Goal: Task Accomplishment & Management: Manage account settings

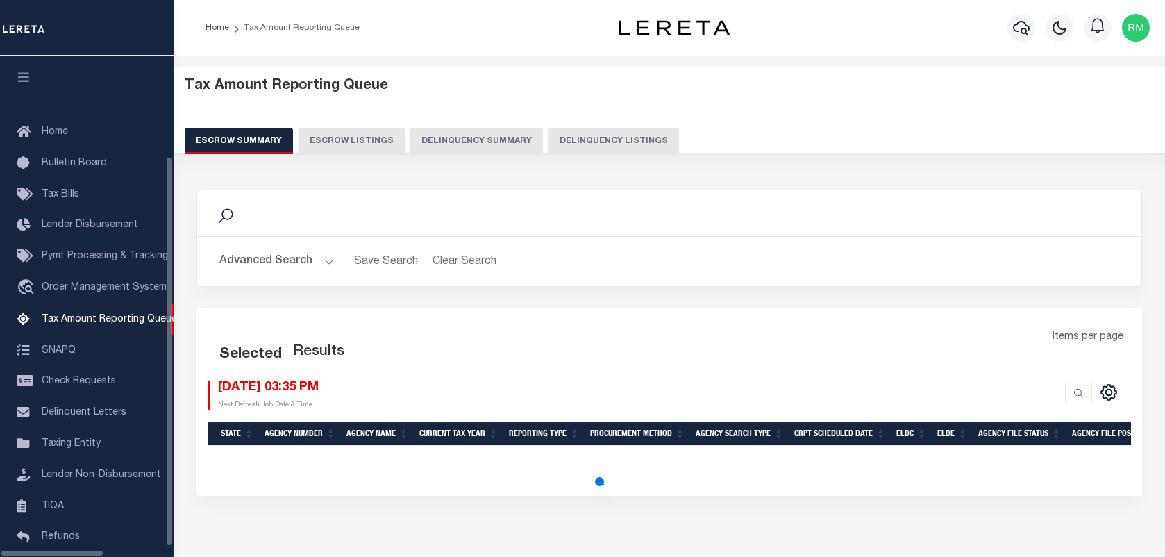
select select "100"
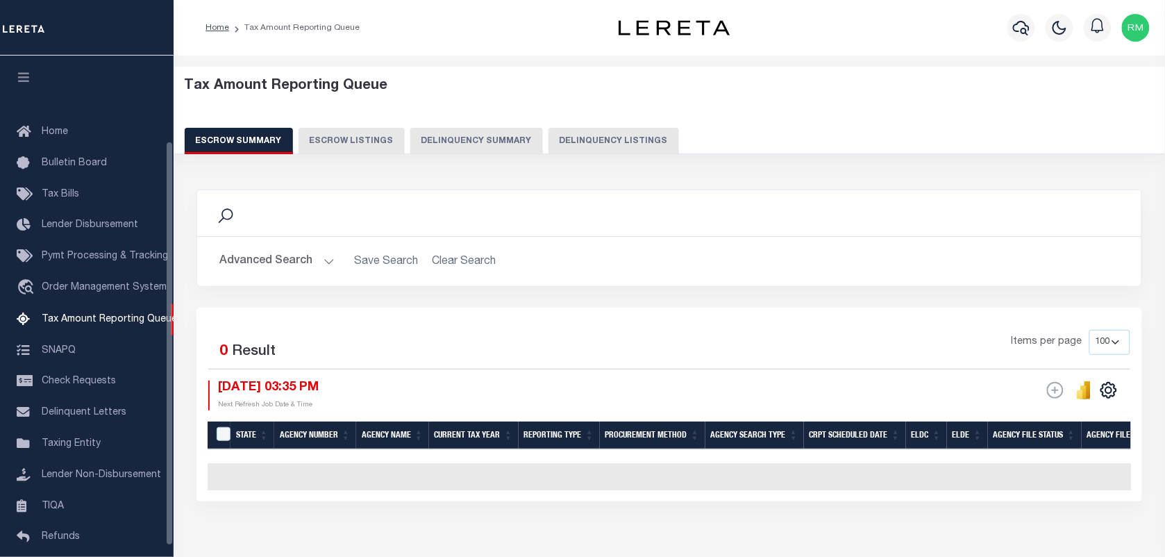
scroll to position [106, 0]
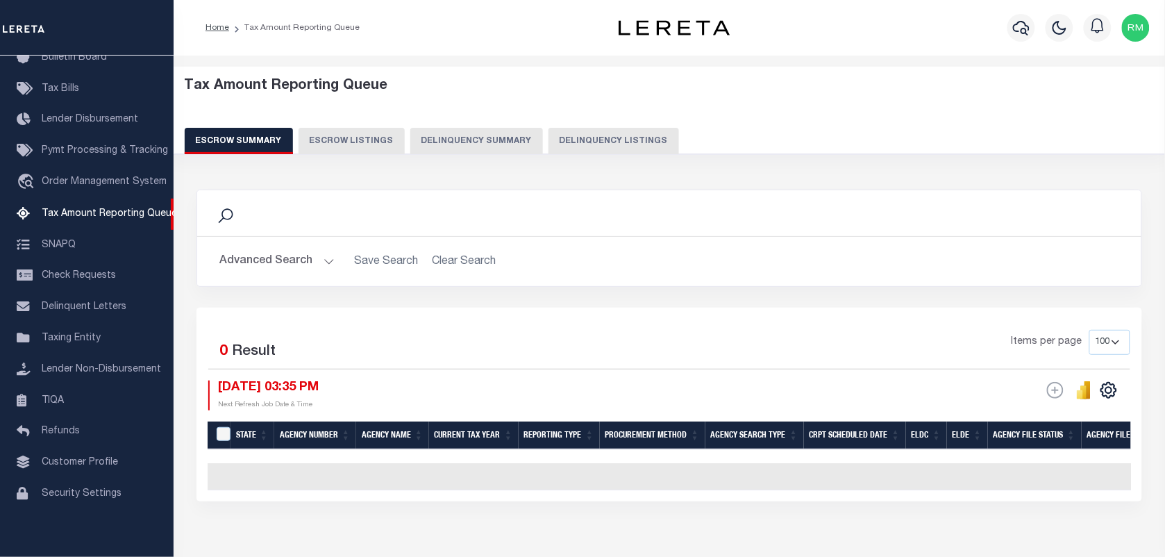
click at [608, 142] on button "Delinquency Listings" at bounding box center [613, 141] width 131 height 26
select select
select select "100"
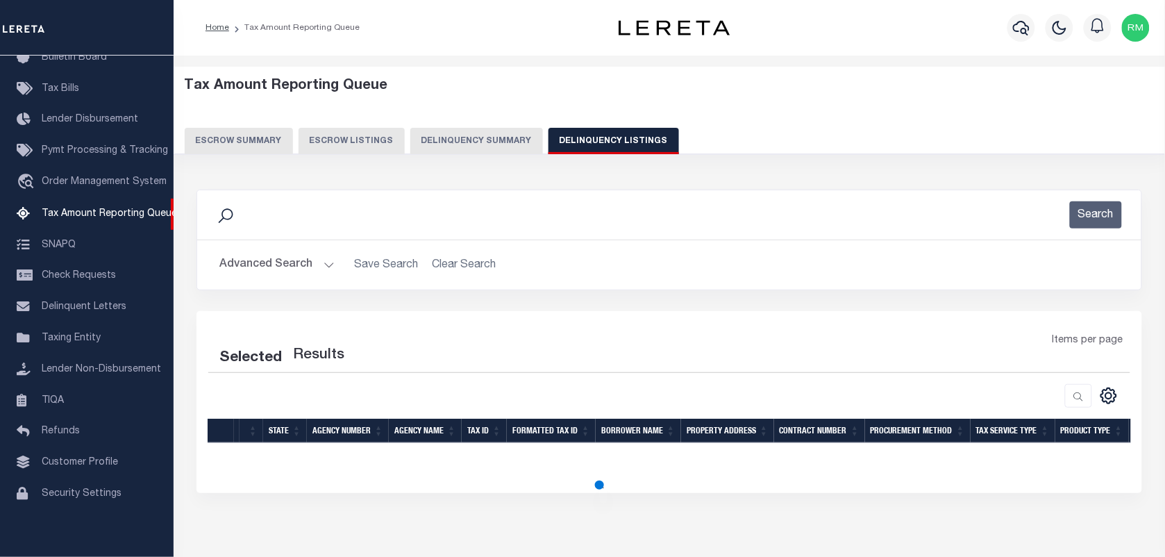
select select "100"
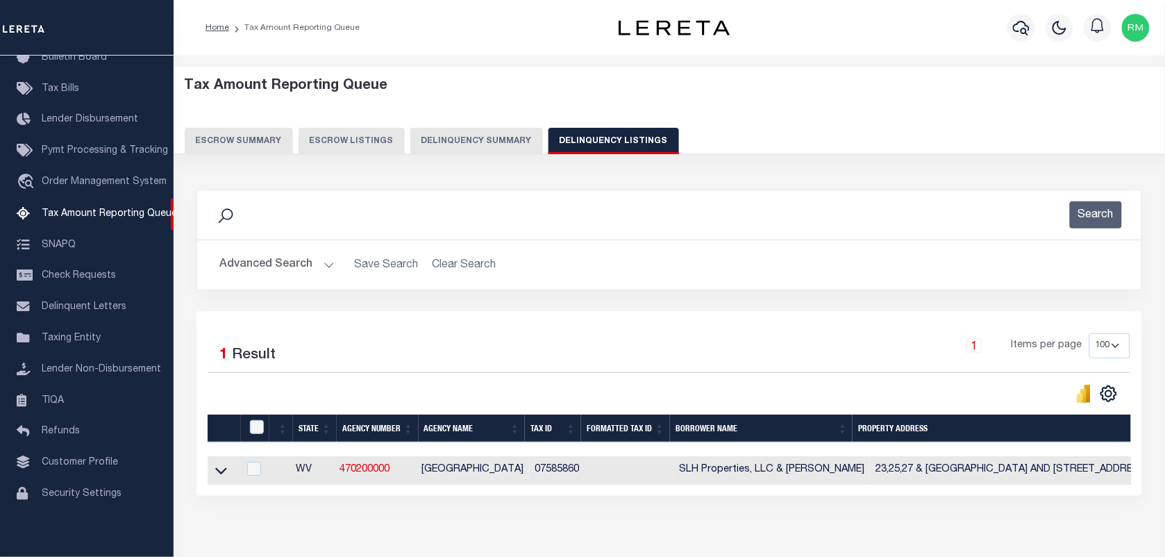
click at [300, 279] on div "Advanced Search Save Search Clear Search tblassign_wrapper_dynamictable_____Def…" at bounding box center [669, 264] width 944 height 49
click at [307, 271] on button "Advanced Search" at bounding box center [276, 264] width 115 height 27
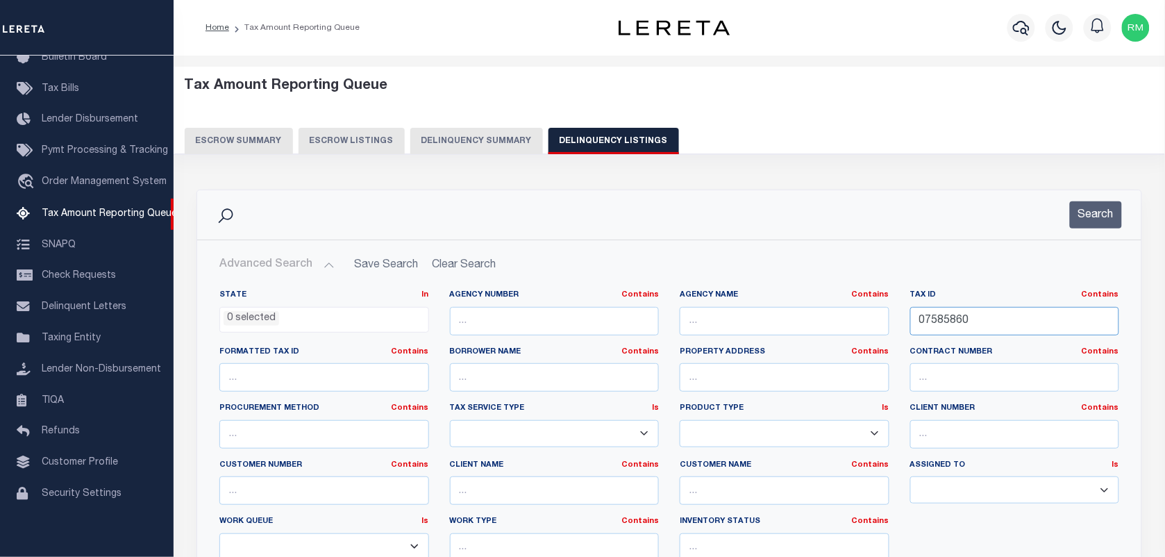
click at [983, 325] on input "07585860" at bounding box center [1015, 321] width 210 height 28
click at [1101, 207] on button "Search" at bounding box center [1096, 214] width 52 height 27
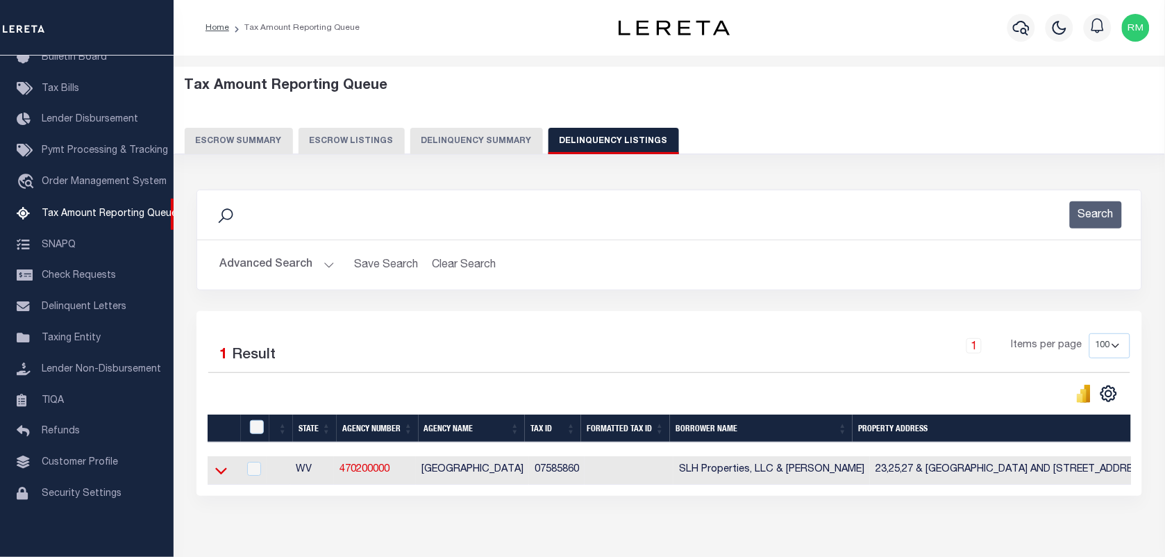
click at [226, 473] on icon at bounding box center [221, 471] width 12 height 7
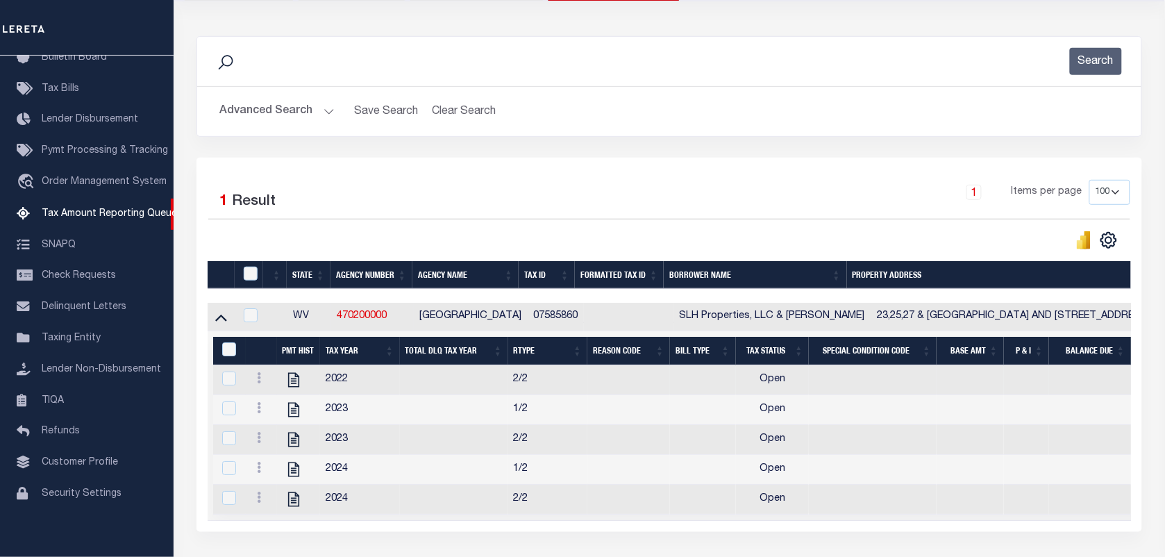
scroll to position [174, 0]
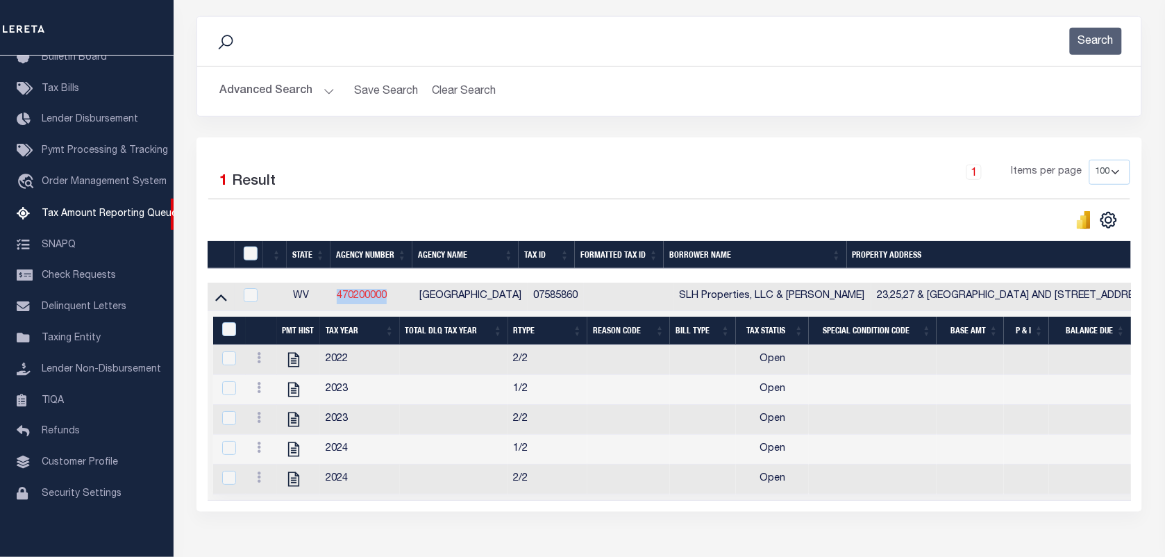
drag, startPoint x: 396, startPoint y: 295, endPoint x: 340, endPoint y: 299, distance: 55.6
click at [340, 299] on td "470200000" at bounding box center [372, 297] width 83 height 28
checkbox input "true"
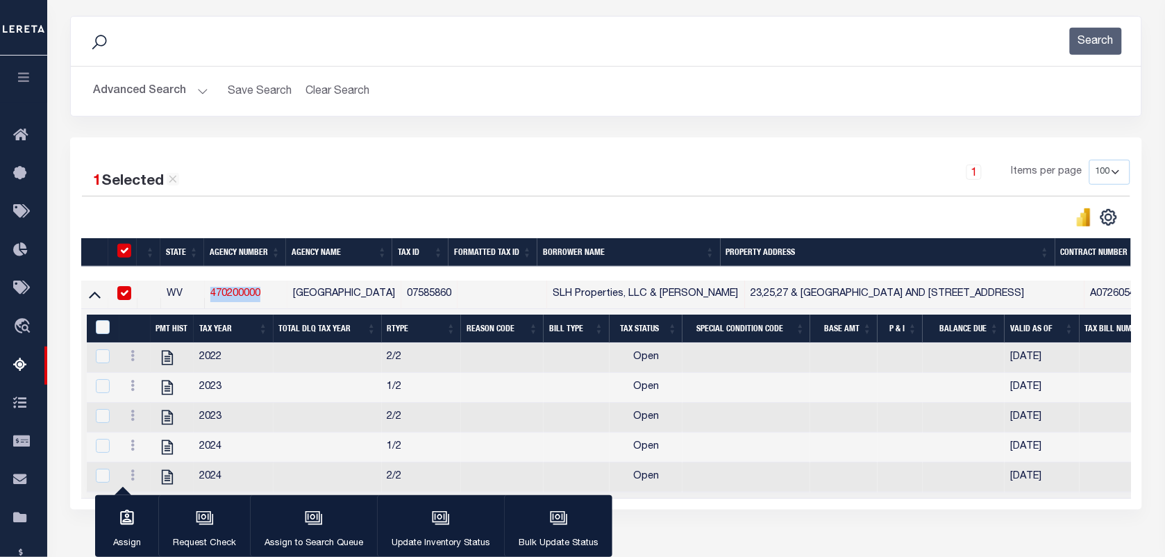
copy link "470200000"
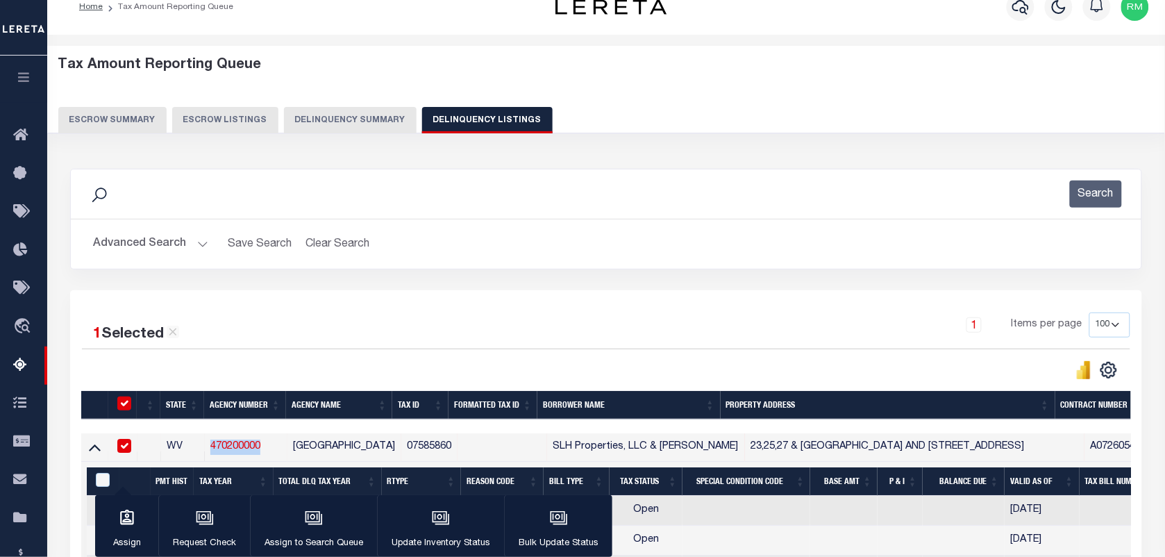
scroll to position [0, 0]
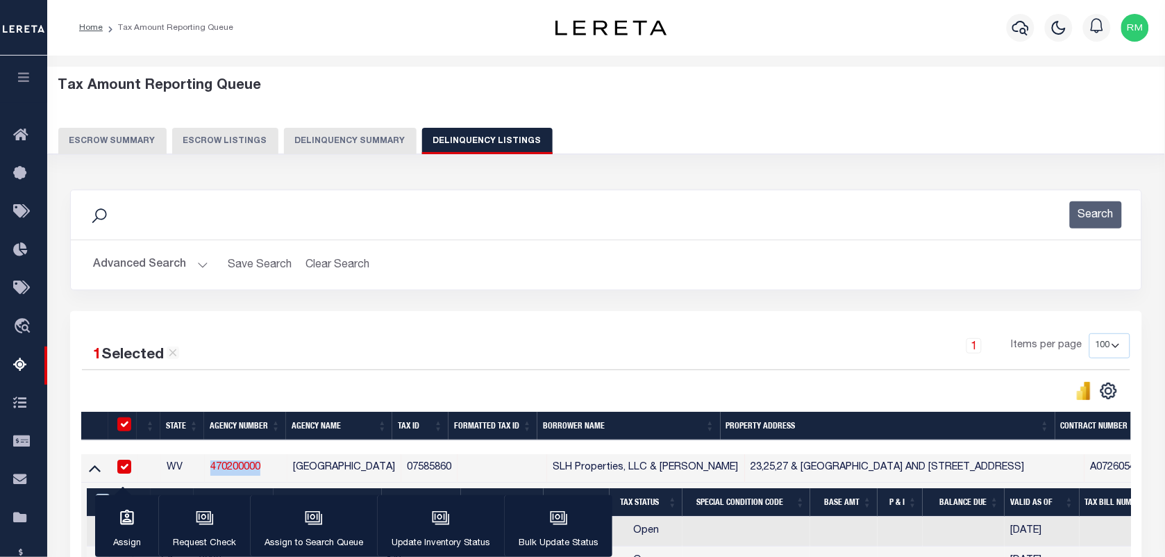
click at [172, 260] on button "Advanced Search" at bounding box center [150, 264] width 115 height 27
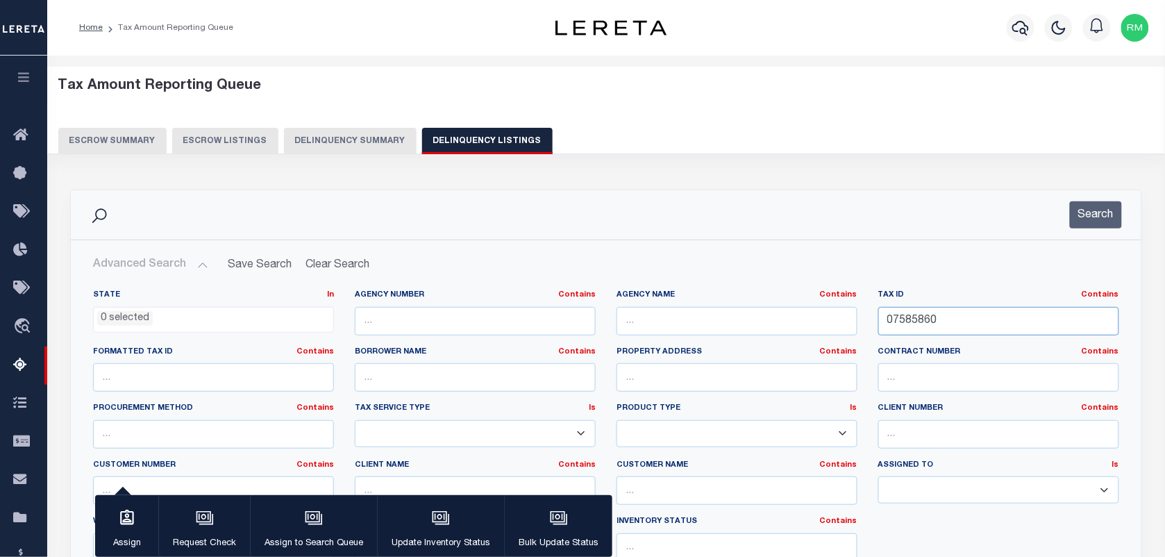
click at [960, 326] on input "07585860" at bounding box center [998, 321] width 241 height 28
paste input "16-01549-00"
type input "16-01549-000"
click at [1087, 212] on button "Search" at bounding box center [1096, 214] width 52 height 27
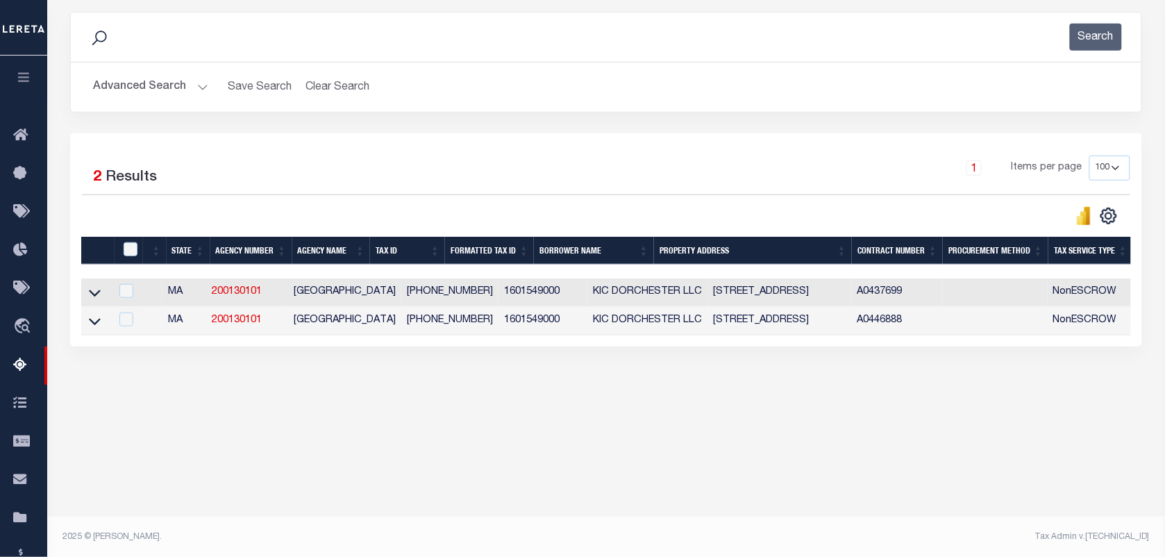
scroll to position [178, 0]
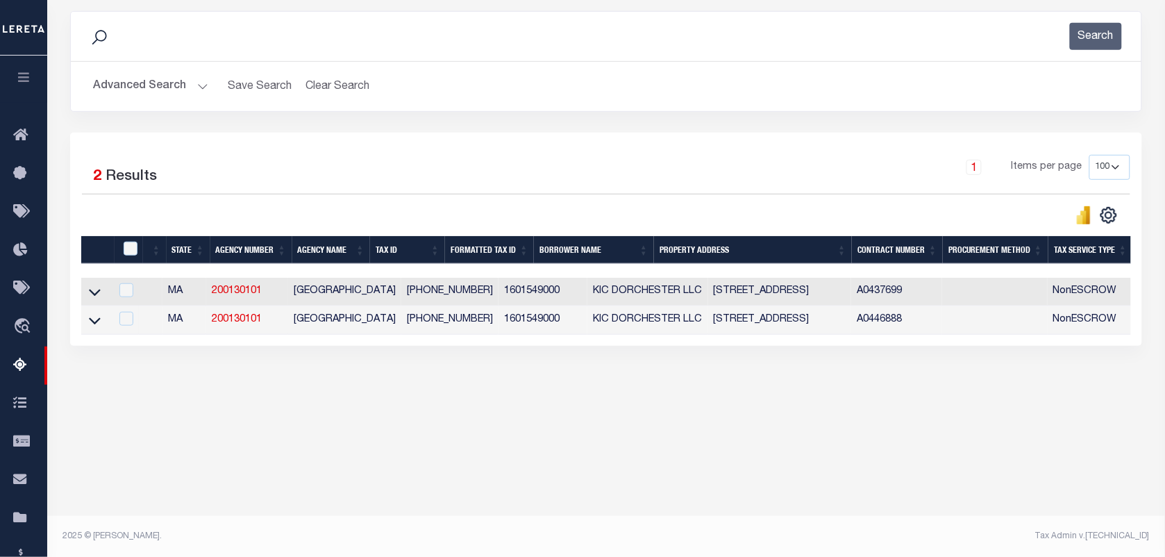
drag, startPoint x: 89, startPoint y: 296, endPoint x: 255, endPoint y: 251, distance: 171.8
click at [89, 296] on icon at bounding box center [95, 292] width 12 height 15
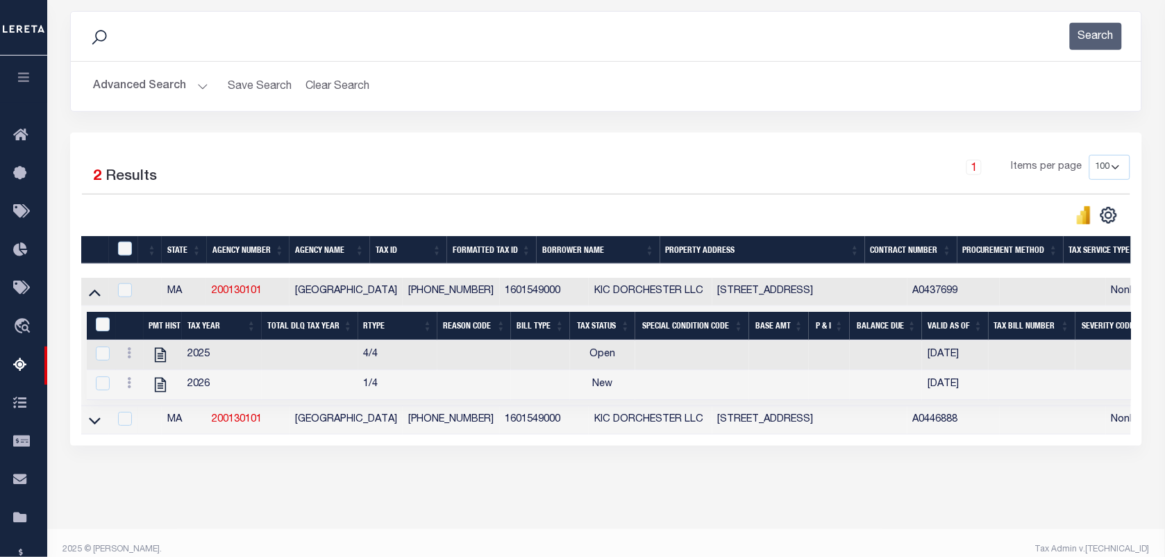
scroll to position [208, 0]
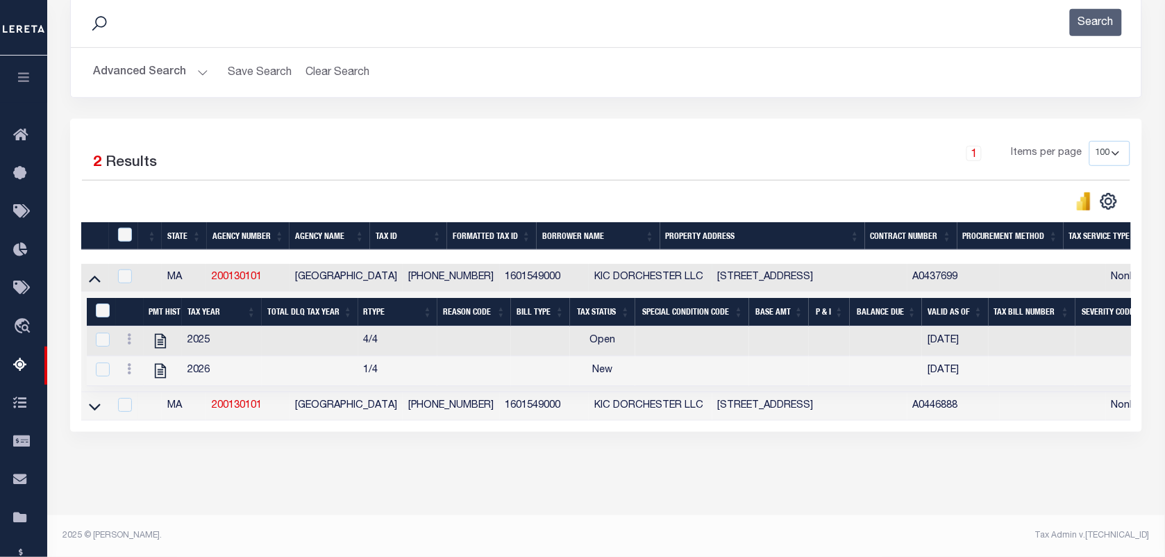
click at [94, 403] on icon at bounding box center [95, 406] width 12 height 7
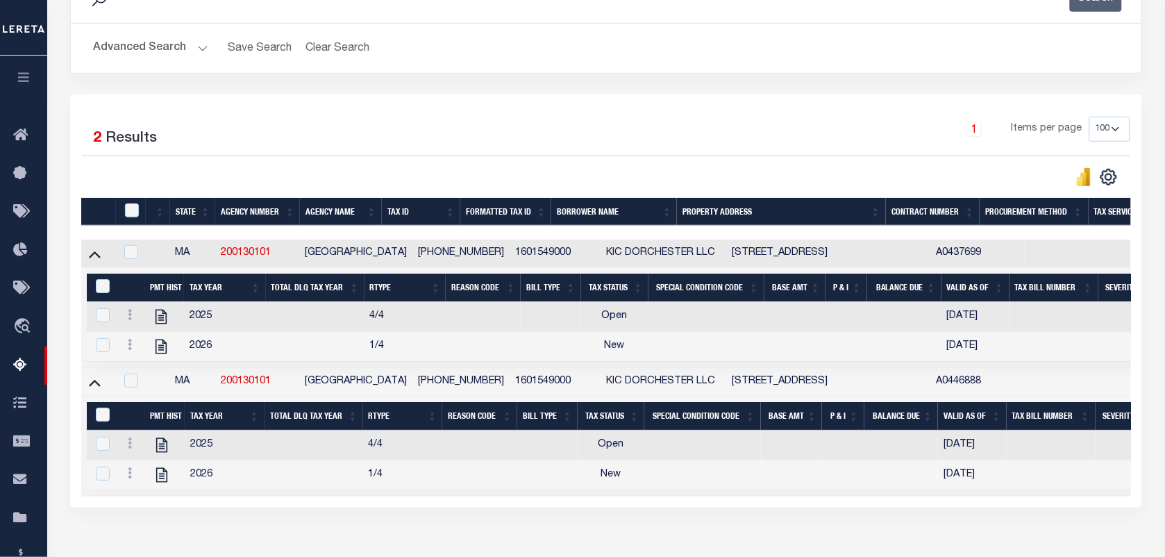
scroll to position [295, 0]
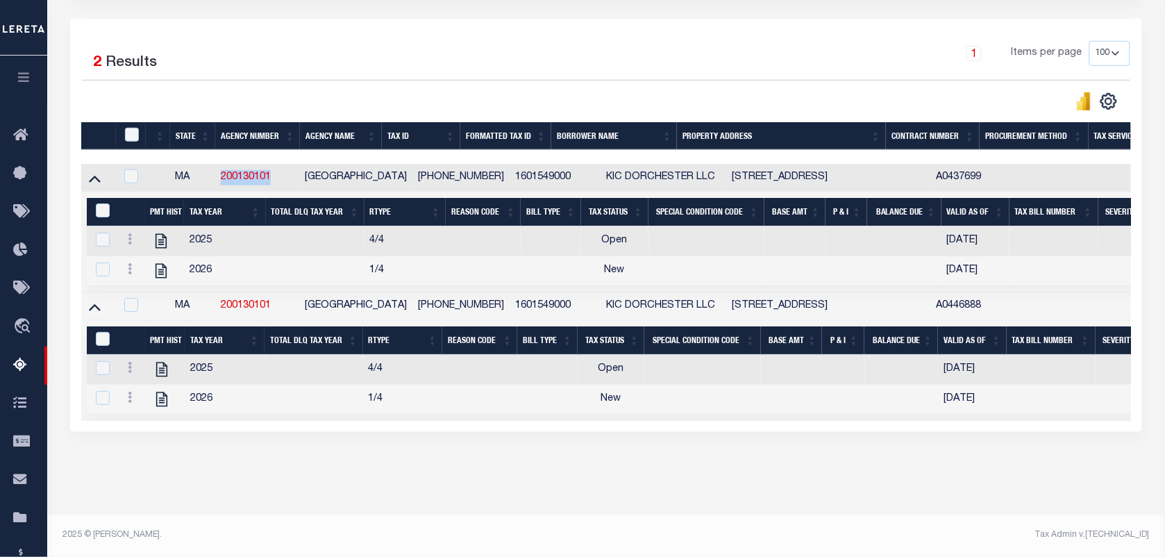
drag, startPoint x: 217, startPoint y: 178, endPoint x: 289, endPoint y: 185, distance: 71.8
click at [289, 185] on td "200130101" at bounding box center [257, 178] width 85 height 28
checkbox input "true"
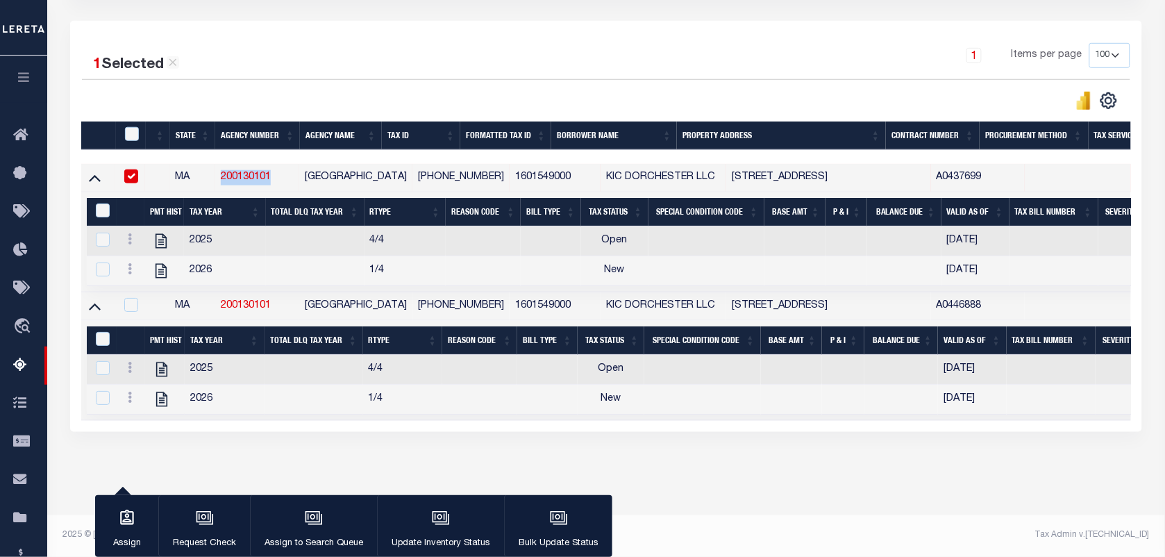
copy link "200130101"
click at [126, 240] on link at bounding box center [129, 240] width 15 height 11
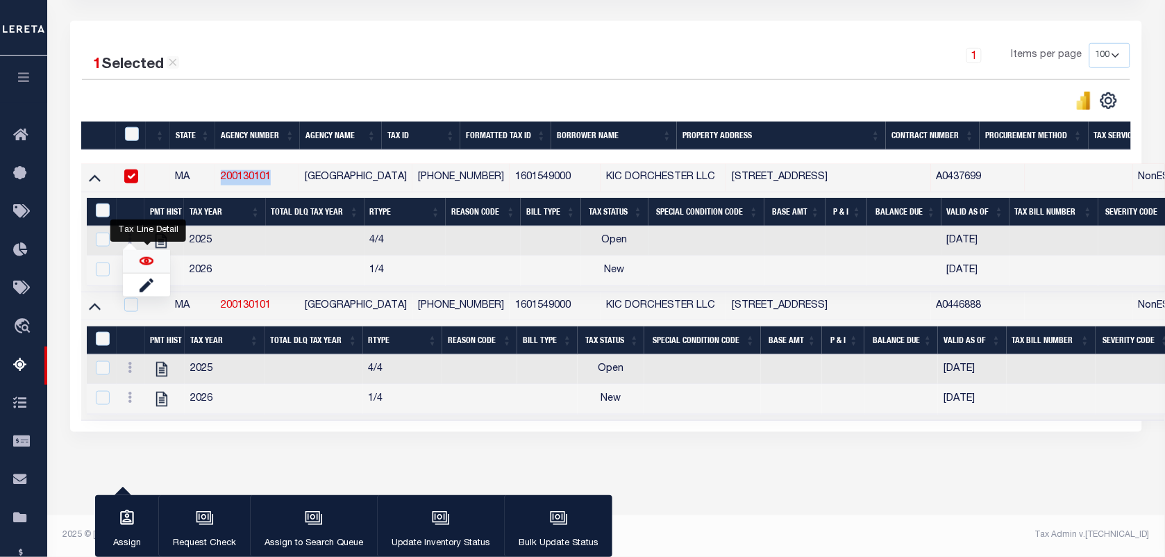
click at [143, 262] on img "" at bounding box center [147, 261] width 14 height 14
checkbox input "true"
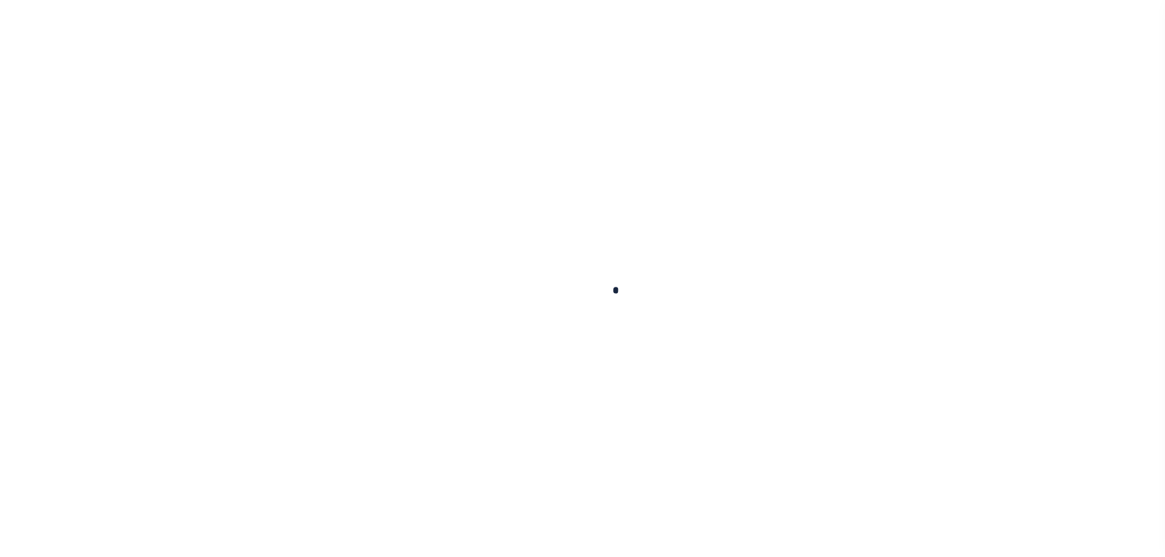
checkbox input "false"
type input "05/02/2025"
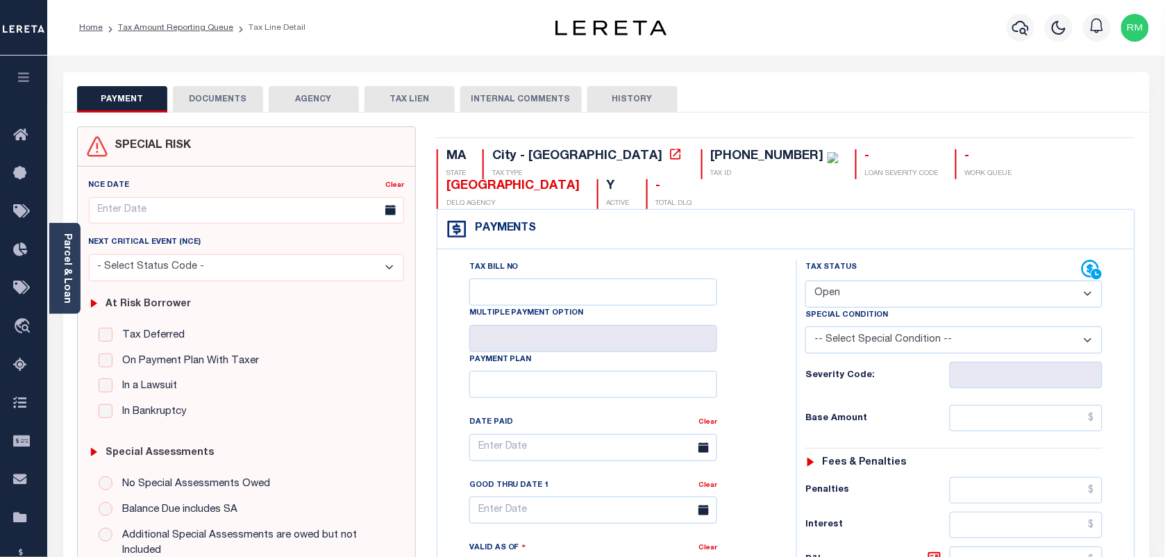
click at [896, 280] on select "- Select Status Code - Open Due/Unpaid Paid Incomplete No Tax Due Internal Refu…" at bounding box center [953, 293] width 297 height 27
select select "DUE"
click at [805, 280] on select "- Select Status Code - Open Due/Unpaid Paid Incomplete No Tax Due Internal Refu…" at bounding box center [953, 293] width 297 height 27
type input "[DATE]"
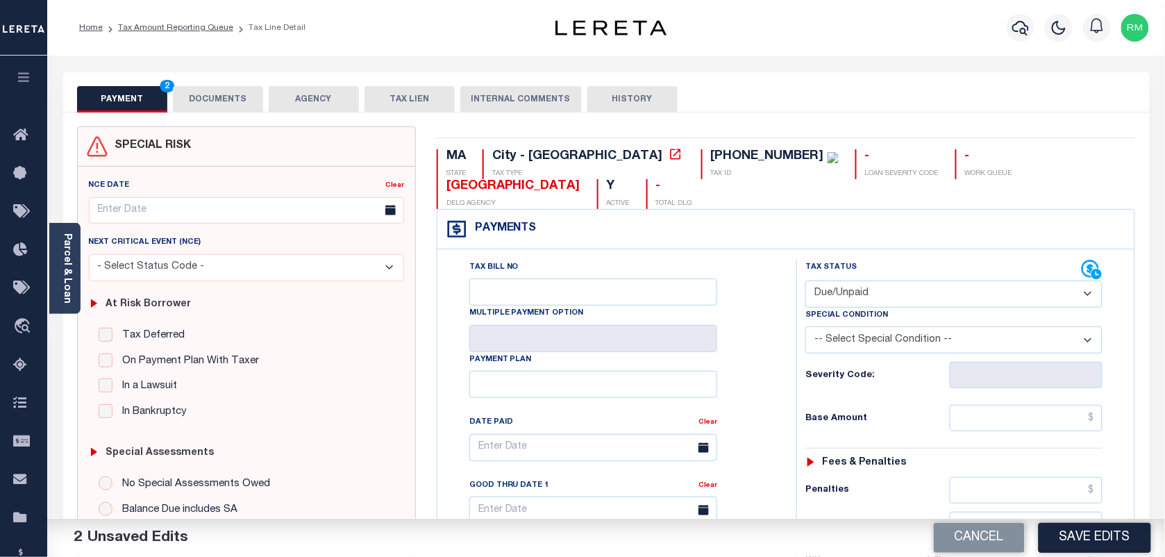
click at [869, 280] on select "- Select Status Code - Open Due/Unpaid Paid Incomplete No Tax Due Internal Refu…" at bounding box center [953, 293] width 297 height 27
select select "PYD"
click at [805, 280] on select "- Select Status Code - Open Due/Unpaid Paid Incomplete No Tax Due Internal Refu…" at bounding box center [953, 293] width 297 height 27
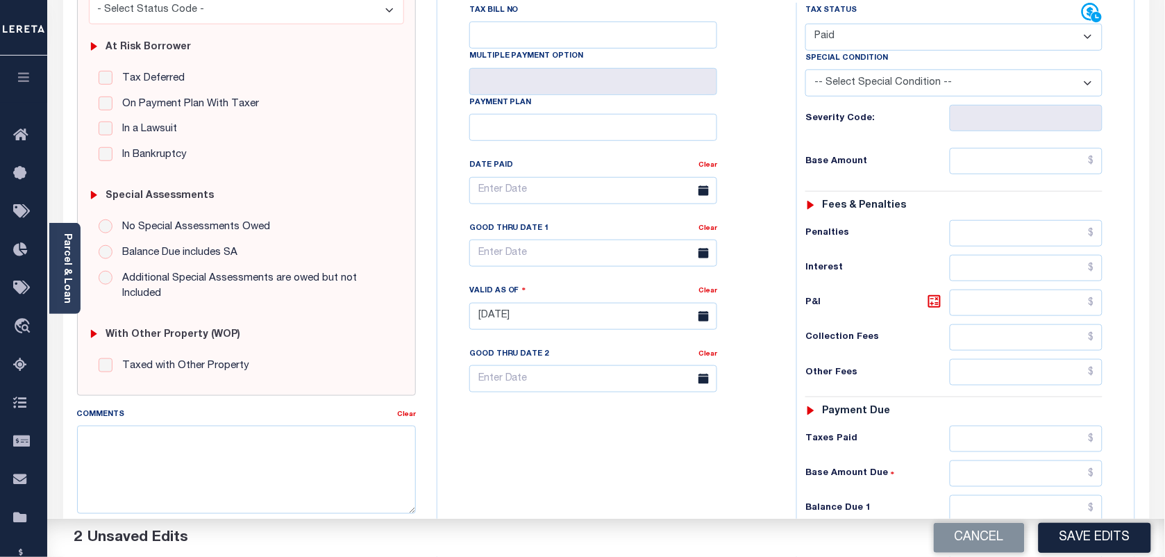
scroll to position [260, 0]
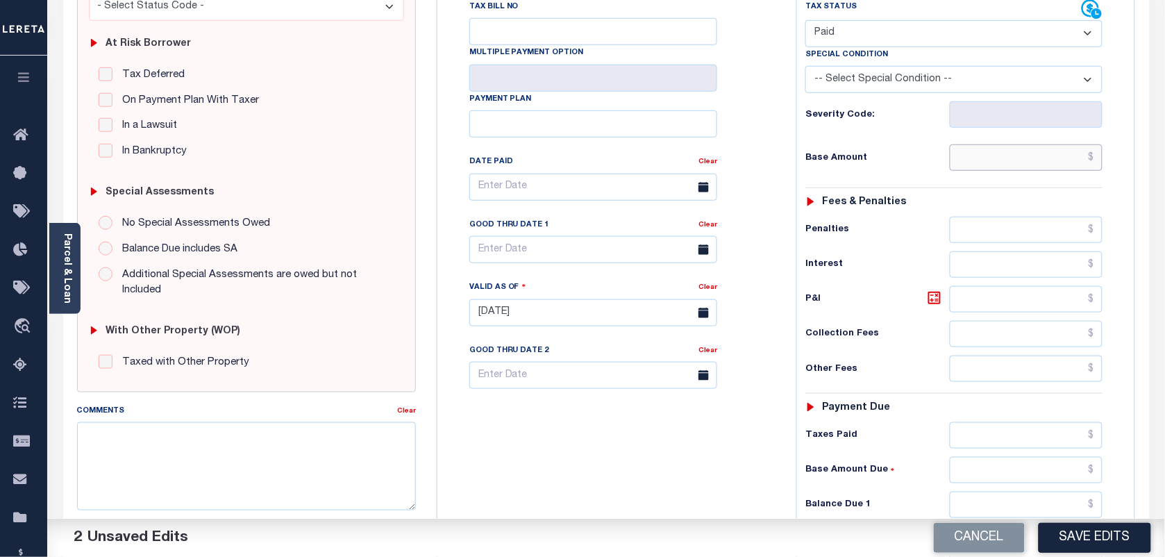
click at [1070, 144] on input "text" at bounding box center [1026, 157] width 153 height 26
type input "$0.00"
click at [1008, 492] on input "text" at bounding box center [1026, 505] width 153 height 26
type input "$0.00"
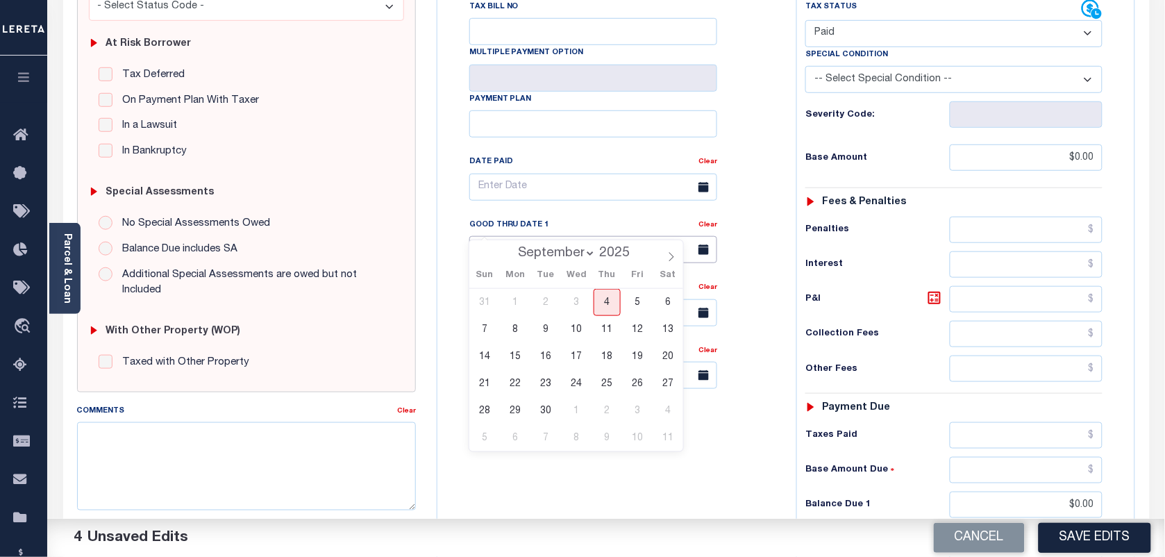
click at [557, 236] on input "text" at bounding box center [593, 249] width 248 height 27
drag, startPoint x: 605, startPoint y: 299, endPoint x: 633, endPoint y: 309, distance: 29.7
click at [605, 299] on span "4" at bounding box center [607, 302] width 27 height 27
type input "[DATE]"
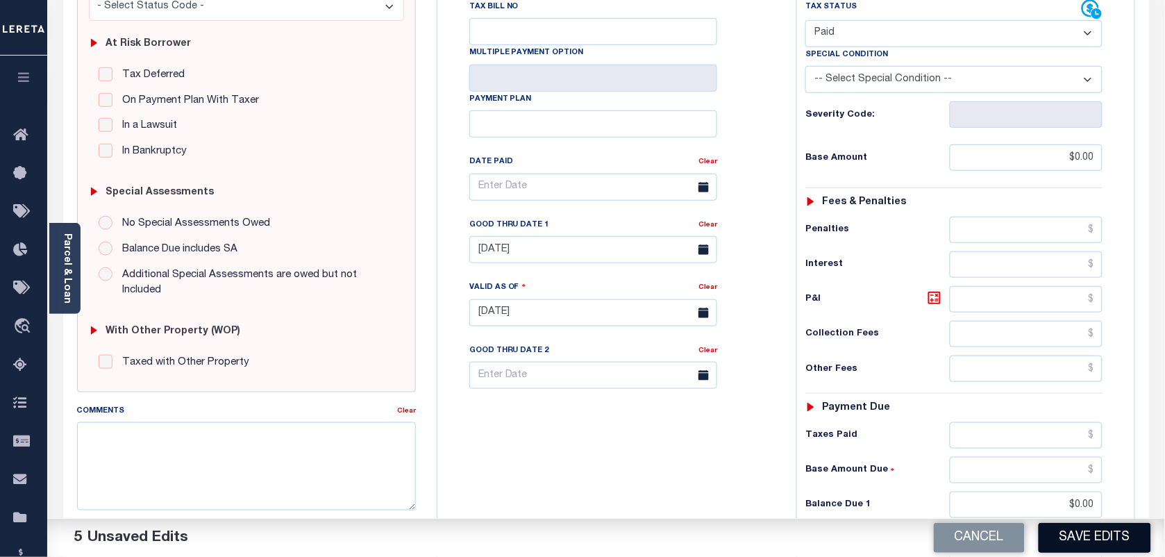
click at [1112, 544] on button "Save Edits" at bounding box center [1095, 538] width 112 height 30
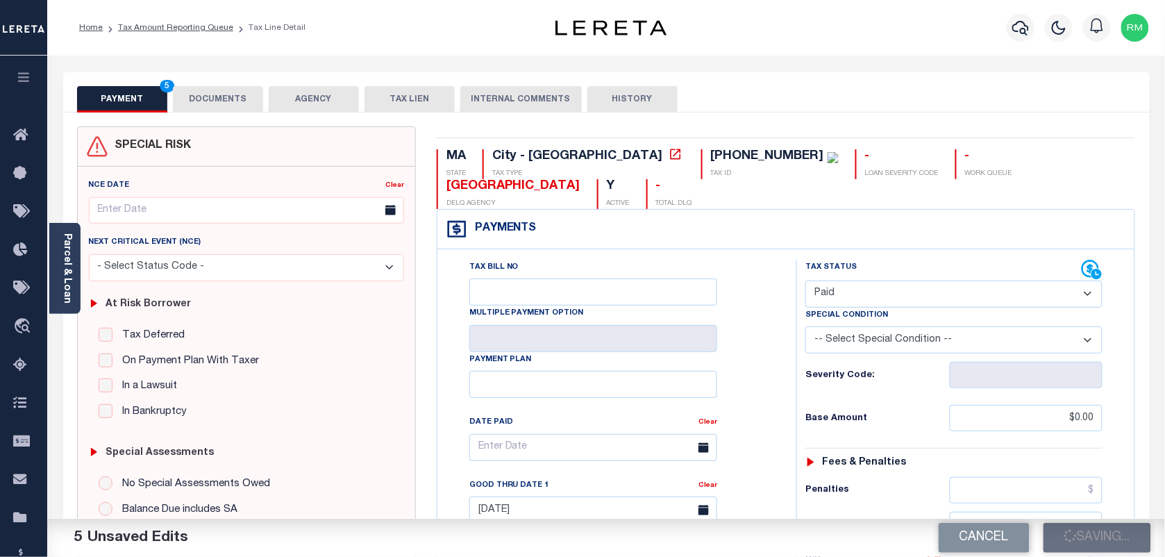
checkbox input "false"
type input "$0"
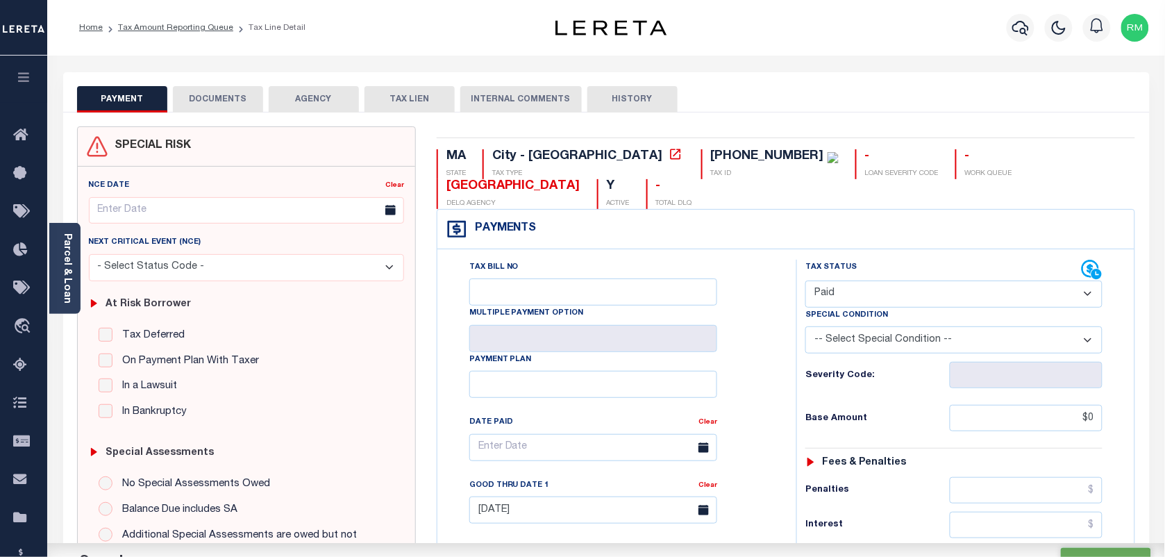
click at [222, 111] on button "DOCUMENTS" at bounding box center [218, 99] width 90 height 26
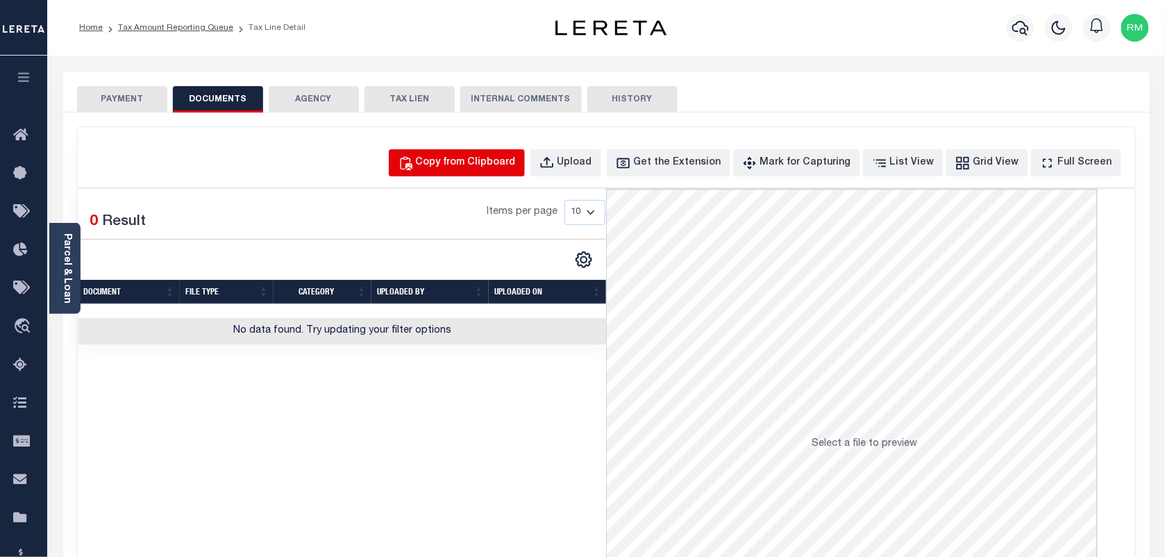
click at [501, 163] on div "Copy from Clipboard" at bounding box center [466, 163] width 100 height 15
select select "POP"
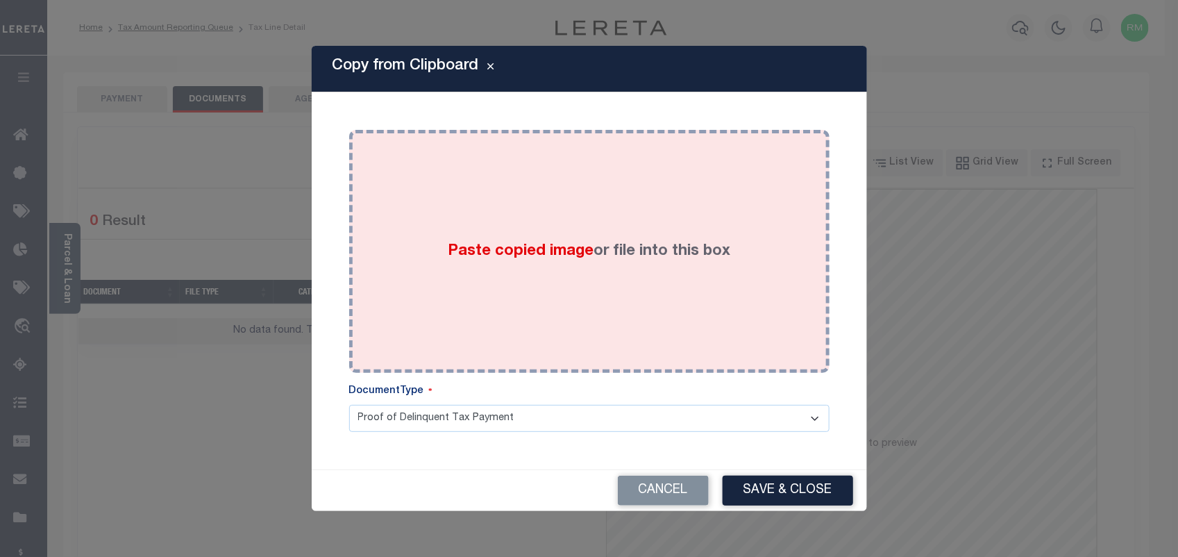
click at [508, 276] on div "Paste copied image or file into this box" at bounding box center [590, 251] width 460 height 222
click at [505, 253] on span "Paste copied image" at bounding box center [521, 251] width 146 height 15
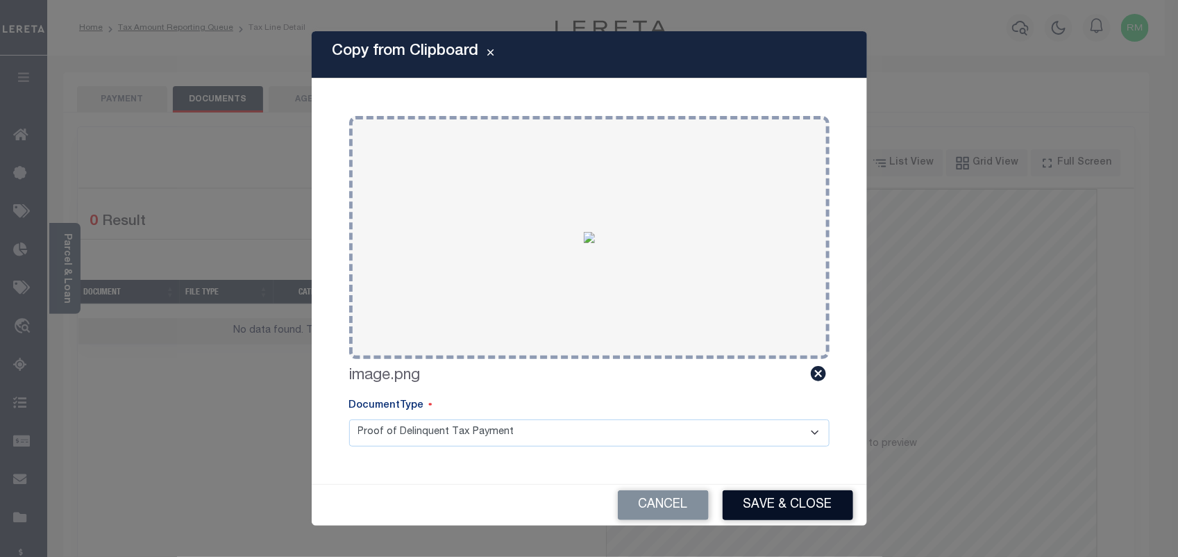
click at [766, 501] on button "Save & Close" at bounding box center [788, 505] width 131 height 30
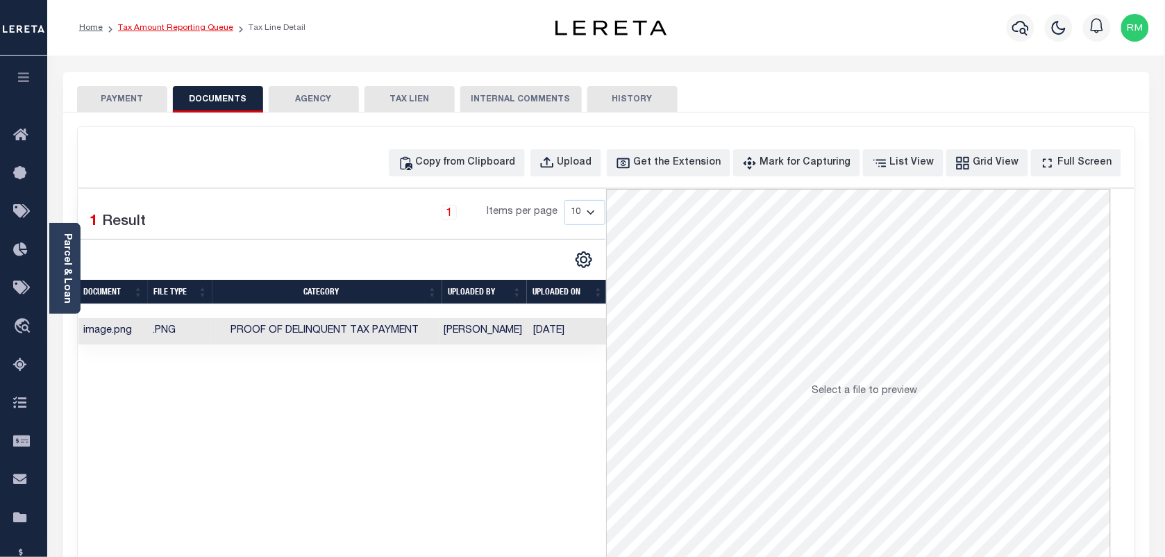
click at [214, 28] on link "Tax Amount Reporting Queue" at bounding box center [175, 28] width 115 height 8
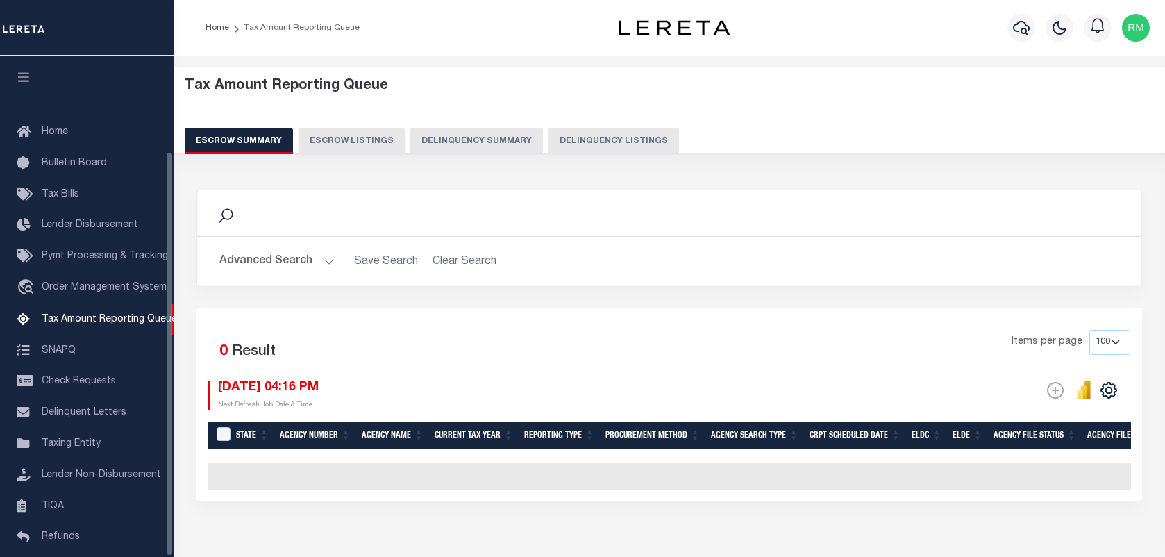
click at [462, 141] on button "Delinquency Summary" at bounding box center [476, 141] width 133 height 26
click at [598, 140] on button "Delinquency Listings" at bounding box center [613, 141] width 131 height 26
select select "100"
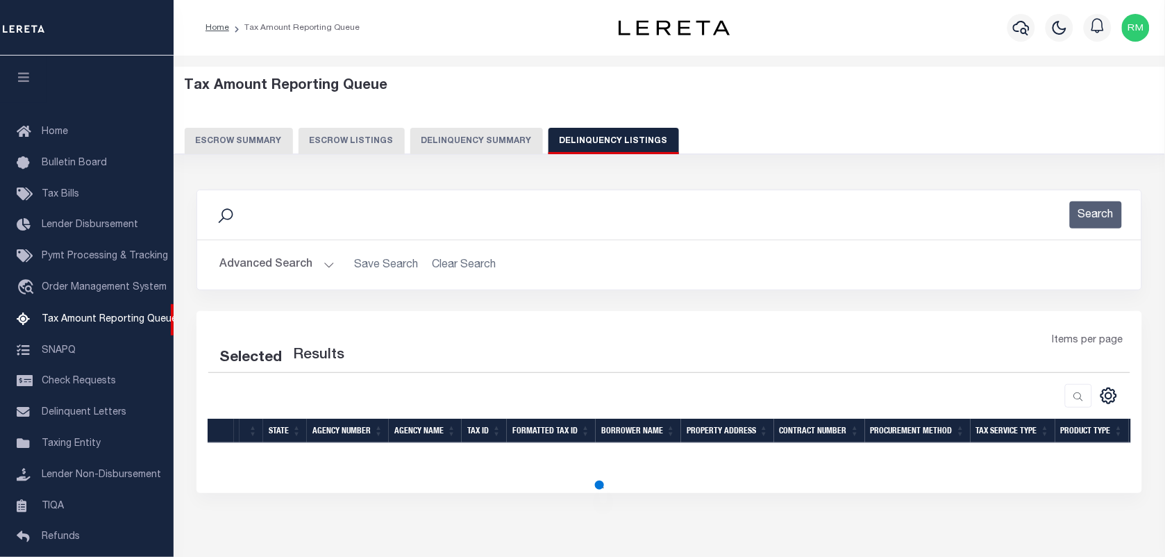
scroll to position [119, 0]
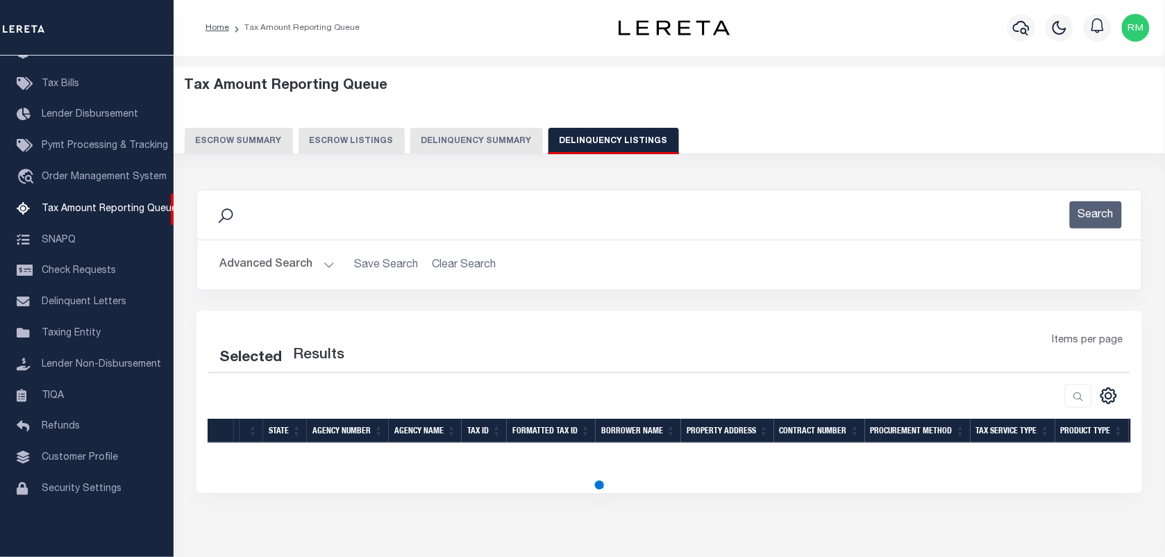
select select "100"
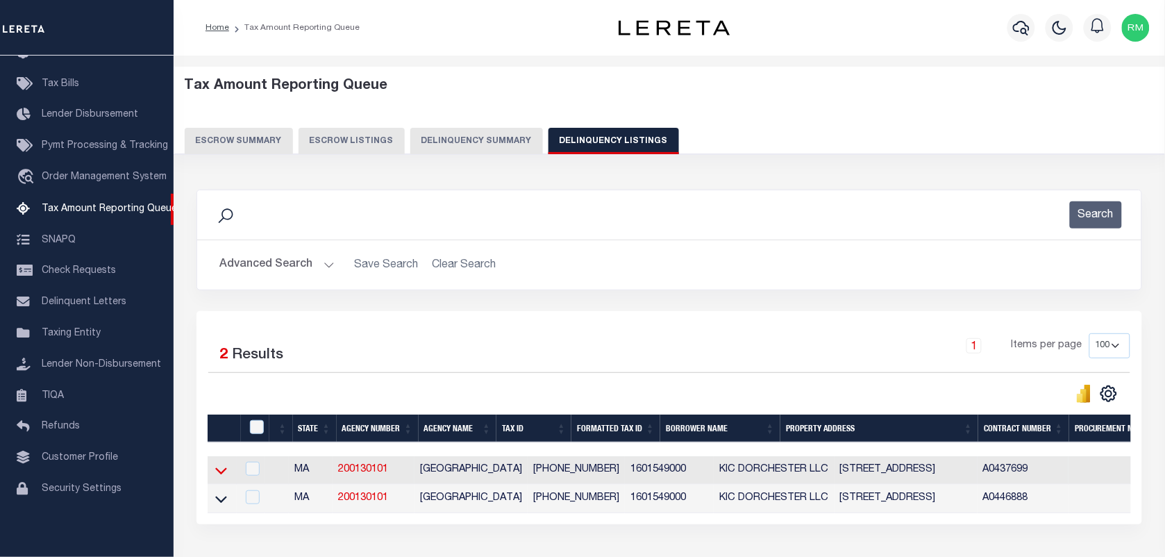
click at [224, 478] on icon at bounding box center [221, 470] width 12 height 15
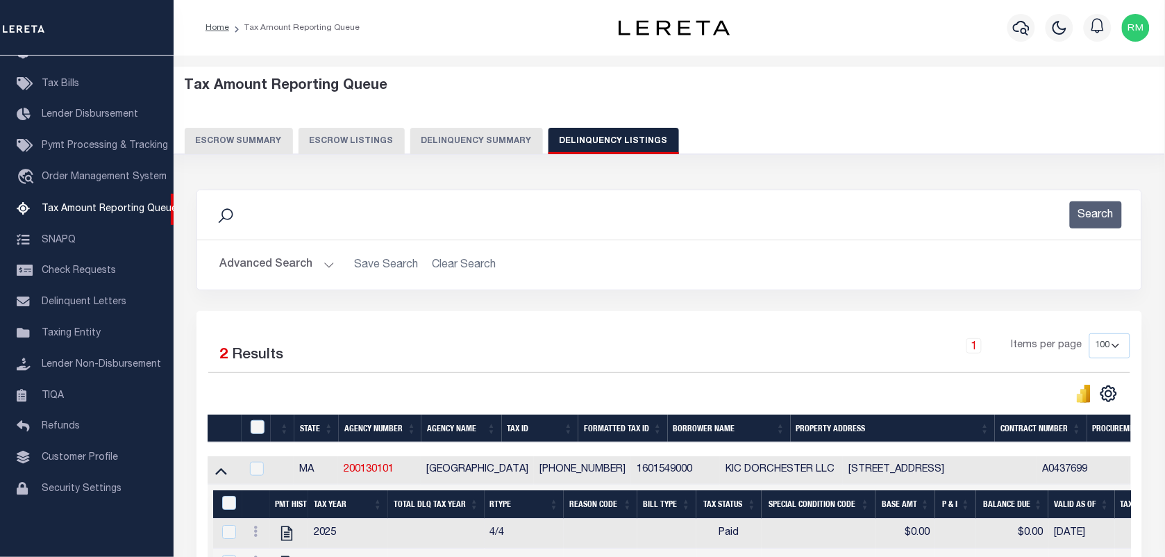
scroll to position [106, 0]
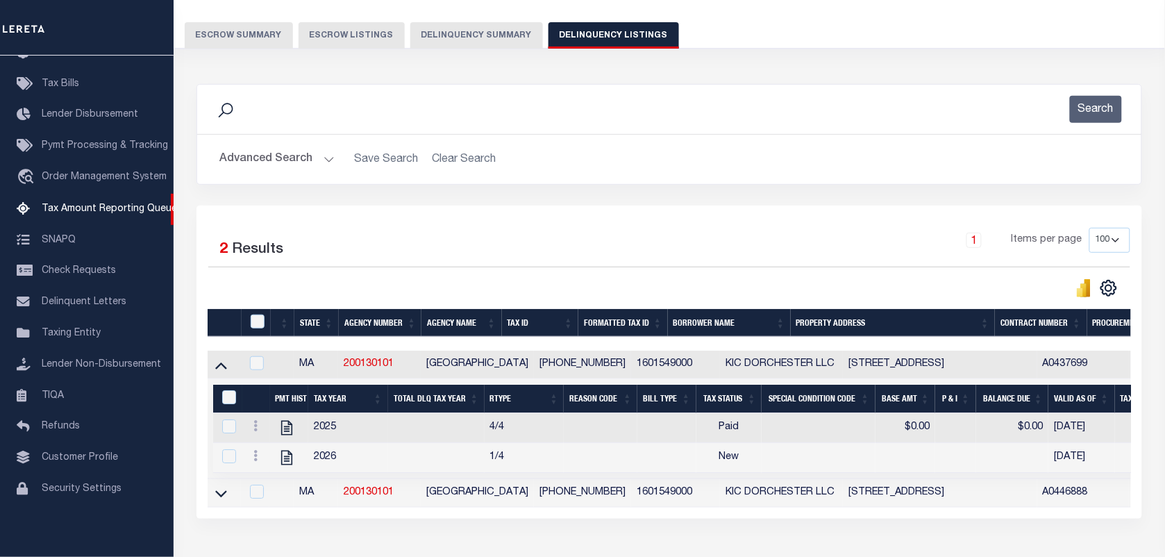
click at [221, 501] on icon at bounding box center [221, 493] width 12 height 15
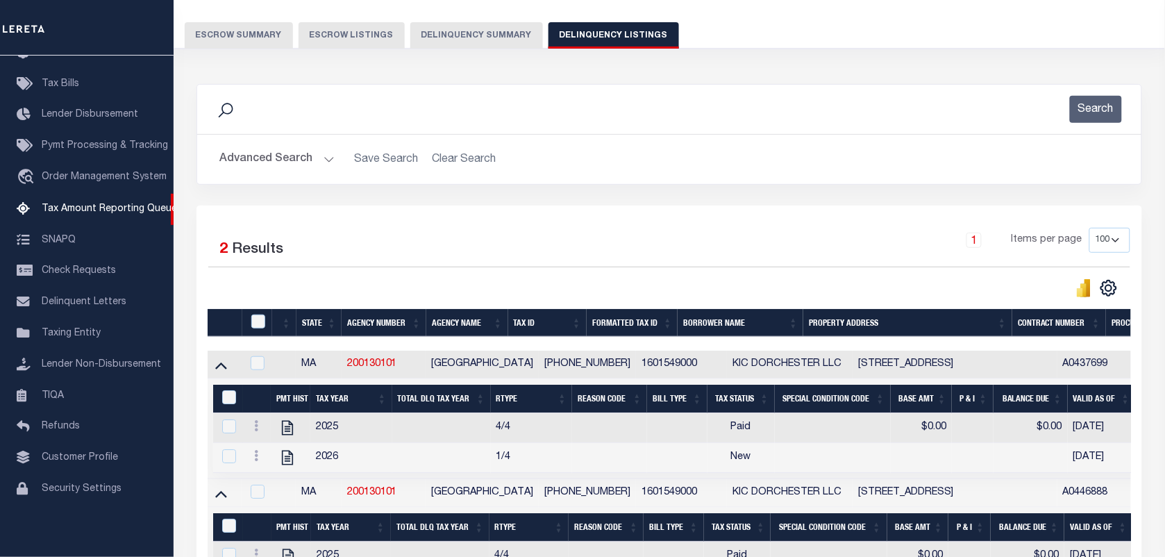
scroll to position [208, 0]
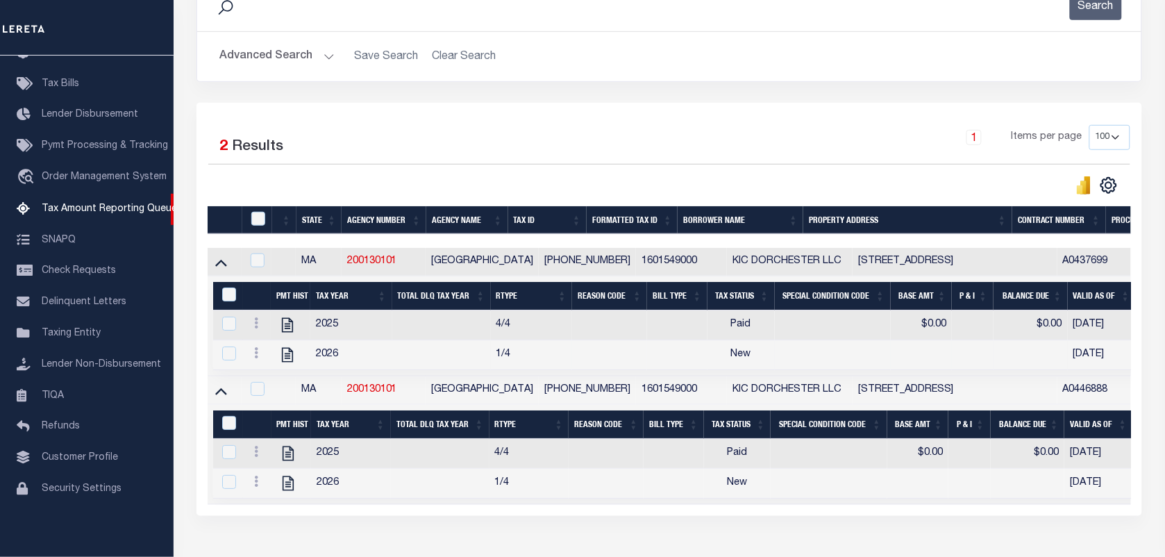
click at [258, 363] on div at bounding box center [257, 354] width 17 height 17
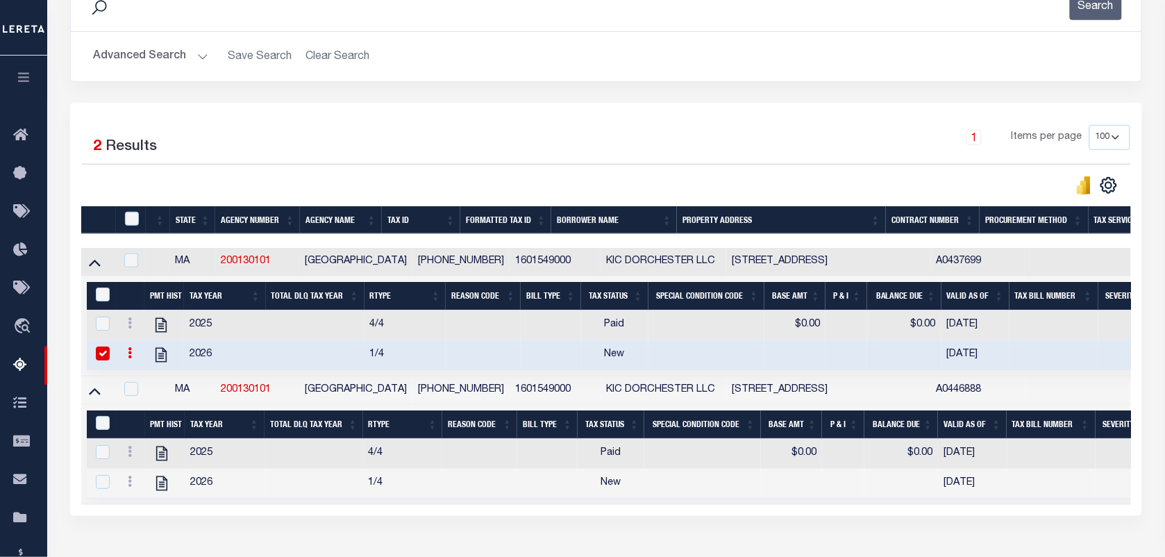
click at [124, 356] on link at bounding box center [129, 354] width 15 height 11
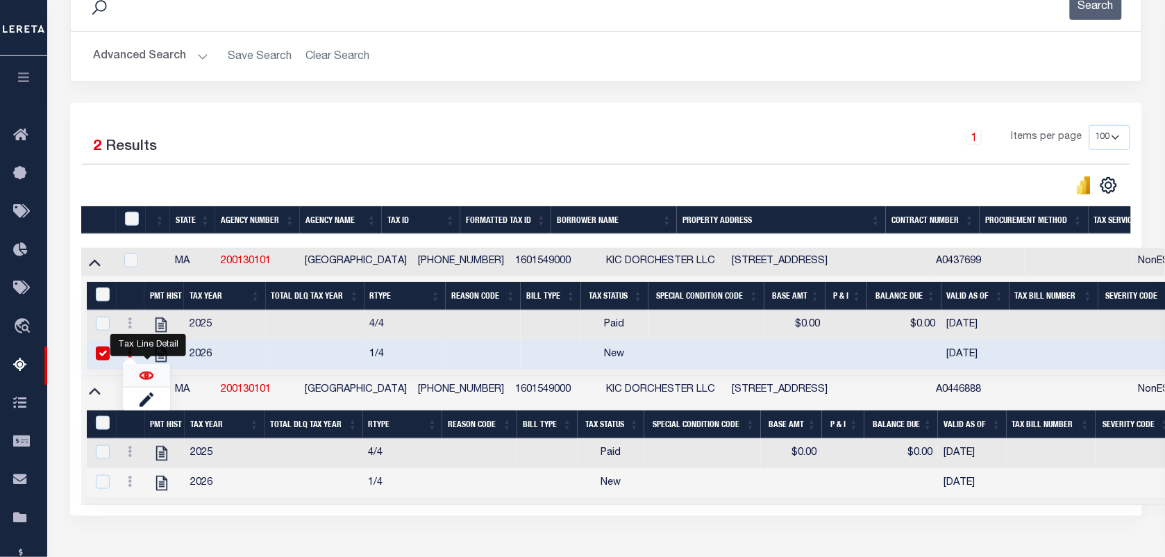
click at [144, 383] on img "" at bounding box center [147, 376] width 14 height 14
checkbox input "false"
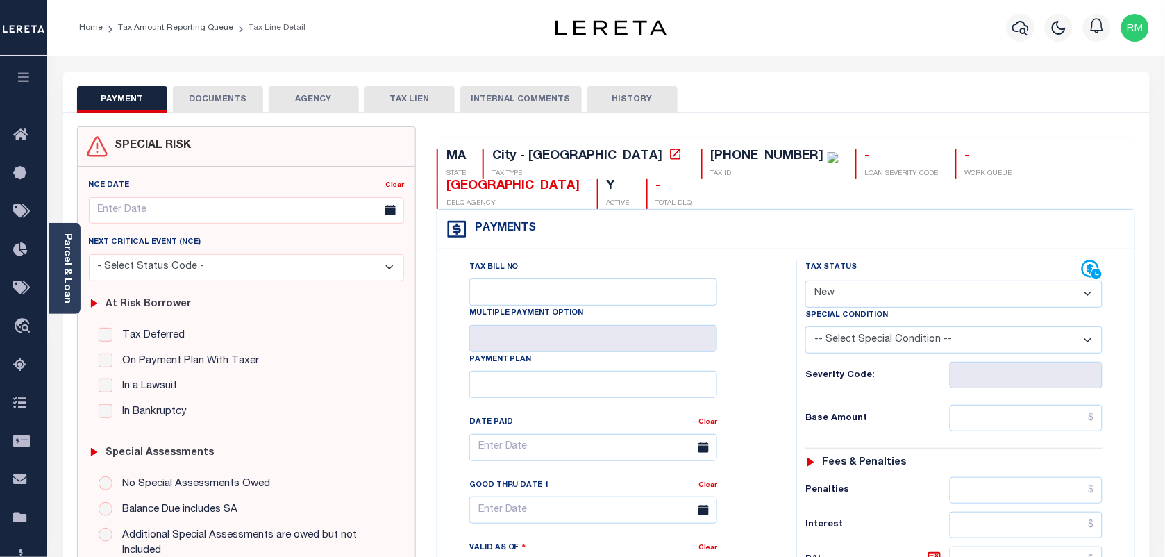
click at [866, 280] on select "- Select Status Code - Open Due/Unpaid Paid Incomplete No Tax Due Internal Refu…" at bounding box center [953, 293] width 297 height 27
select select "PYD"
click at [805, 280] on select "- Select Status Code - Open Due/Unpaid Paid Incomplete No Tax Due Internal Refu…" at bounding box center [953, 293] width 297 height 27
type input "[DATE]"
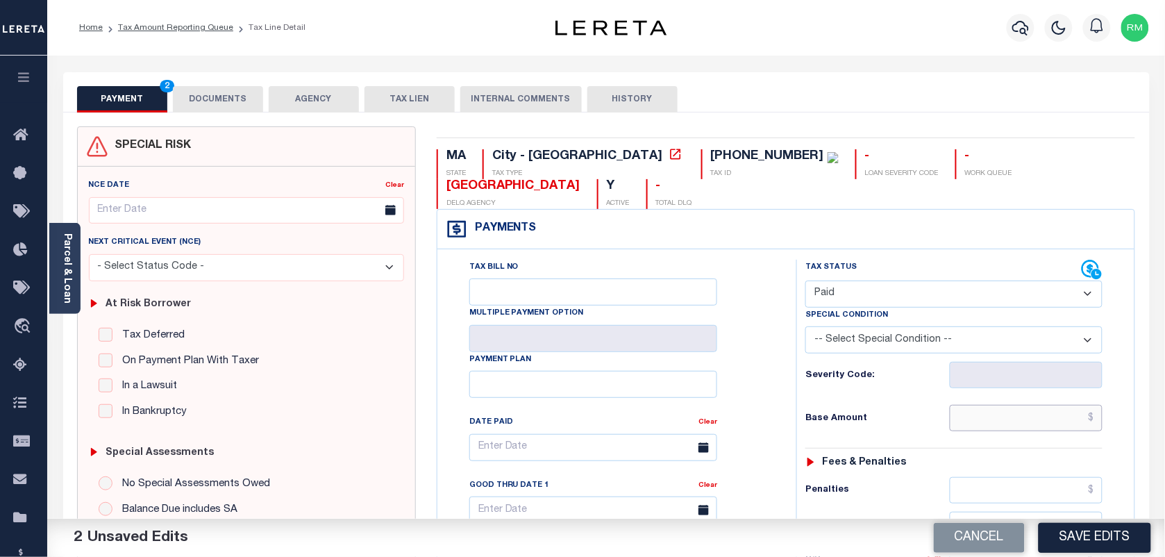
click at [1009, 405] on input "text" at bounding box center [1026, 418] width 153 height 26
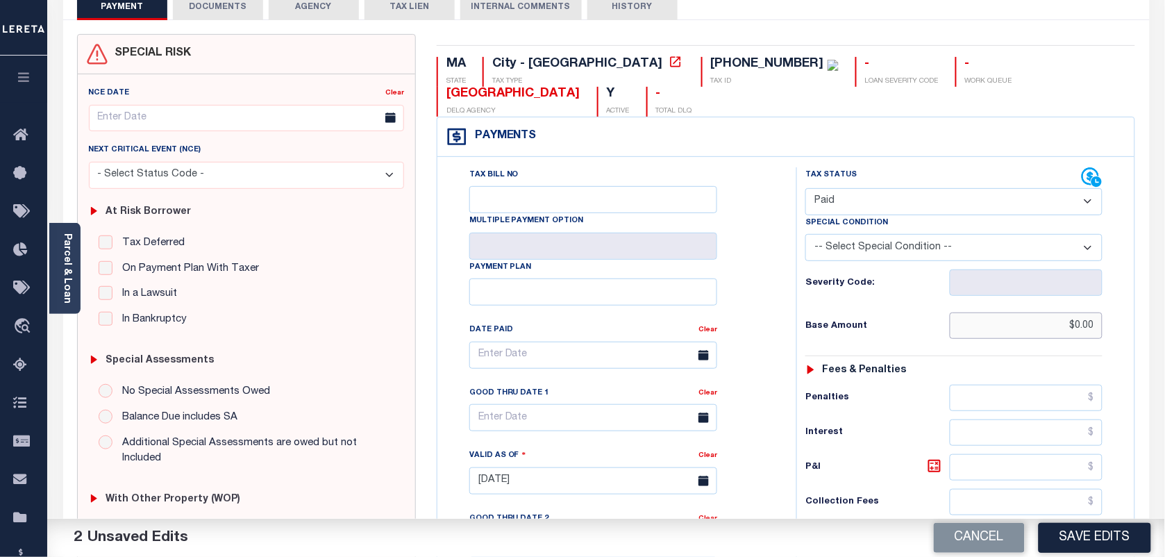
scroll to position [260, 0]
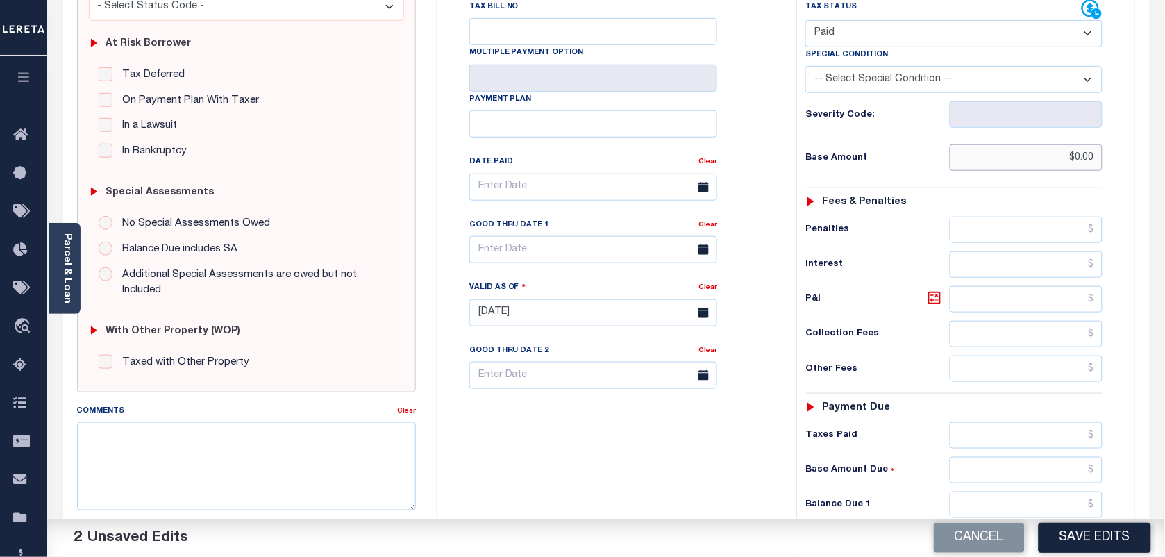
type input "$0.00"
click at [981, 492] on input "text" at bounding box center [1026, 505] width 153 height 26
type input "$0.00"
click at [606, 236] on input "text" at bounding box center [593, 249] width 248 height 27
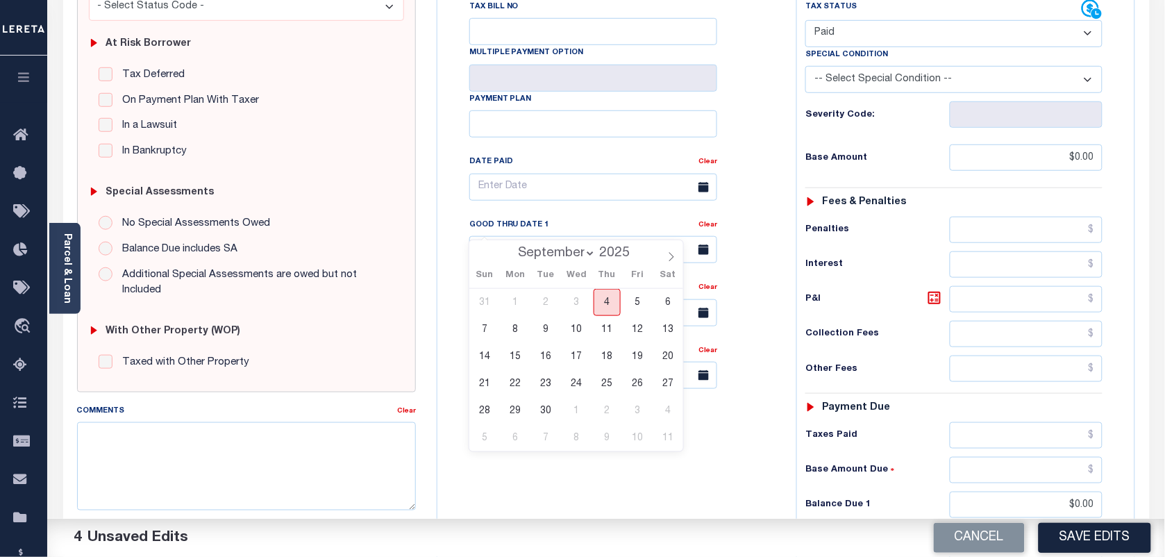
click at [601, 307] on span "4" at bounding box center [607, 302] width 27 height 27
type input "[DATE]"
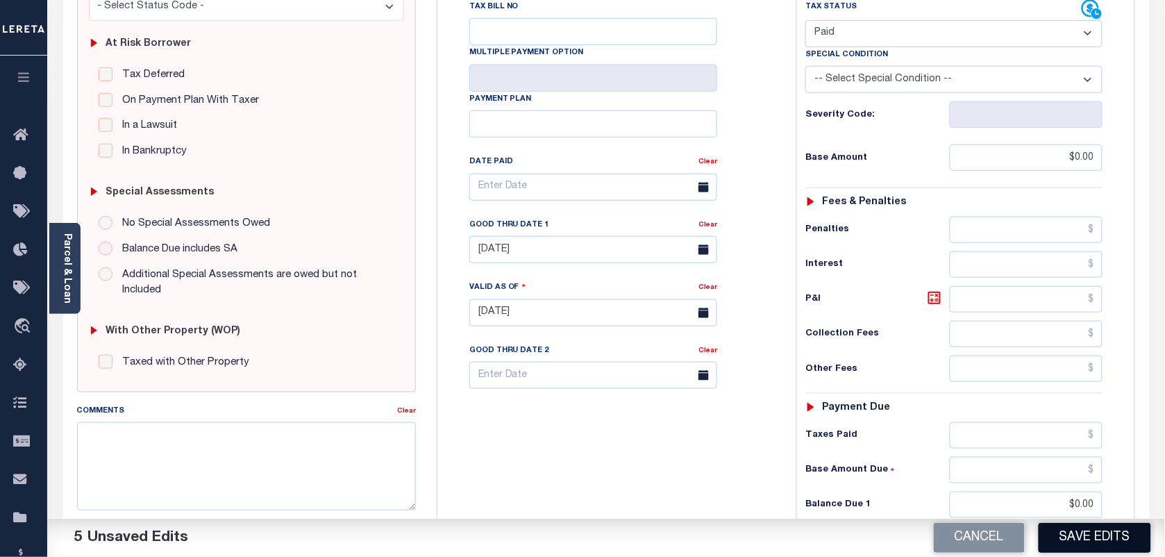
click at [1111, 532] on button "Save Edits" at bounding box center [1095, 538] width 112 height 30
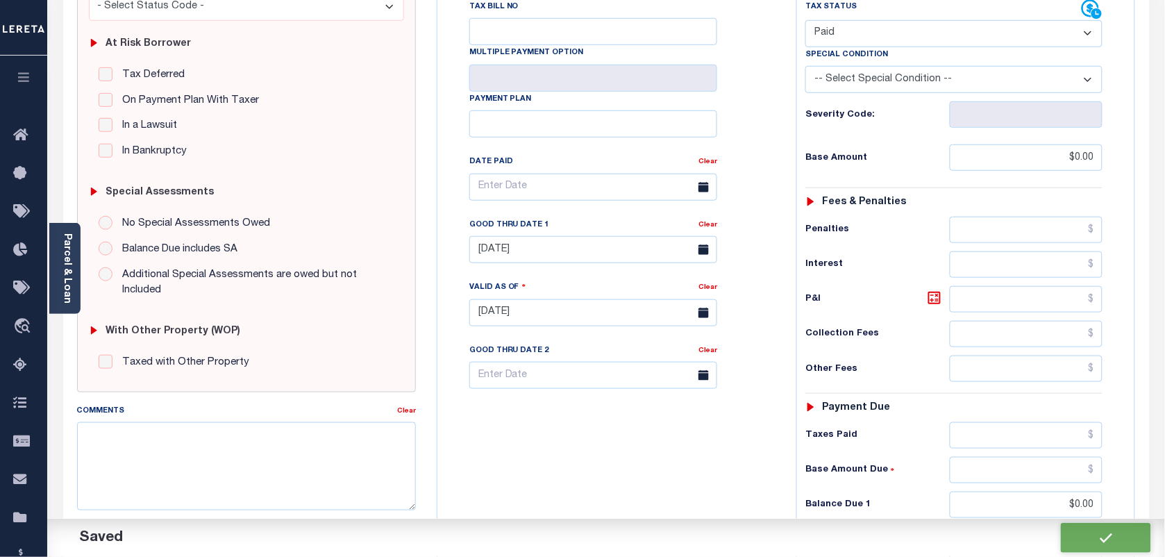
checkbox input "false"
type input "$0"
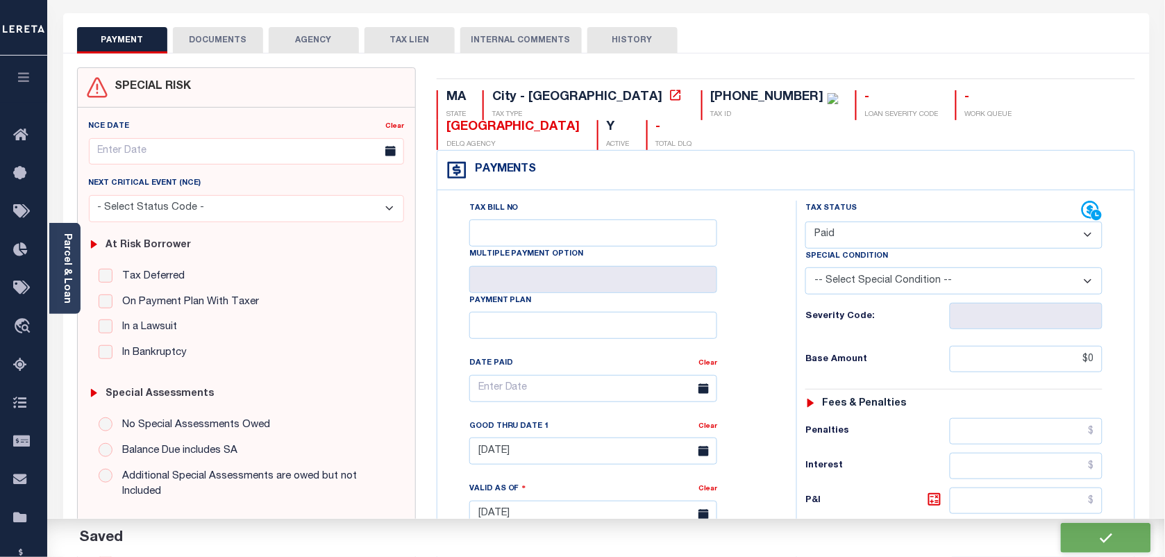
scroll to position [0, 0]
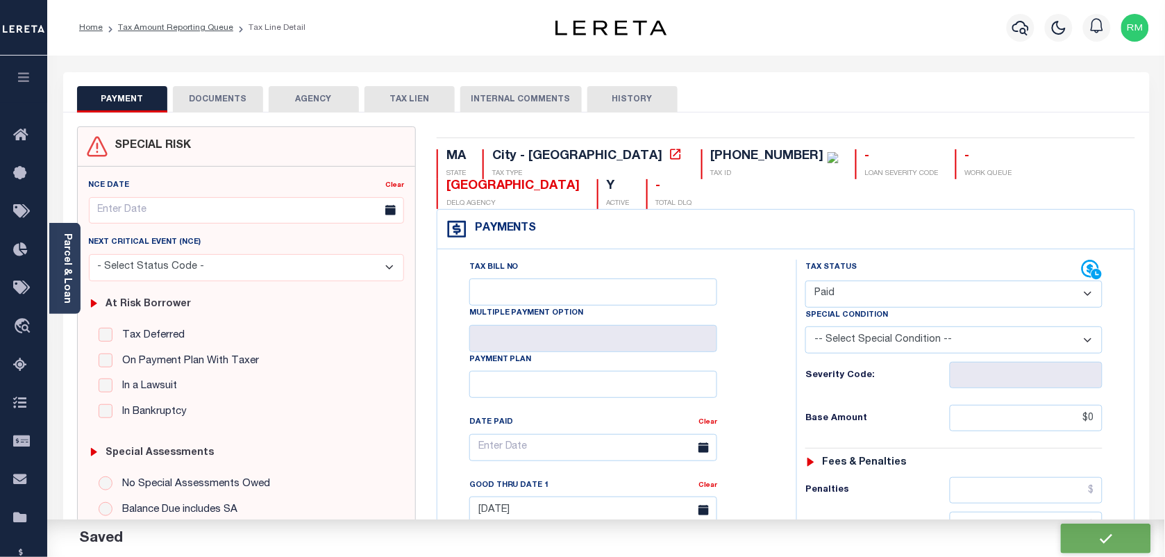
click at [215, 98] on button "DOCUMENTS" at bounding box center [218, 99] width 90 height 26
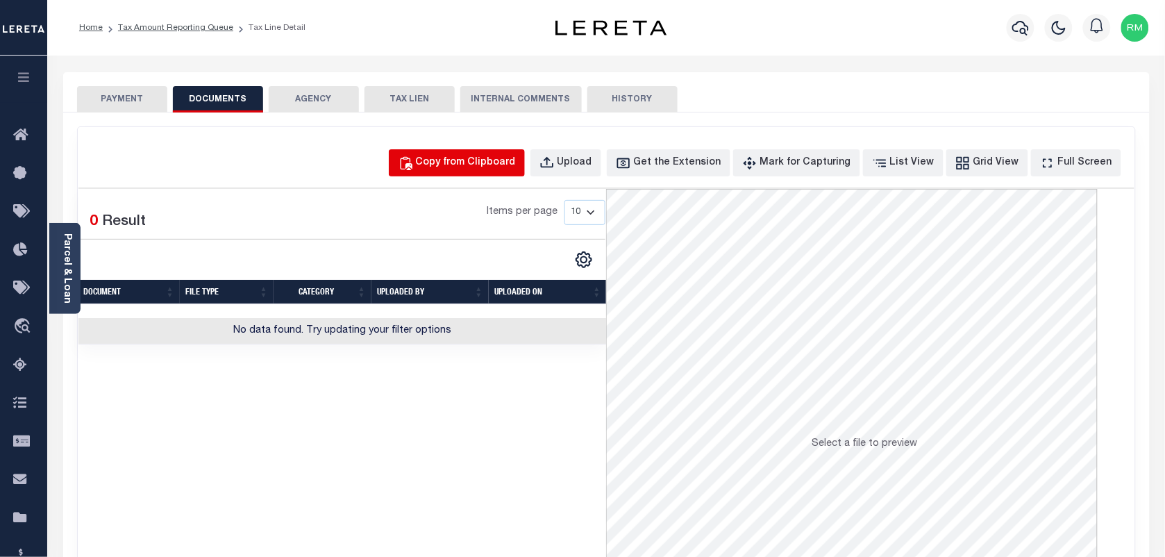
click at [483, 165] on div "Copy from Clipboard" at bounding box center [466, 163] width 100 height 15
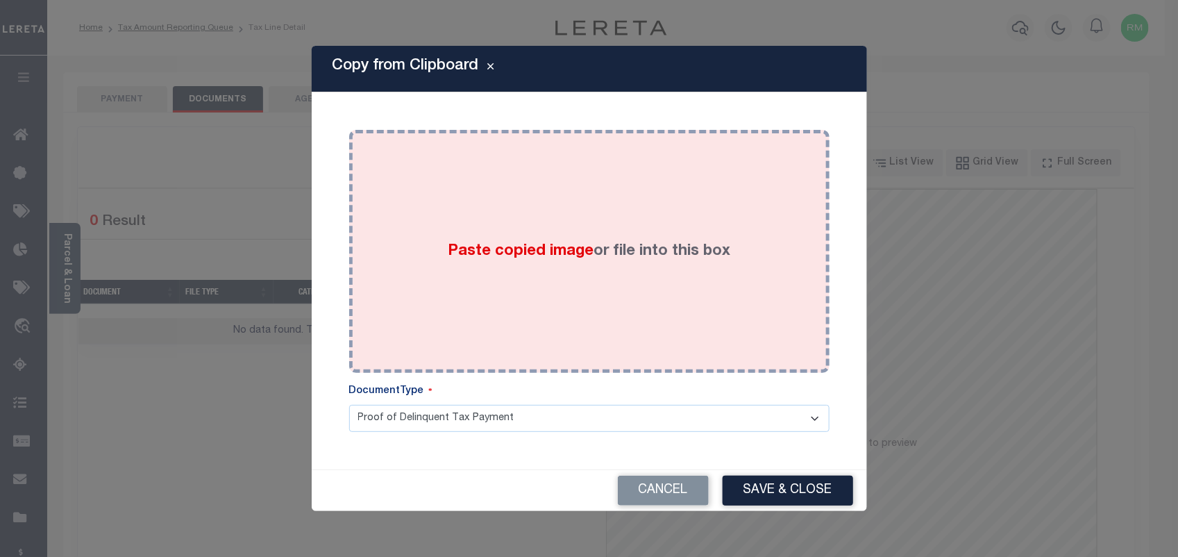
click at [493, 262] on label "Paste copied image or file into this box" at bounding box center [589, 251] width 283 height 23
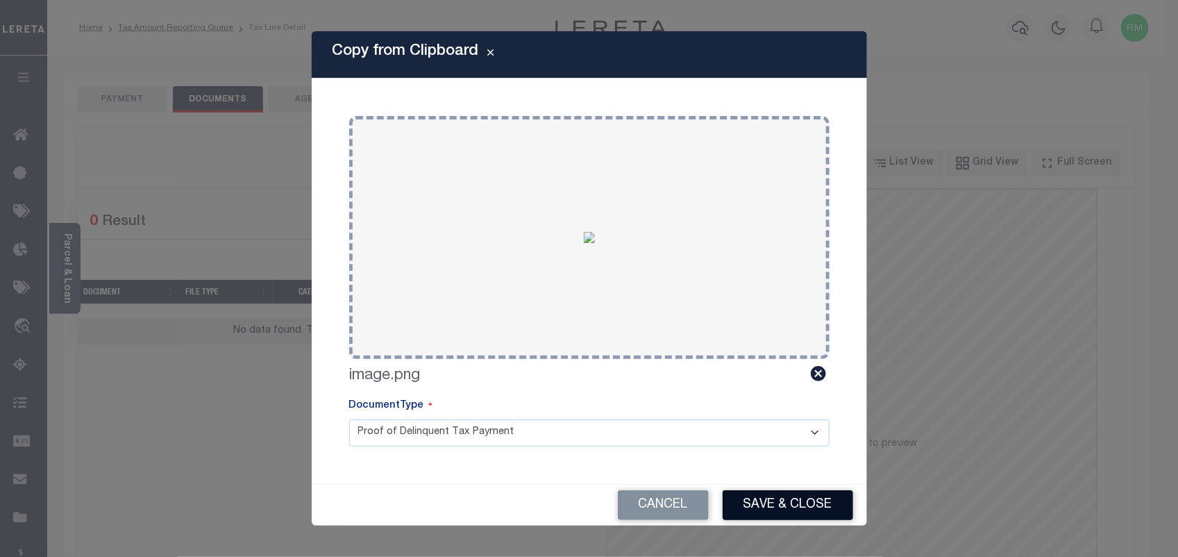
click at [785, 501] on button "Save & Close" at bounding box center [788, 505] width 131 height 30
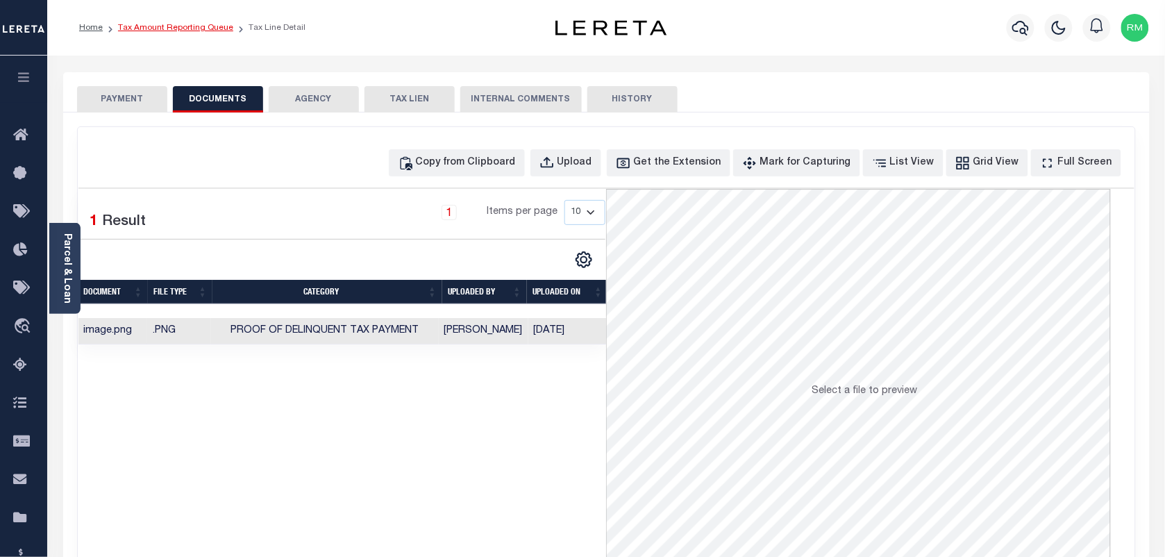
click at [189, 28] on link "Tax Amount Reporting Queue" at bounding box center [175, 28] width 115 height 8
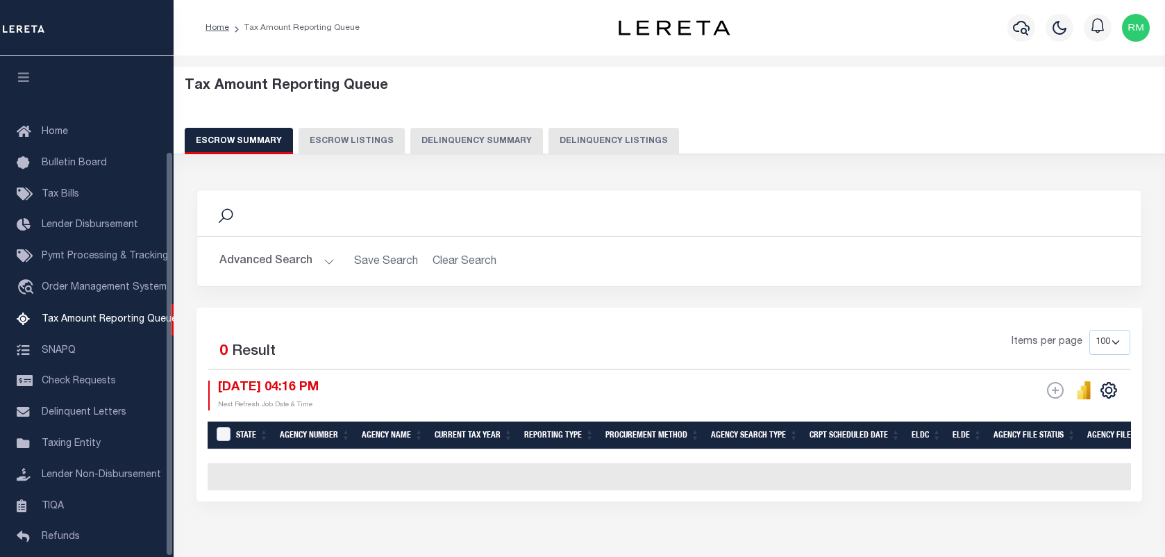
select select "100"
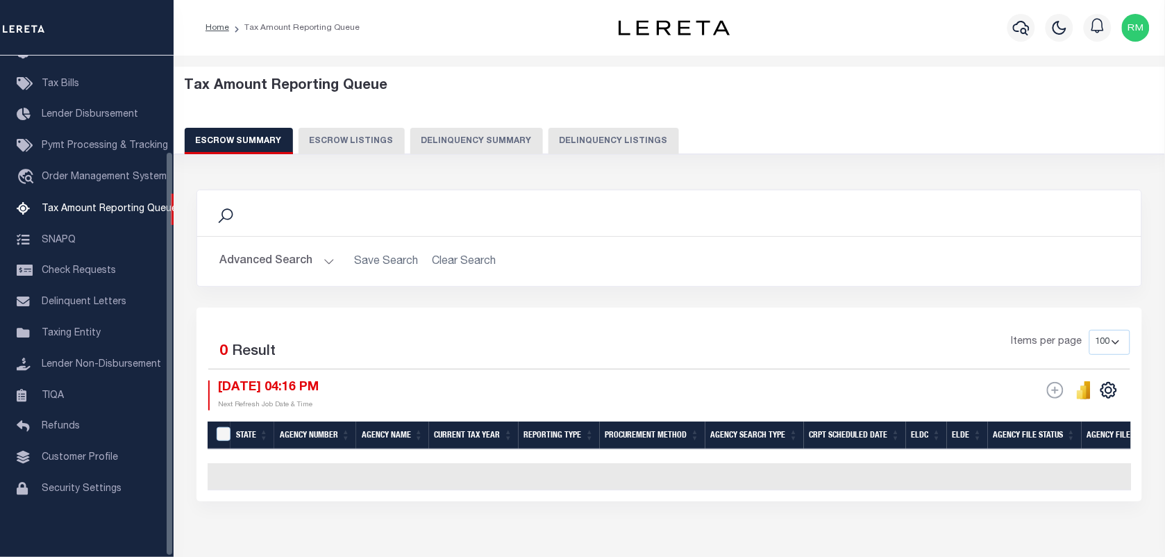
click at [598, 140] on button "Delinquency Listings" at bounding box center [613, 141] width 131 height 26
select select "100"
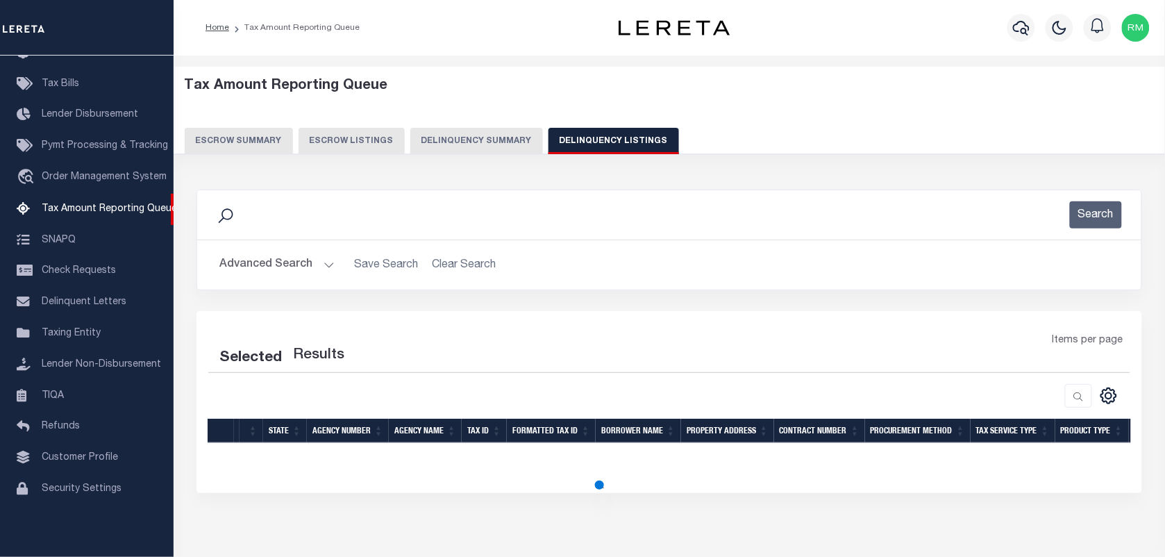
select select "100"
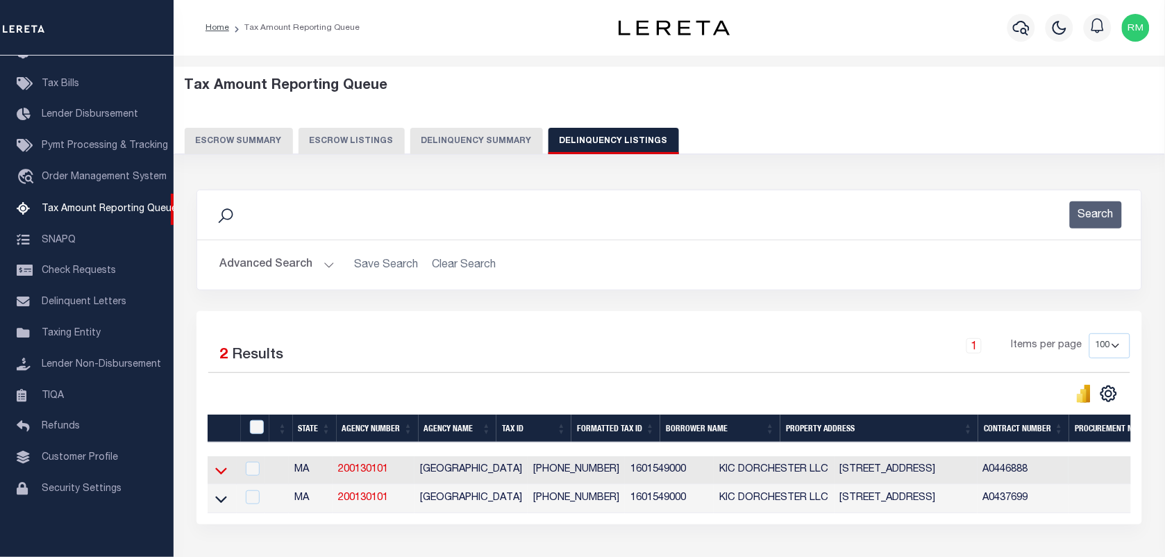
click at [222, 475] on icon at bounding box center [221, 471] width 12 height 7
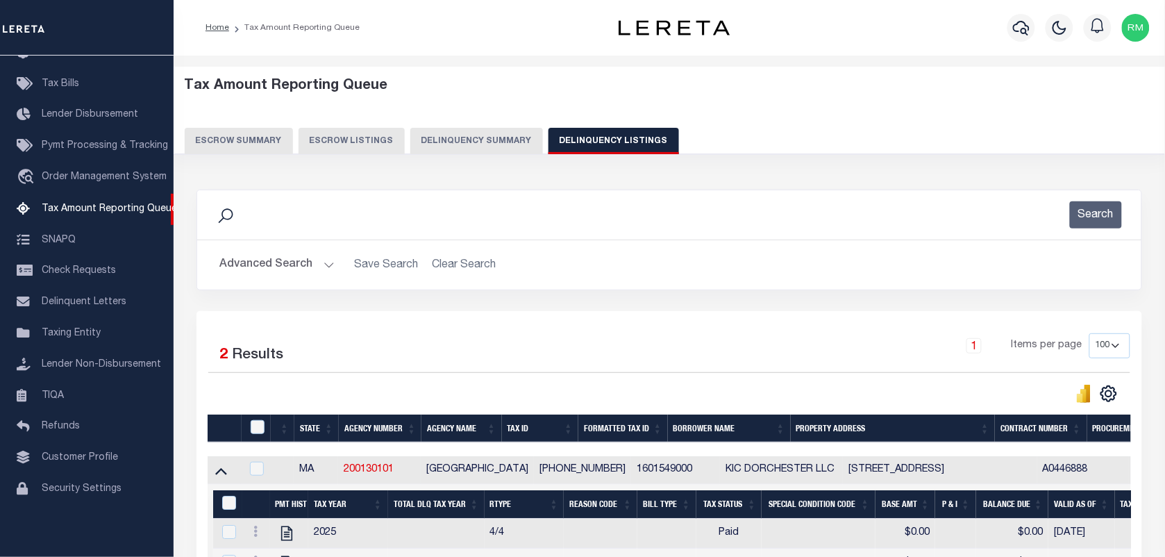
scroll to position [106, 0]
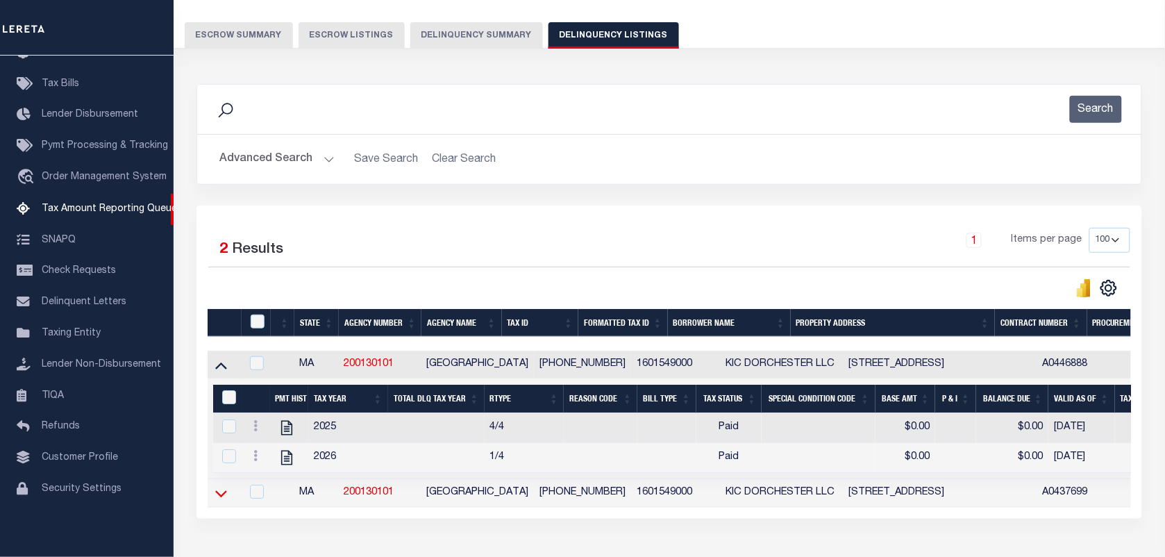
click at [220, 497] on icon at bounding box center [221, 493] width 12 height 15
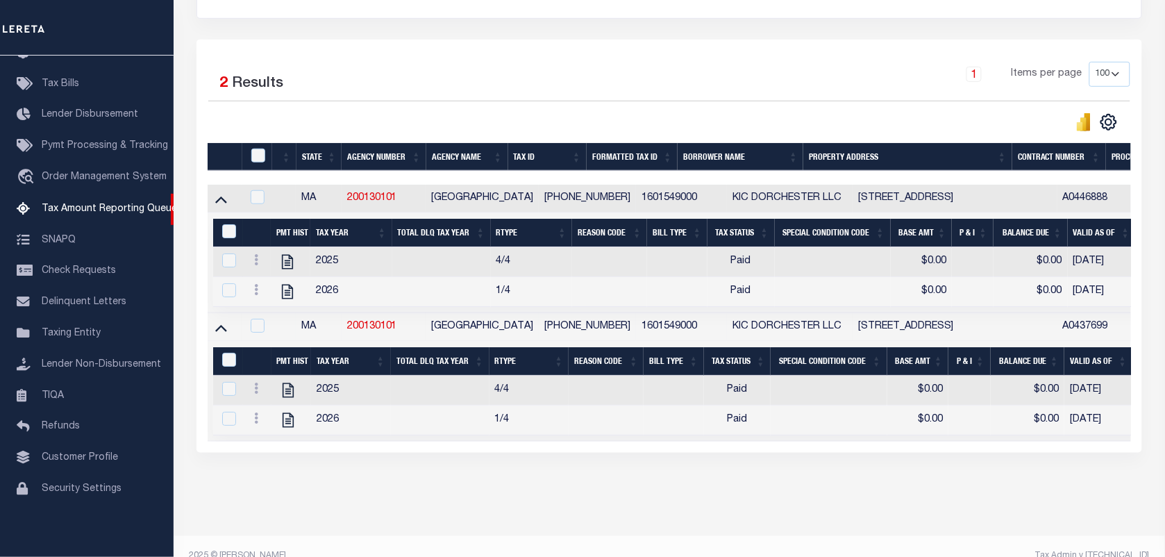
scroll to position [310, 0]
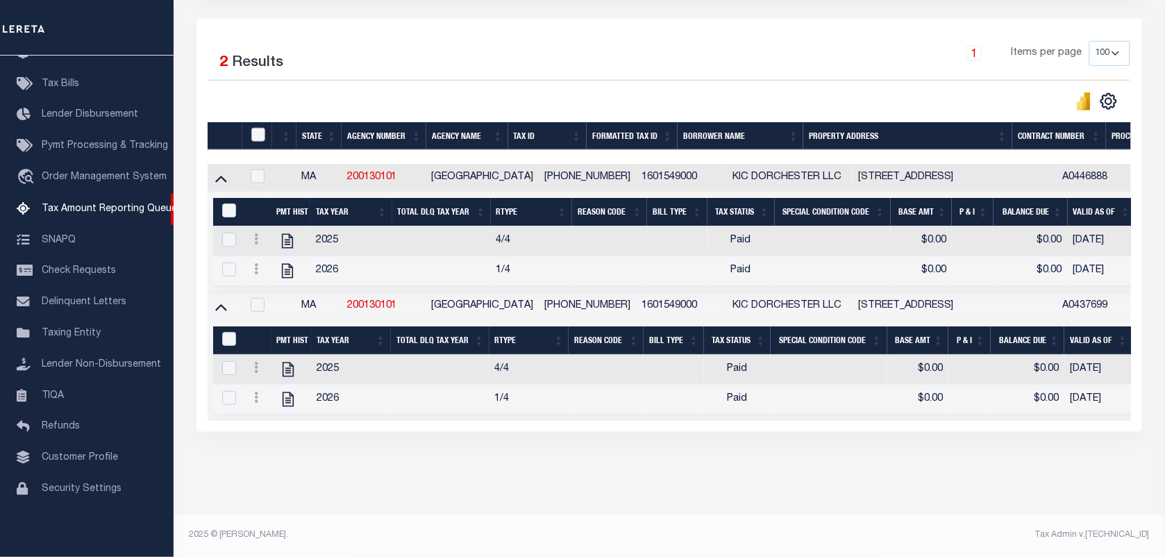
click at [258, 128] on input "checkbox" at bounding box center [258, 135] width 14 height 14
checkbox input "true"
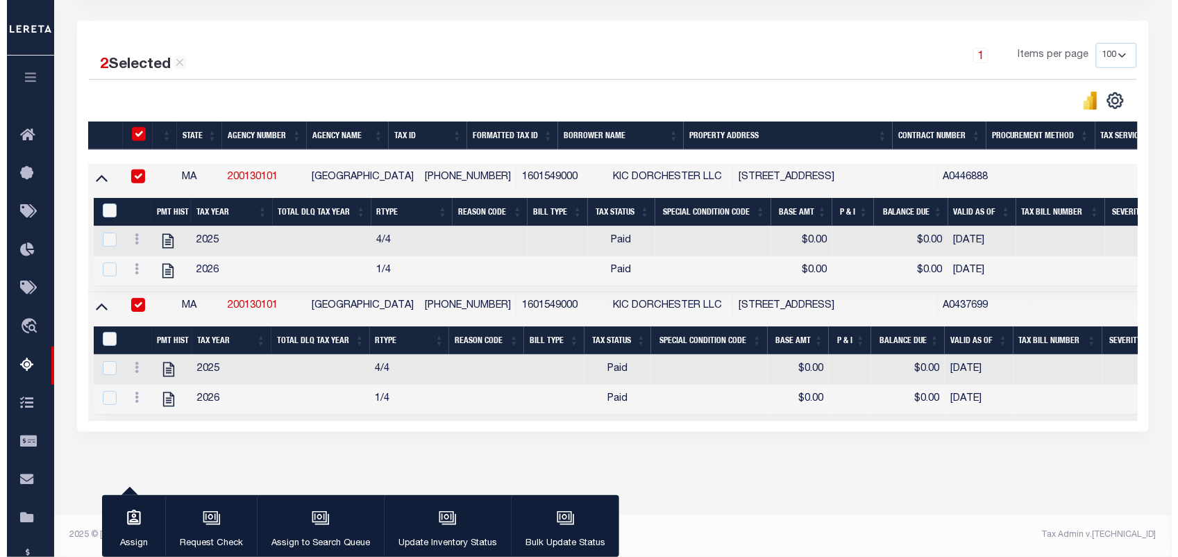
scroll to position [308, 0]
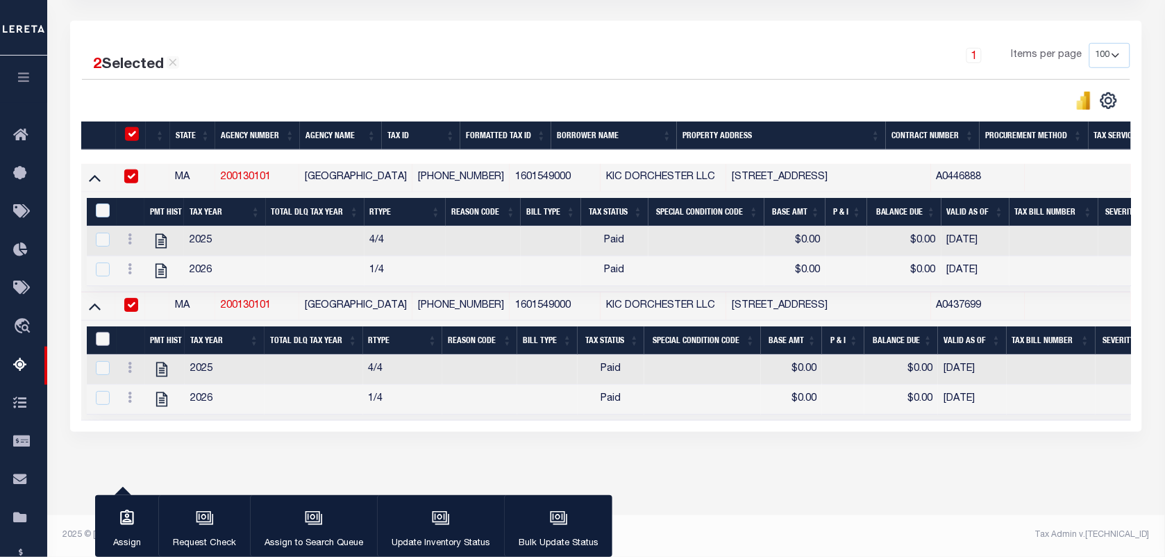
click at [98, 332] on input "&nbsp;" at bounding box center [103, 339] width 14 height 14
checkbox input "true"
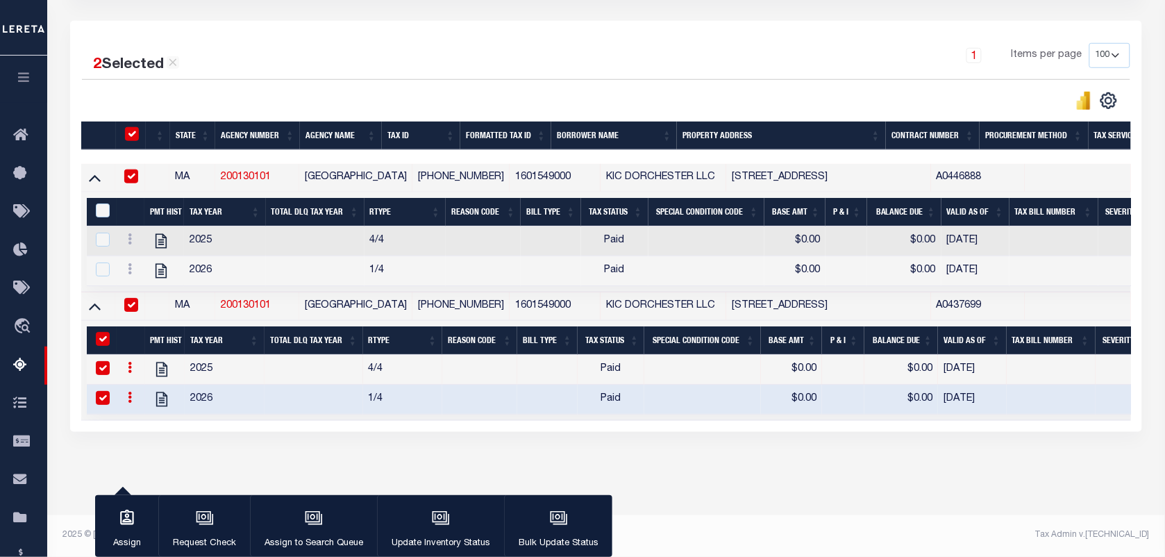
checkbox input "true"
click at [106, 203] on input "&nbsp;" at bounding box center [103, 210] width 14 height 14
checkbox input "true"
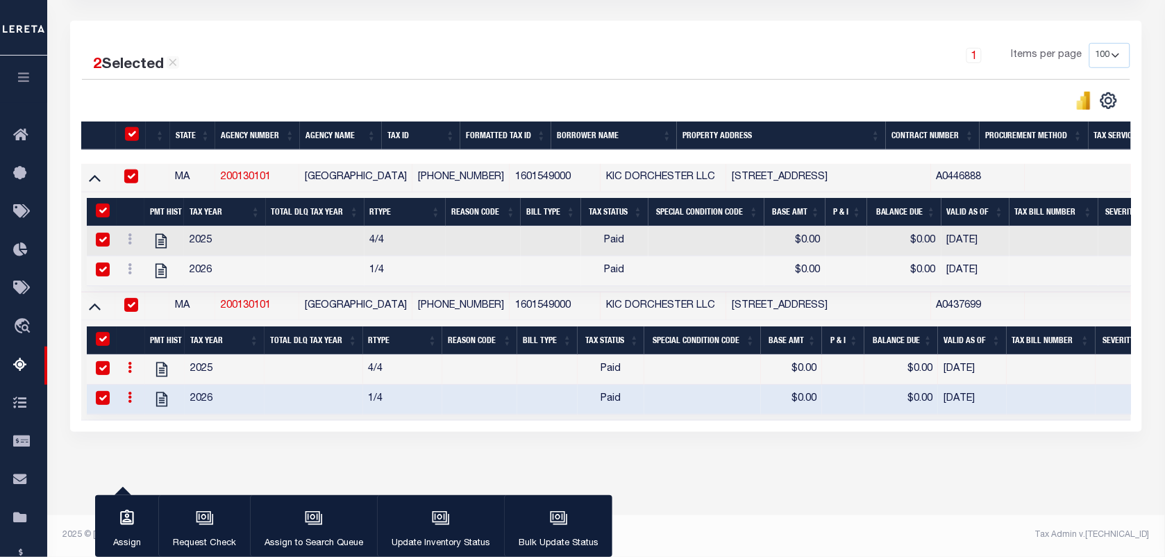
checkbox input "true"
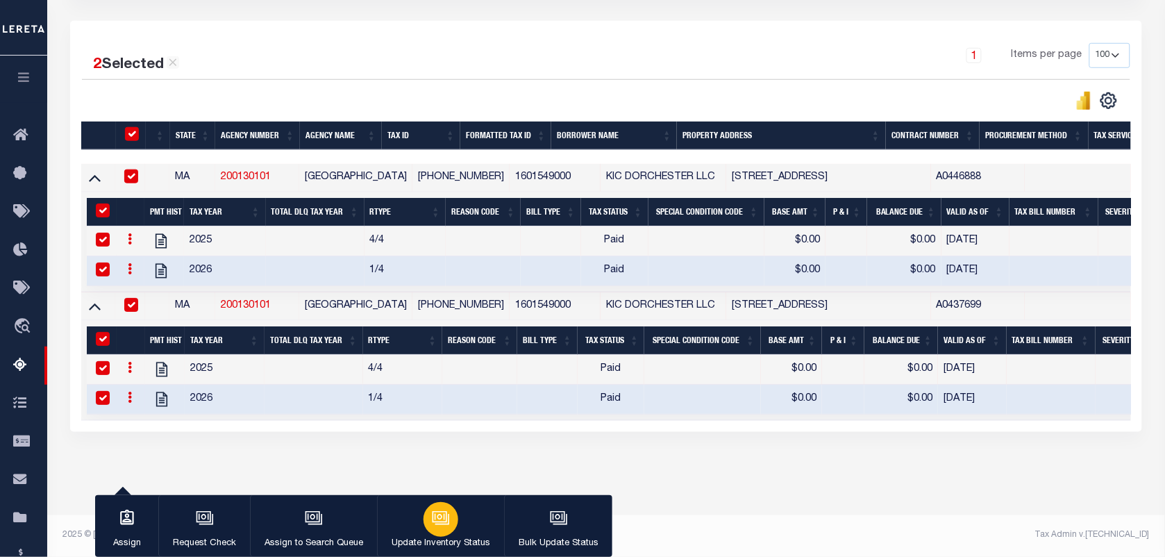
click at [438, 518] on icon "button" at bounding box center [441, 518] width 18 height 18
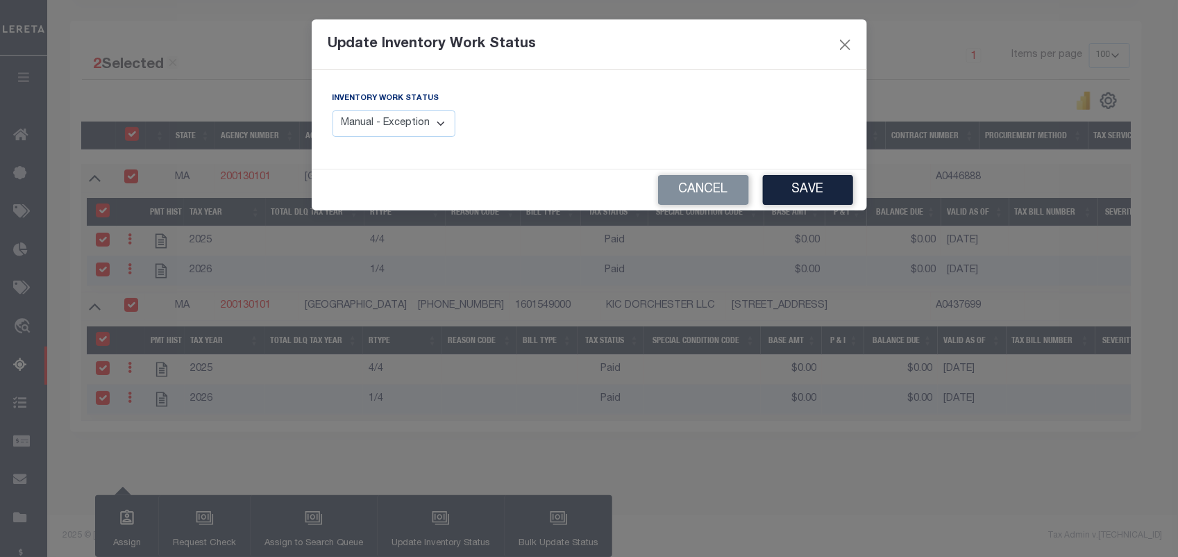
click at [384, 124] on select "Manual - Exception Pended - Awaiting Search Late Add Exception Completed" at bounding box center [395, 123] width 124 height 27
select select "4"
click at [333, 110] on select "Manual - Exception Pended - Awaiting Search Late Add Exception Completed" at bounding box center [395, 123] width 124 height 27
click at [796, 191] on button "Save" at bounding box center [808, 190] width 90 height 30
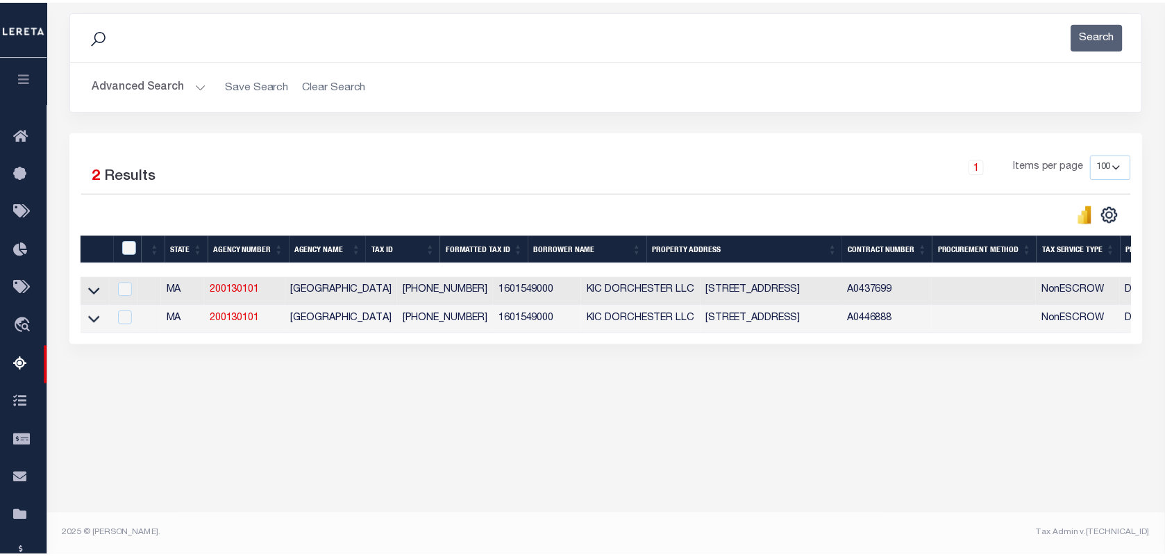
scroll to position [178, 0]
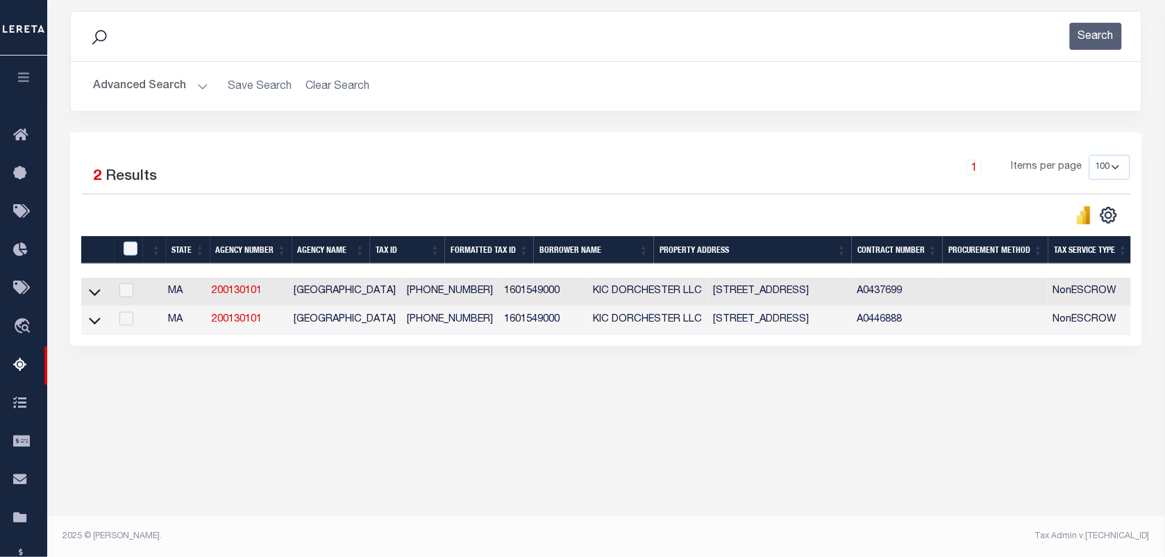
click at [174, 81] on button "Advanced Search" at bounding box center [150, 86] width 115 height 27
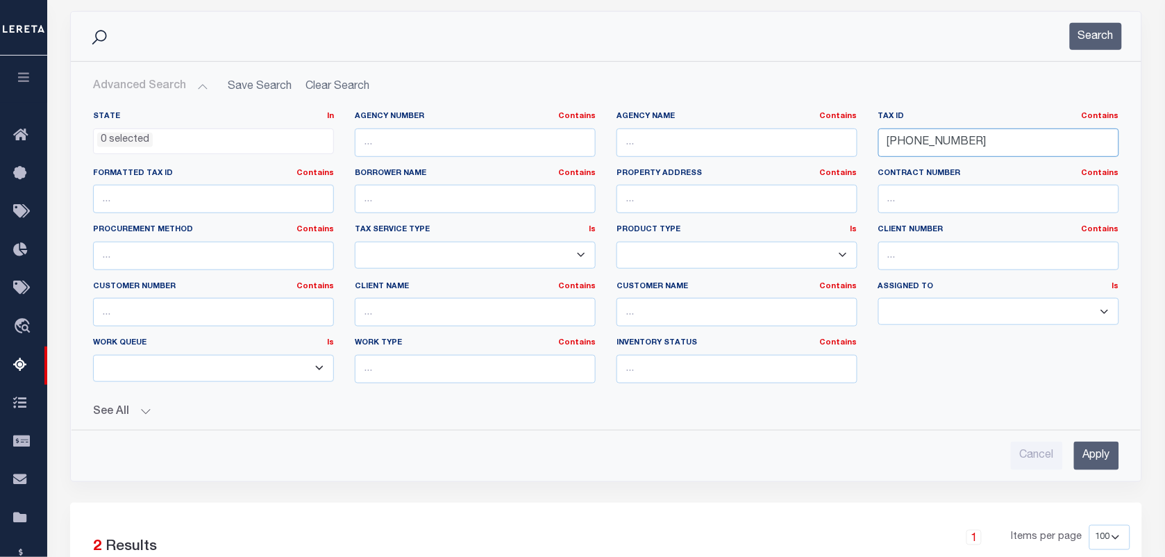
click at [958, 140] on input "16-01549-000" at bounding box center [998, 142] width 241 height 28
paste input "2"
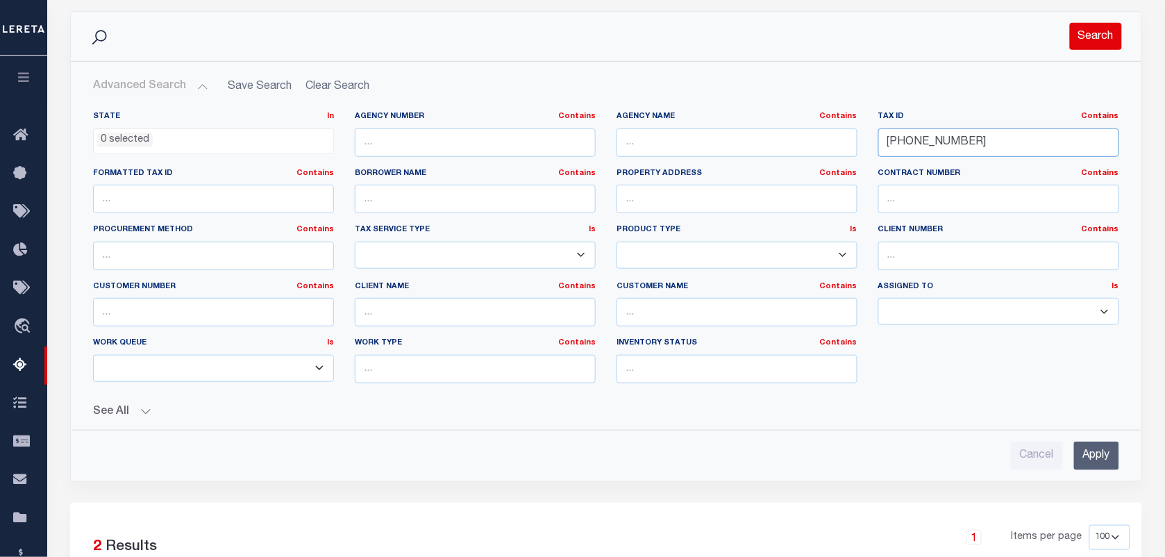
type input "[PHONE_NUMBER]"
click at [1097, 30] on button "Search" at bounding box center [1096, 36] width 52 height 27
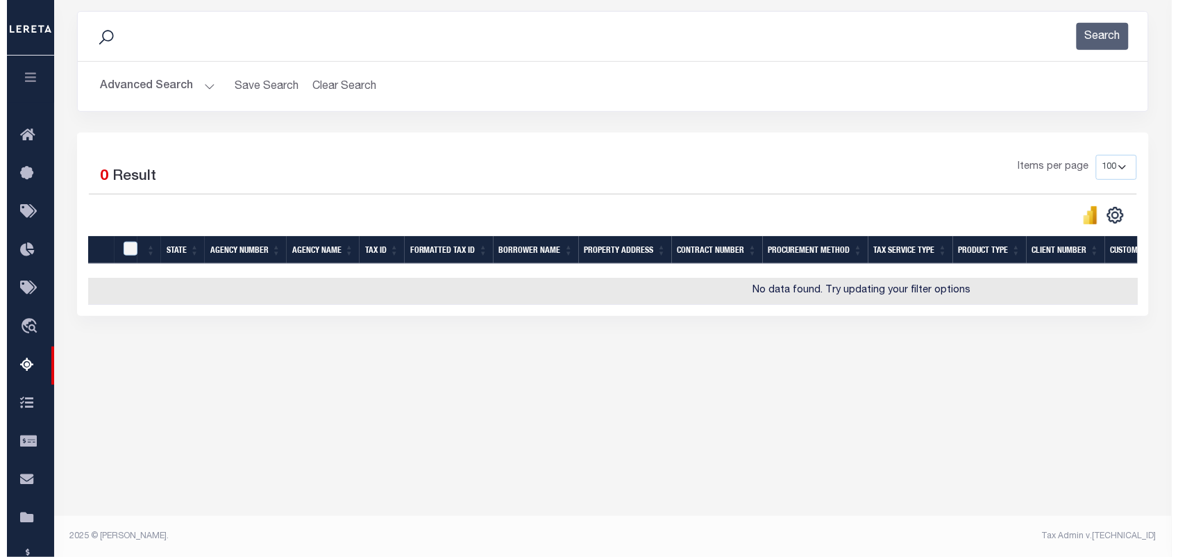
scroll to position [0, 0]
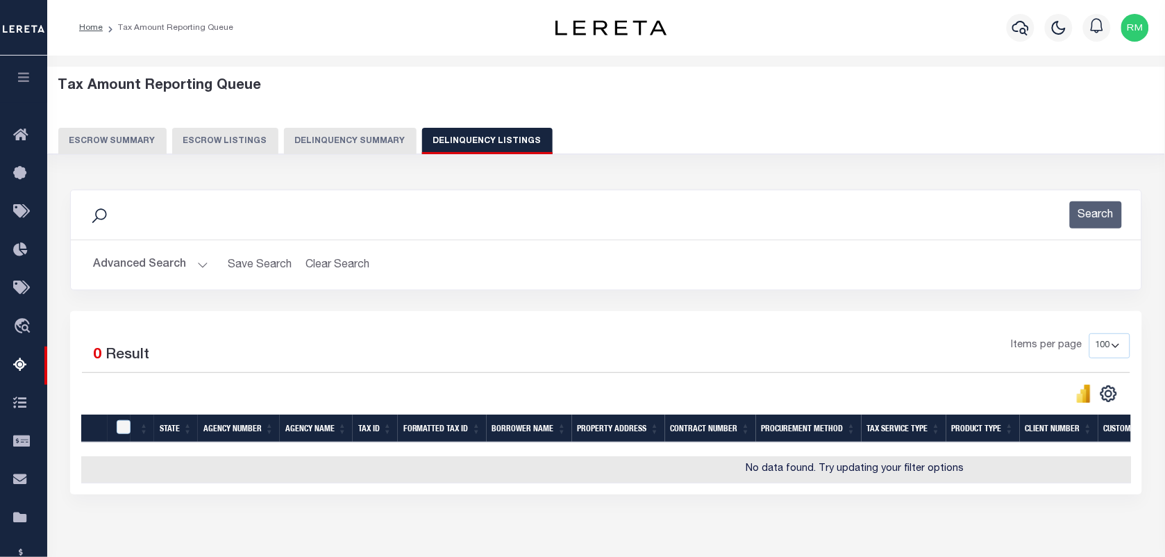
click at [183, 265] on button "Advanced Search" at bounding box center [150, 264] width 115 height 27
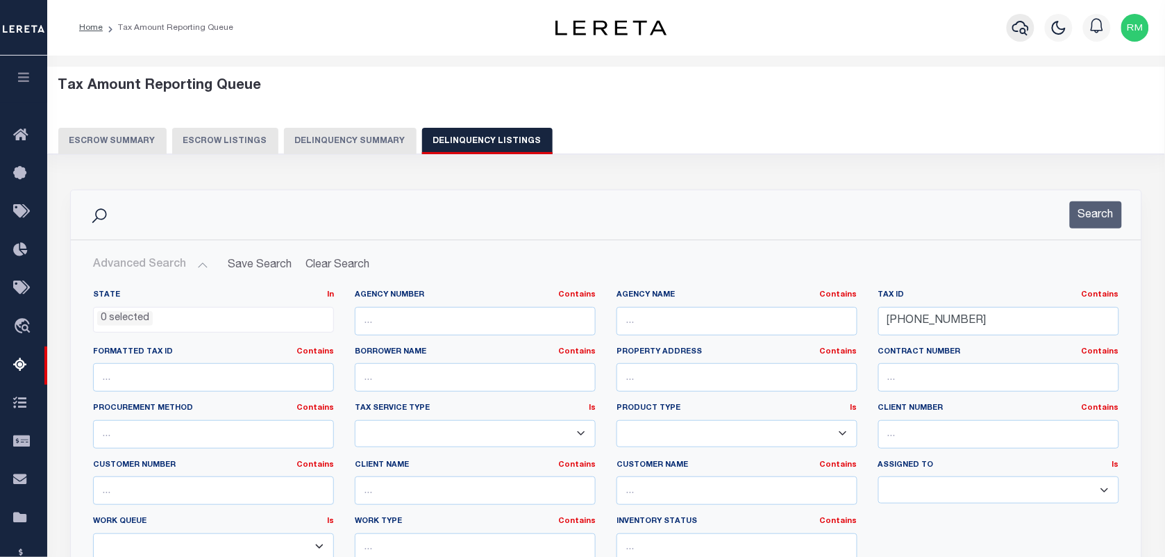
click at [1014, 26] on icon "button" at bounding box center [1020, 27] width 17 height 17
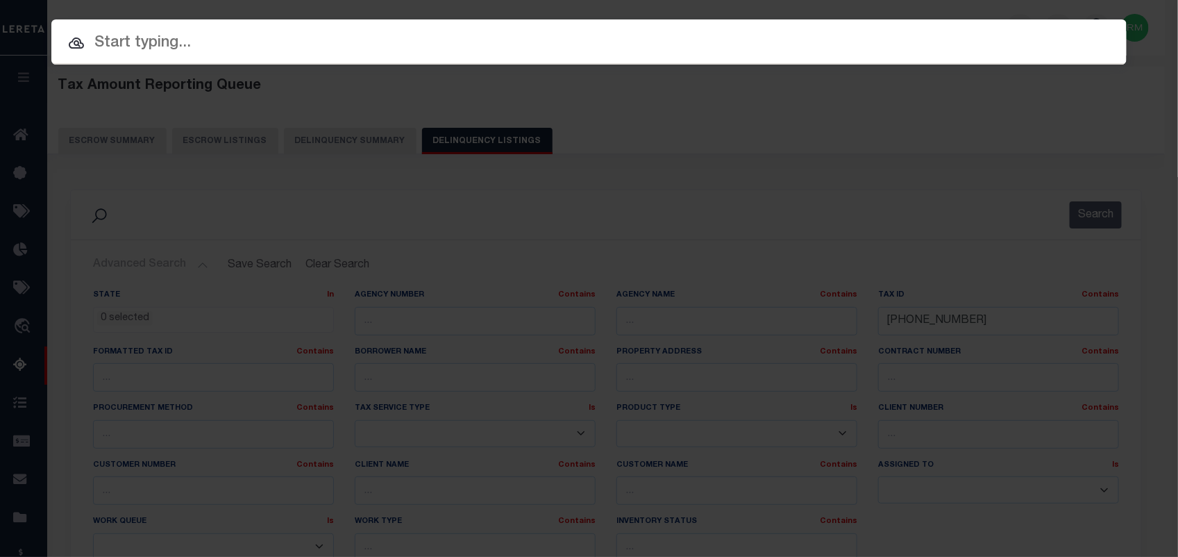
paste input "[PHONE_NUMBER]"
type input "[PHONE_NUMBER]"
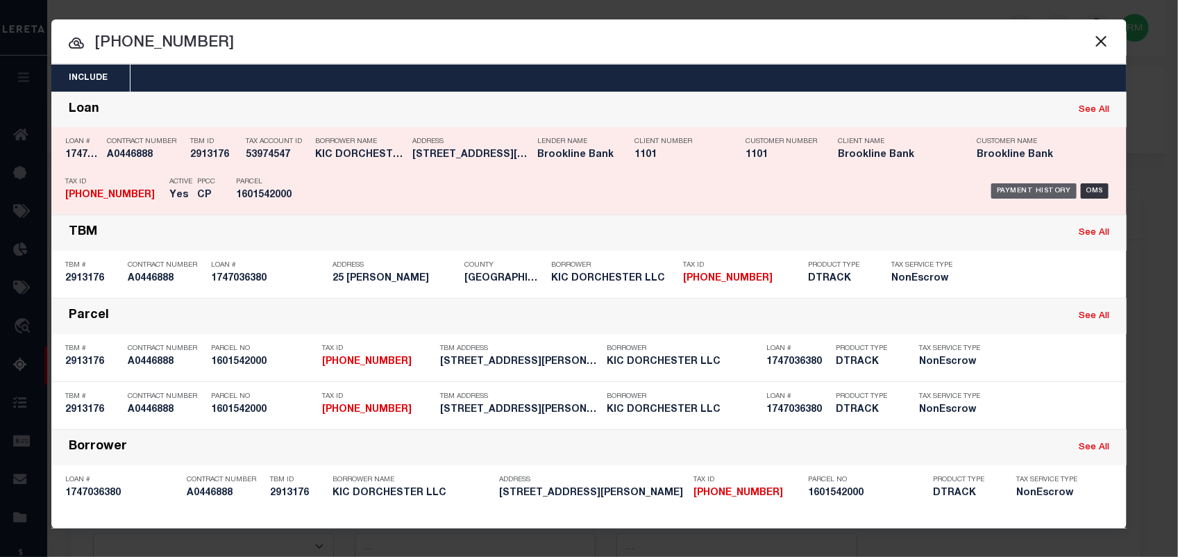
click at [1035, 189] on div "Payment History" at bounding box center [1033, 190] width 85 height 15
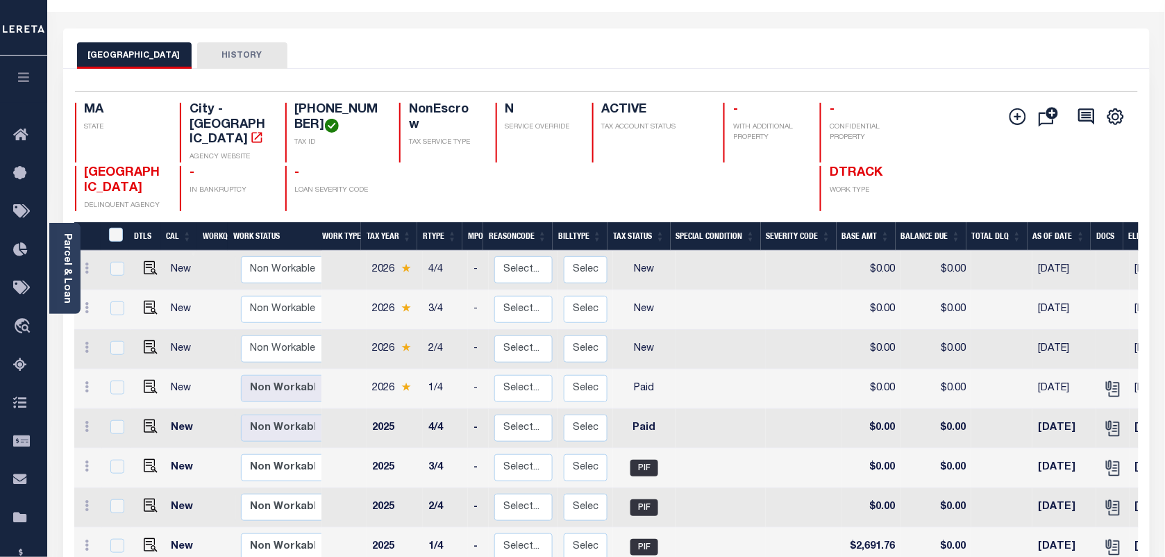
scroll to position [87, 0]
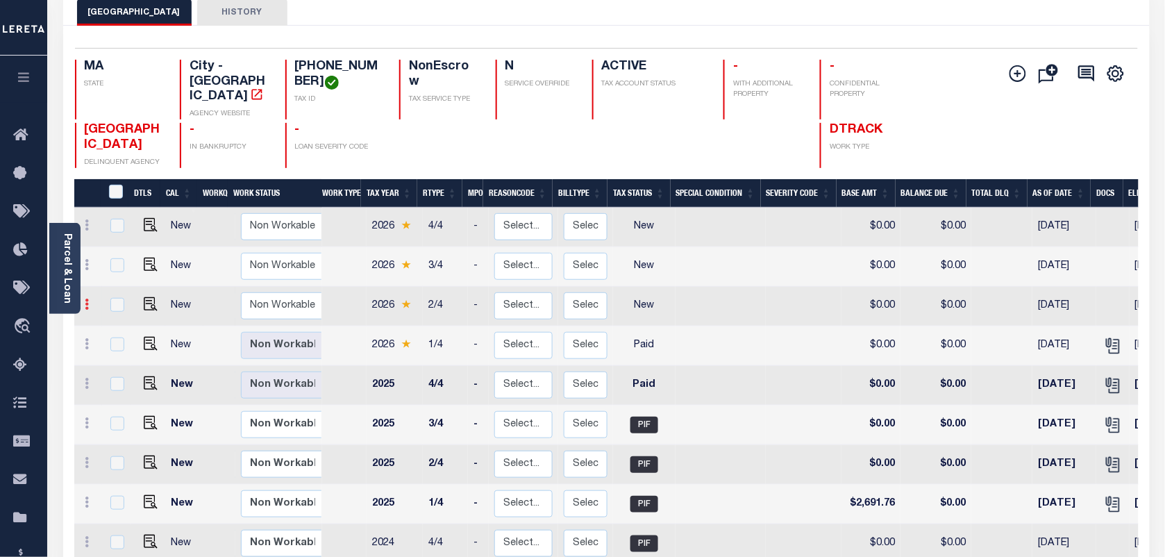
click at [83, 301] on link at bounding box center [87, 306] width 15 height 11
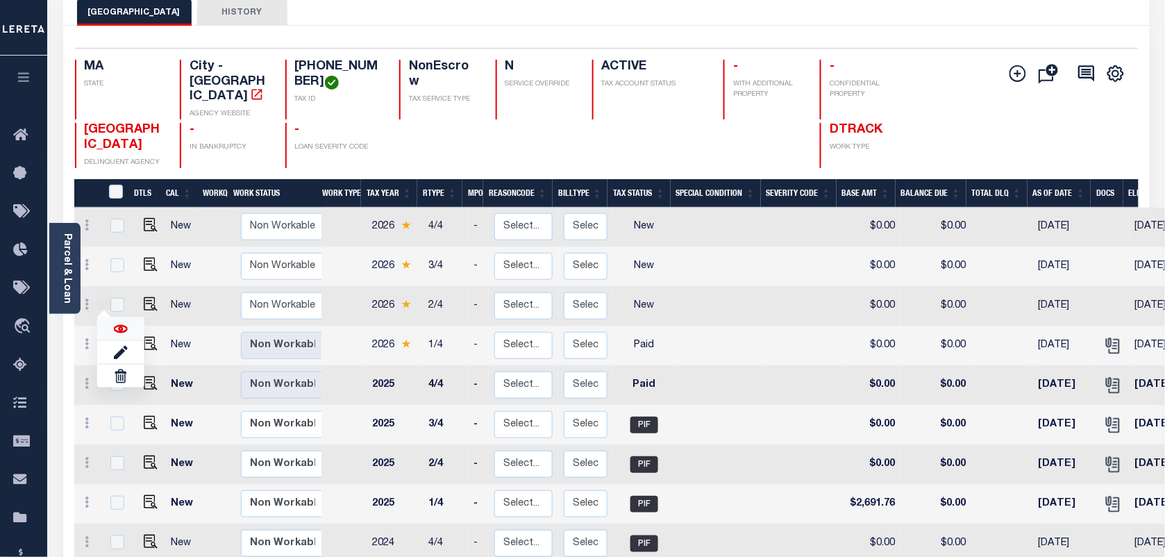
click at [118, 321] on img at bounding box center [120, 328] width 14 height 14
checkbox input "true"
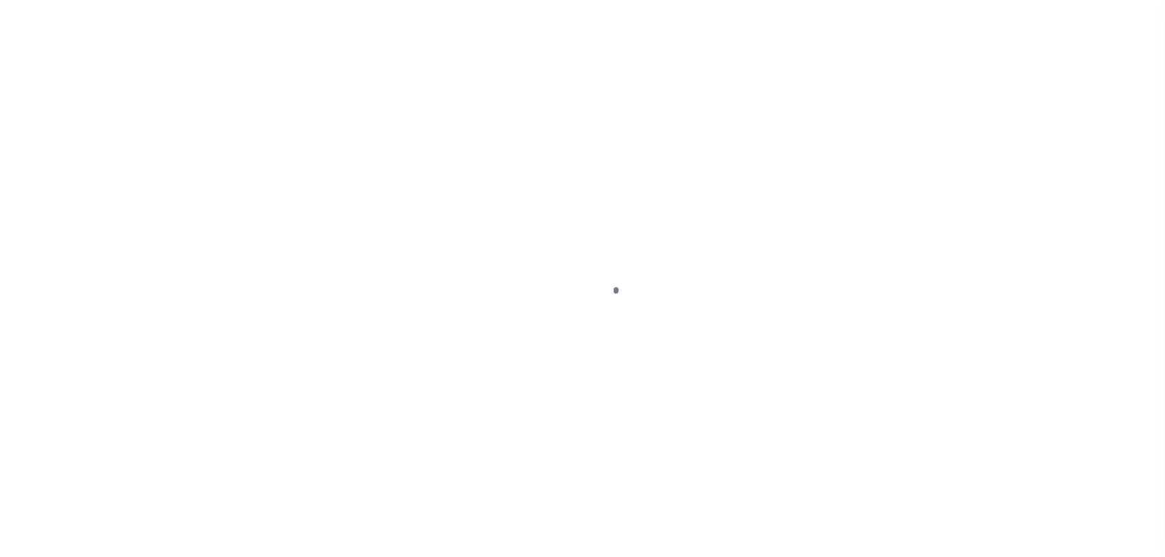
select select "NW2"
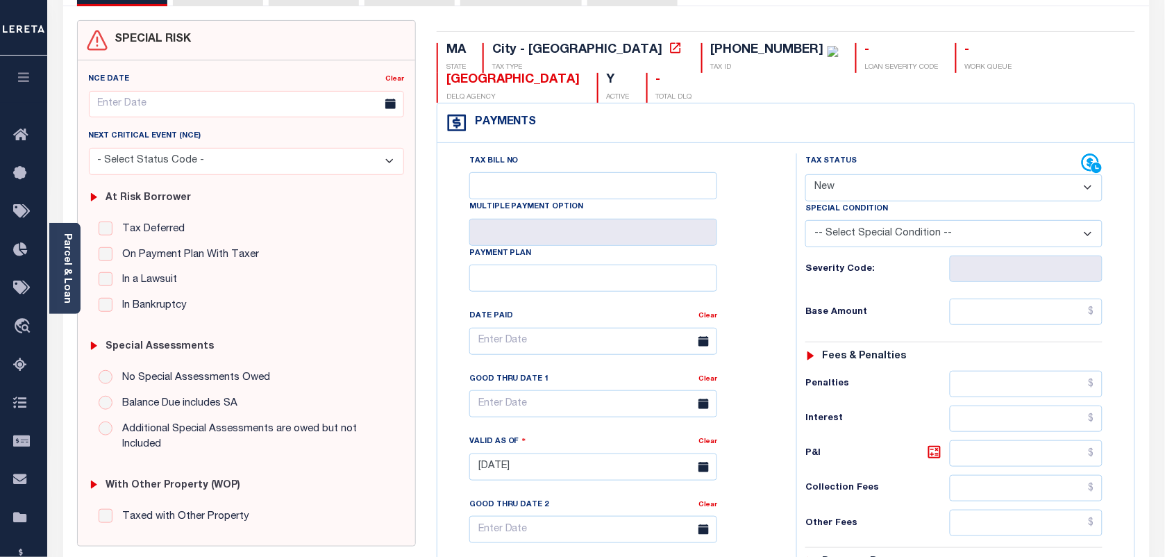
scroll to position [47, 0]
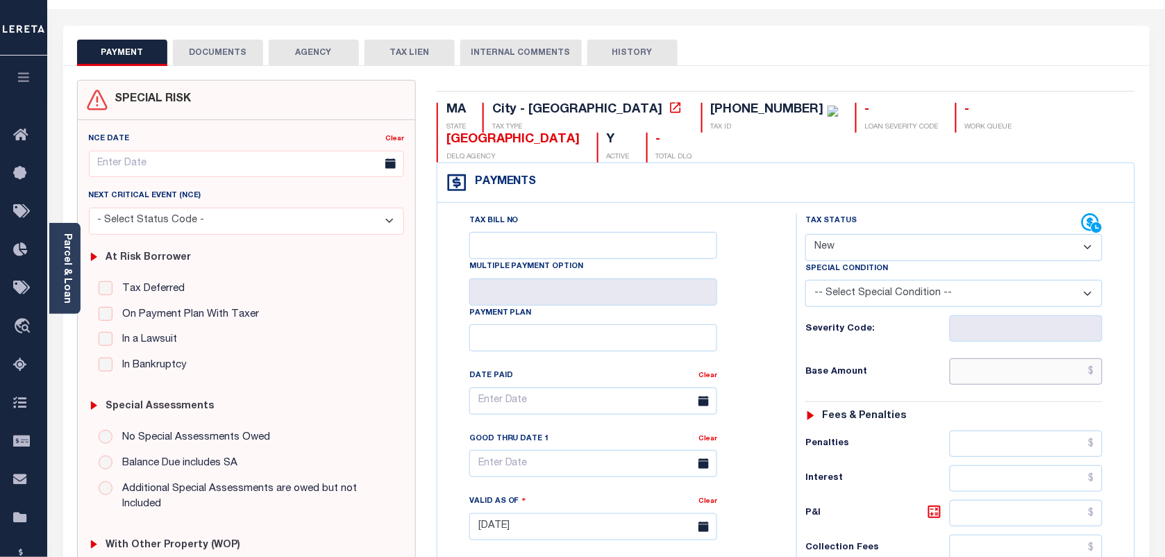
click at [1048, 358] on input "text" at bounding box center [1026, 371] width 153 height 26
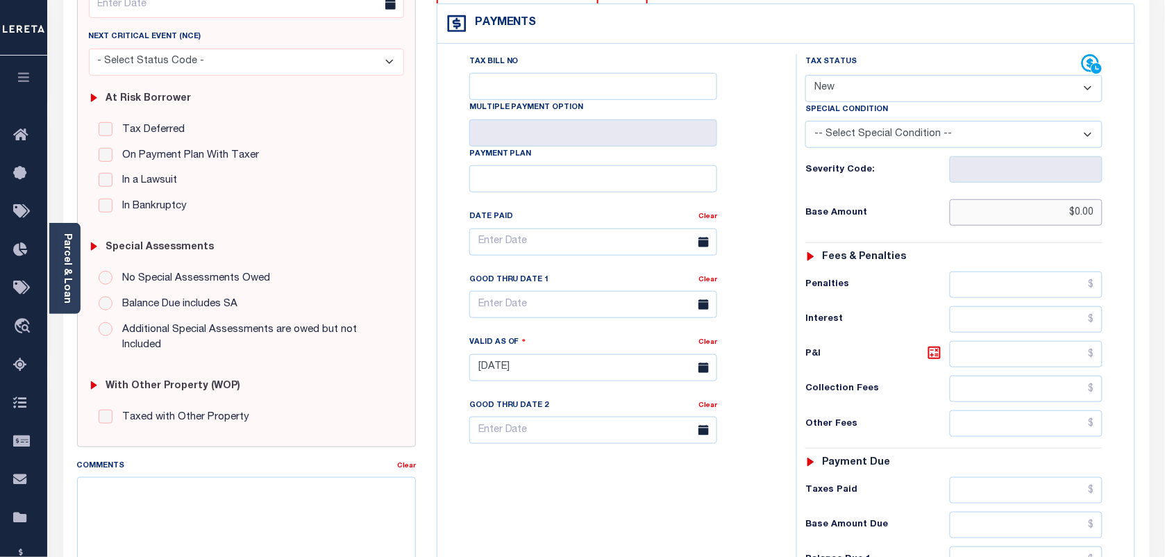
scroll to position [307, 0]
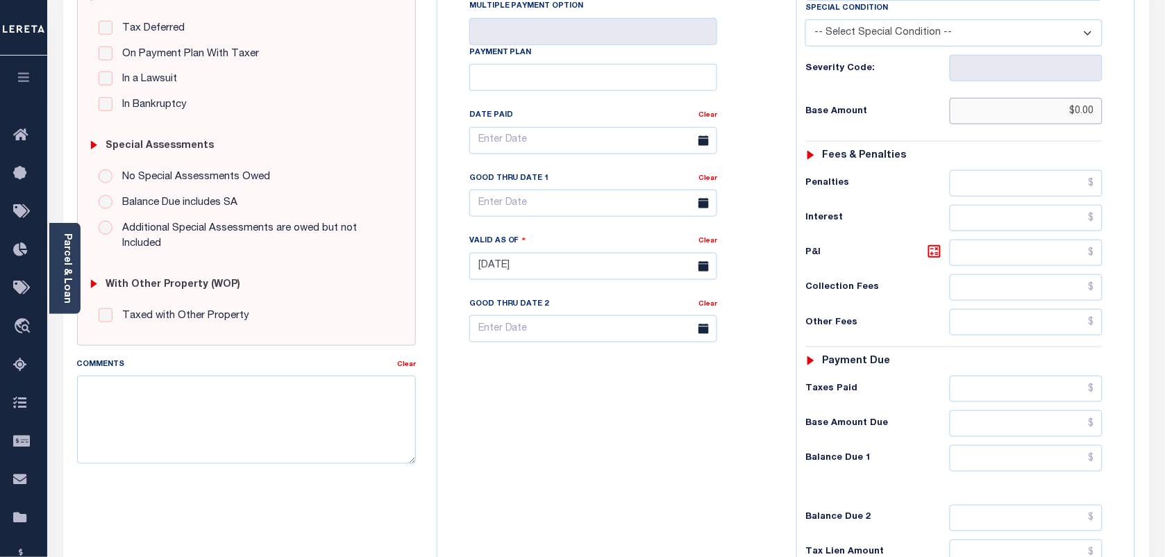
type input "$0.00"
type input "[DATE]"
click at [1027, 445] on input "text" at bounding box center [1026, 458] width 153 height 26
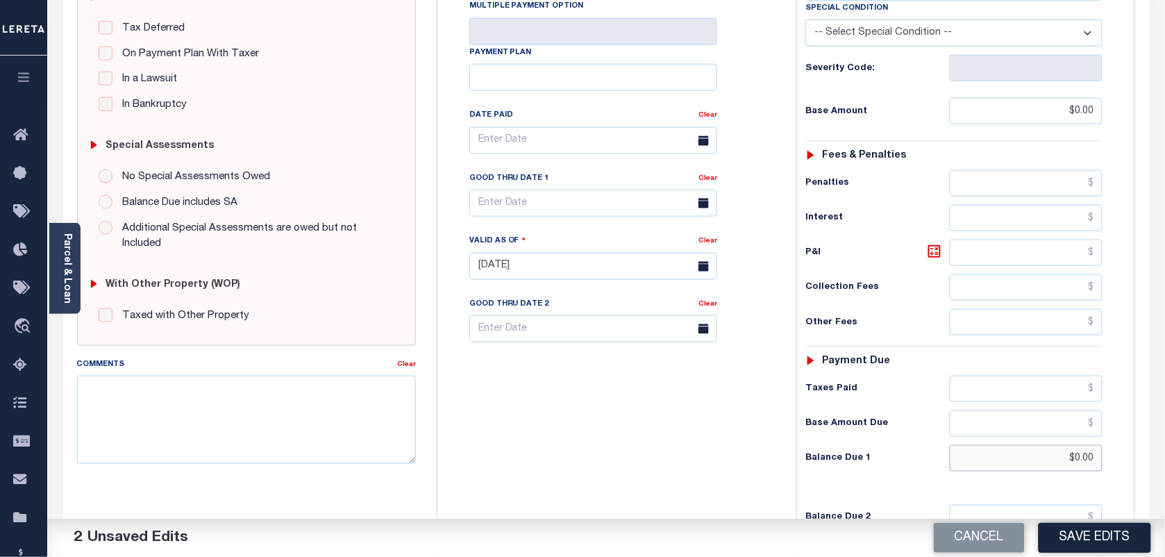
type input "$0.00"
click at [555, 190] on input "text" at bounding box center [593, 203] width 248 height 27
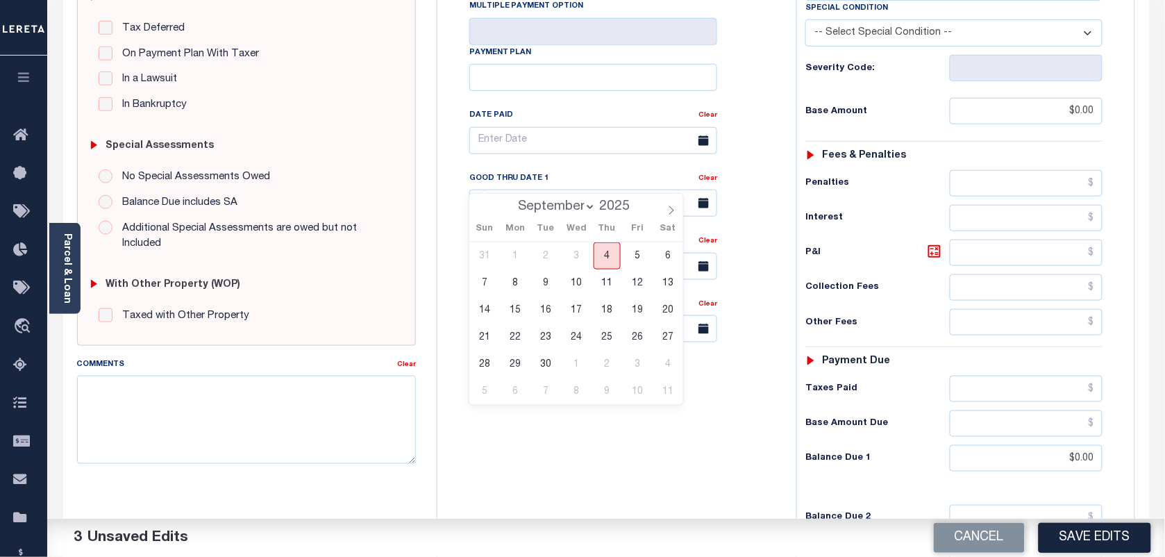
click at [598, 257] on span "4" at bounding box center [607, 255] width 27 height 27
type input "[DATE]"
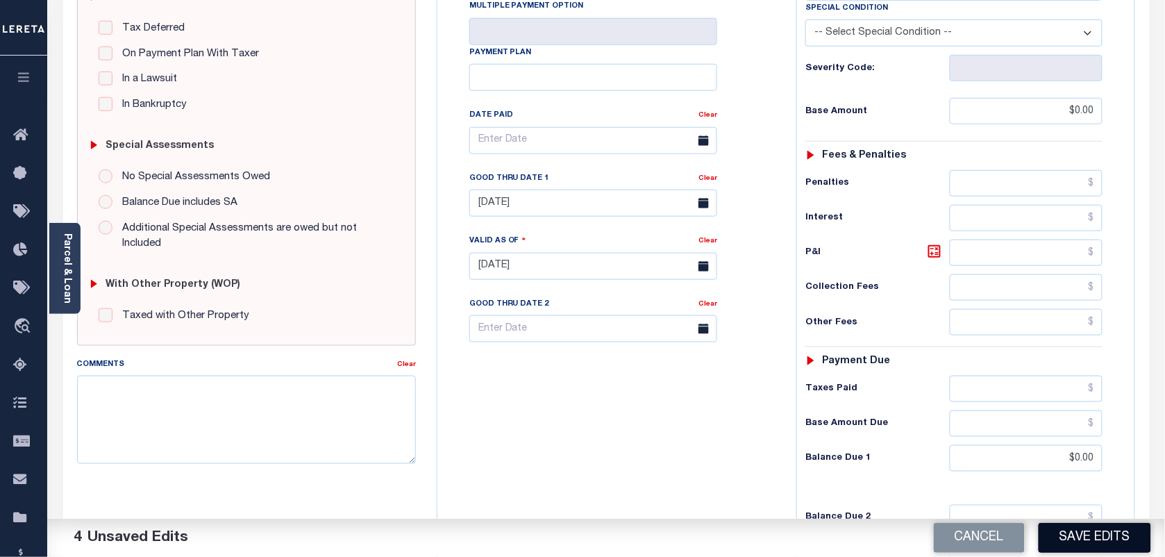
click at [1080, 542] on button "Save Edits" at bounding box center [1095, 538] width 112 height 30
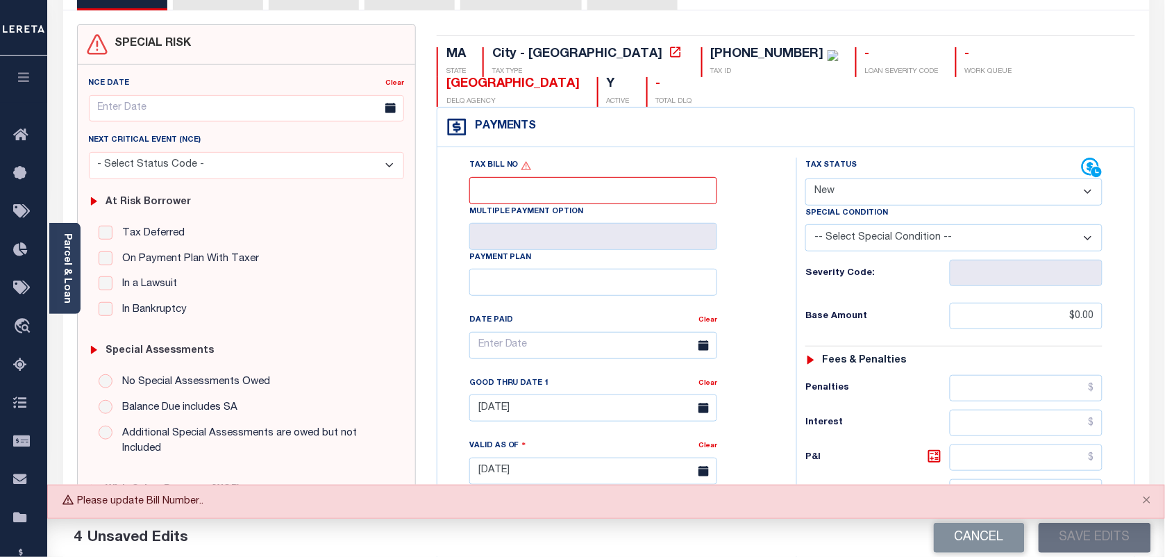
scroll to position [0, 0]
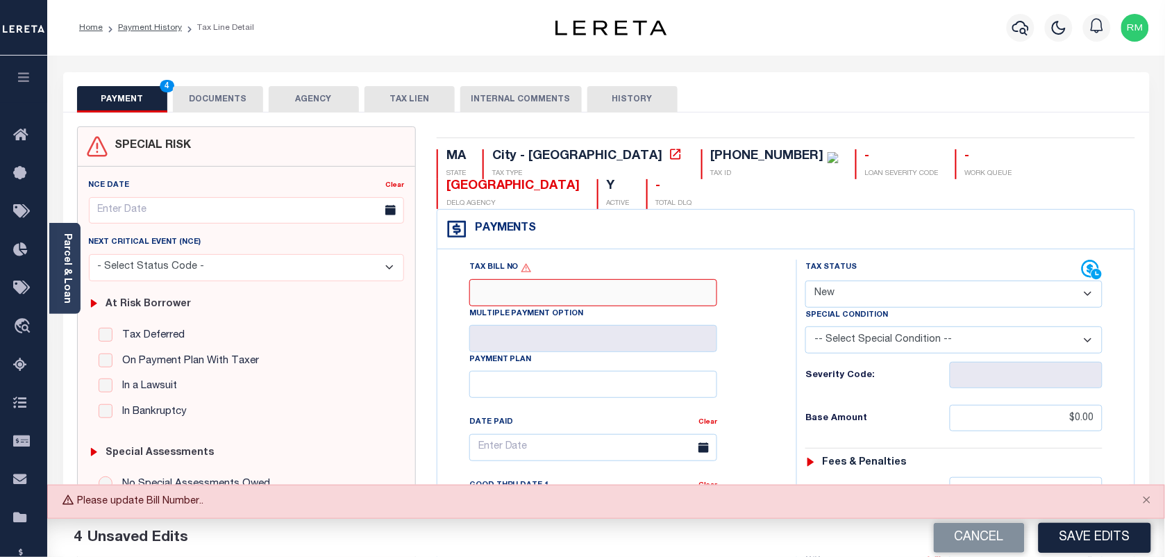
click at [627, 279] on input "Tax Bill No" at bounding box center [593, 292] width 248 height 27
click at [151, 24] on link "Payment History" at bounding box center [150, 28] width 64 height 8
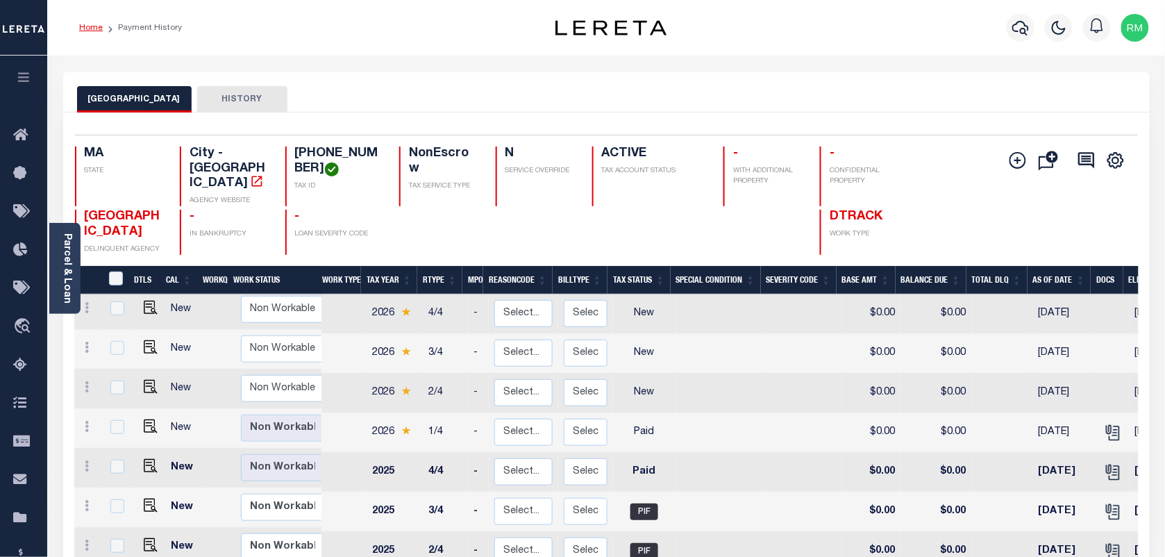
click at [97, 24] on link "Home" at bounding box center [91, 28] width 24 height 8
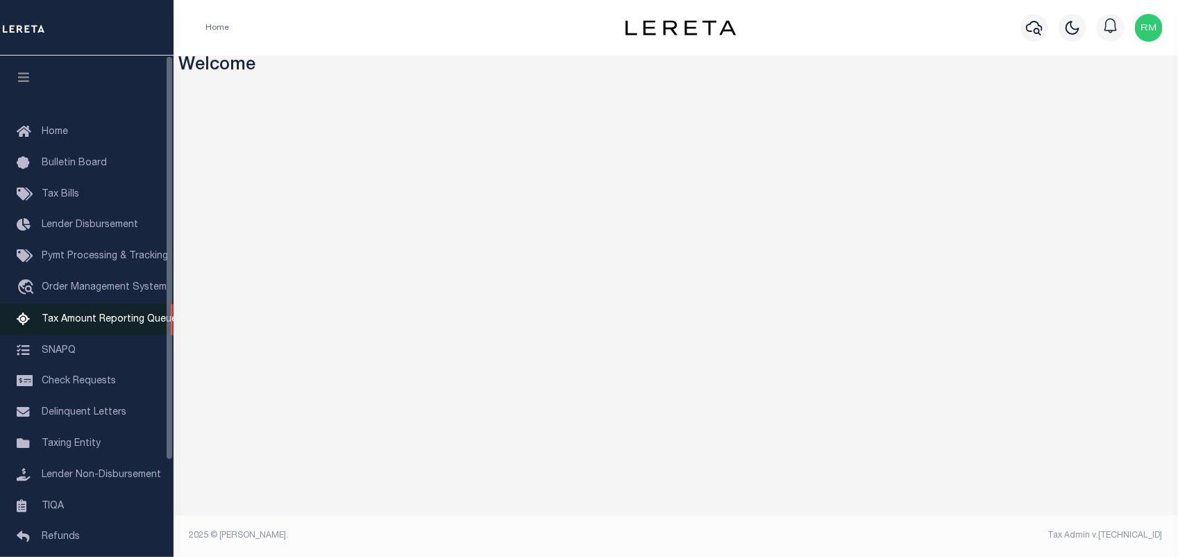
click at [126, 321] on span "Tax Amount Reporting Queue" at bounding box center [109, 319] width 135 height 10
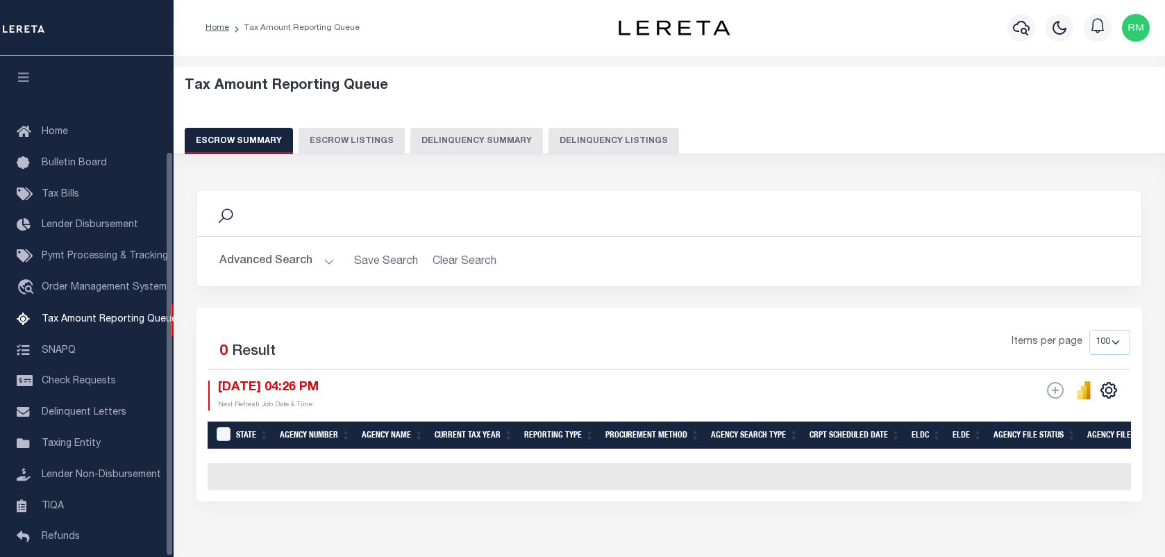
select select "100"
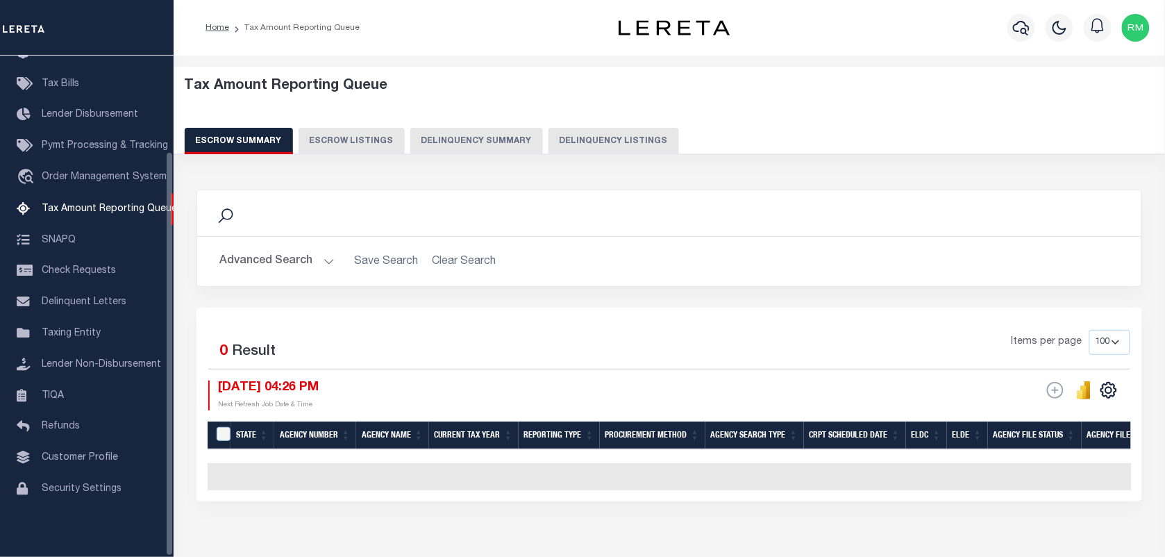
click at [594, 135] on button "Delinquency Listings" at bounding box center [613, 141] width 131 height 26
select select "100"
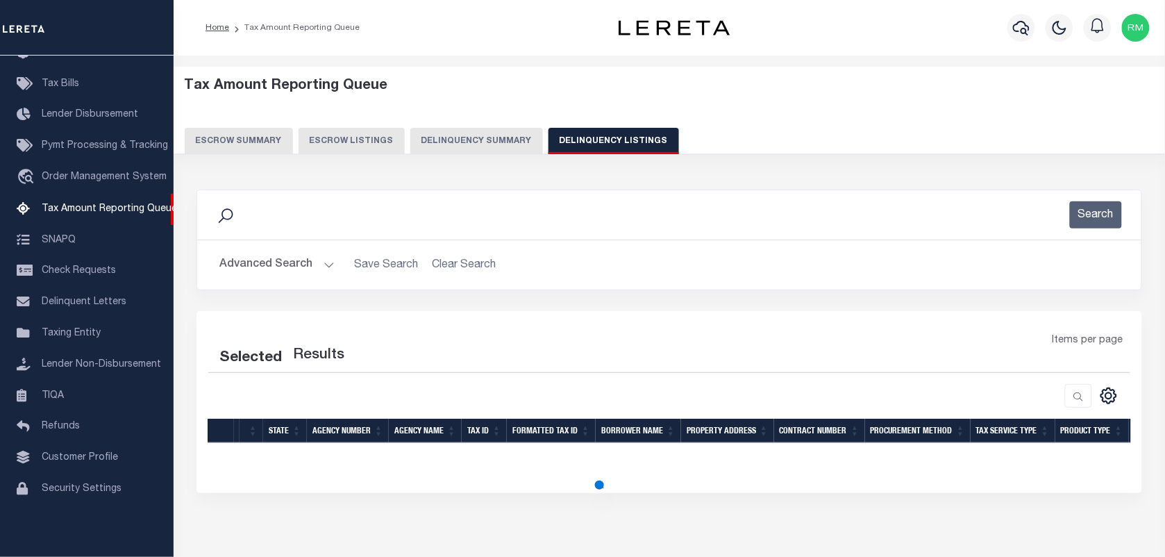
select select "100"
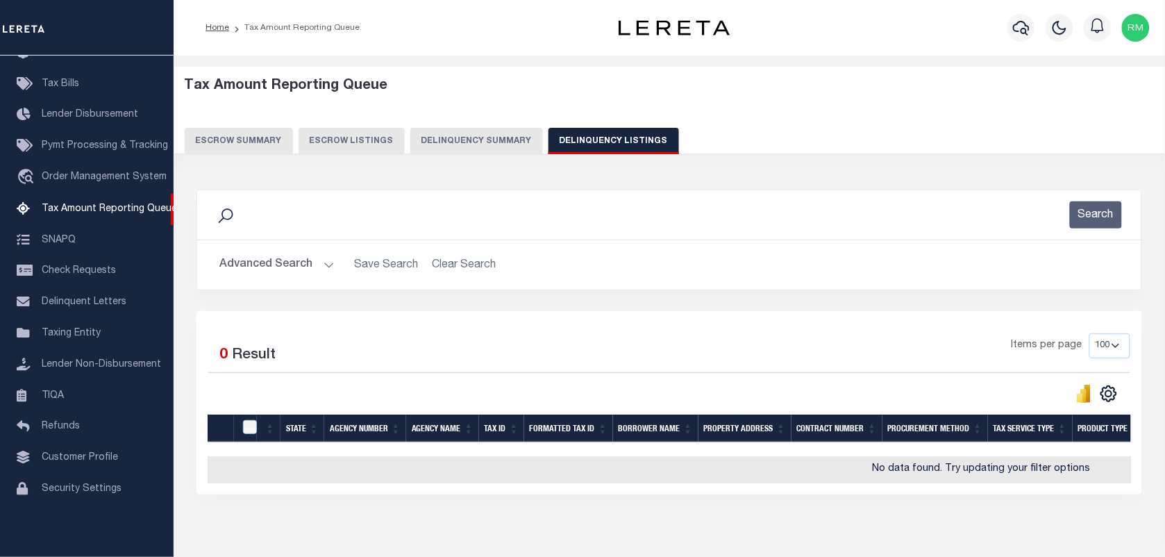
click at [283, 258] on button "Advanced Search" at bounding box center [276, 264] width 115 height 27
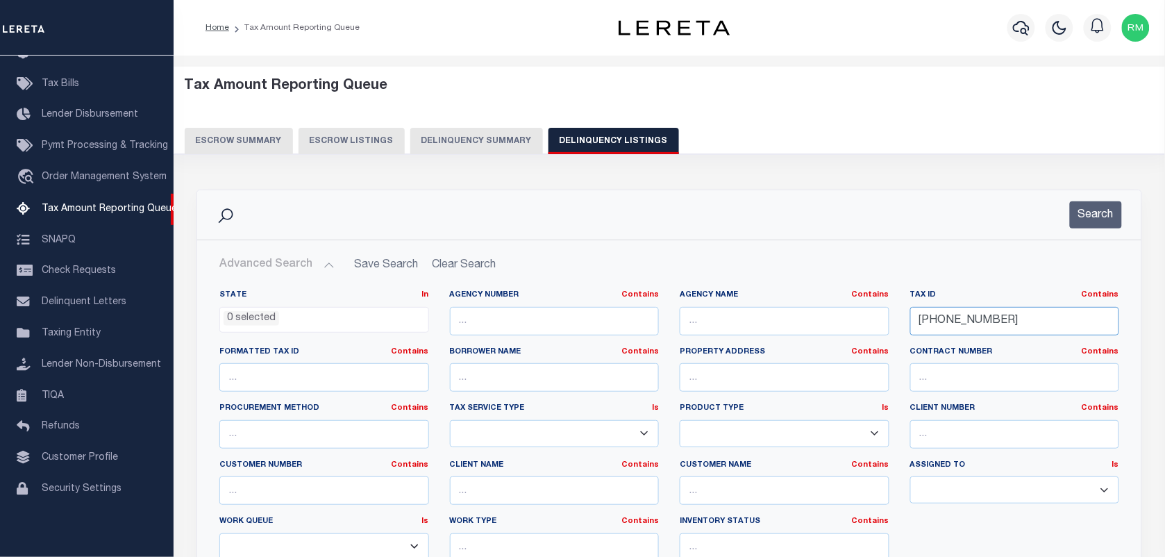
click at [960, 320] on input "[PHONE_NUMBER]" at bounding box center [1015, 321] width 210 height 28
click at [1095, 214] on button "Search" at bounding box center [1096, 214] width 52 height 27
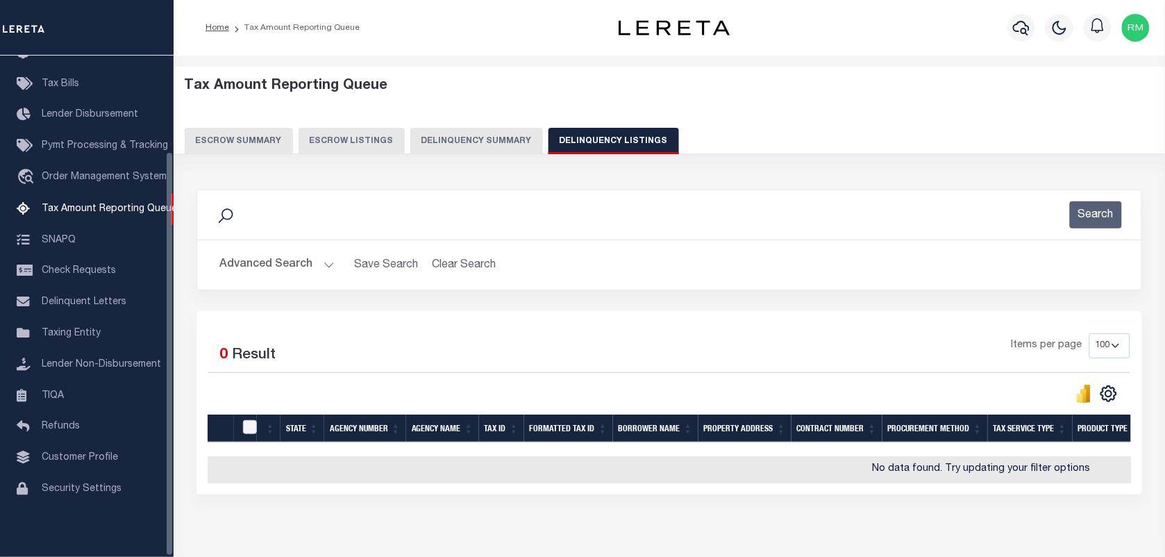
click at [273, 272] on button "Advanced Search" at bounding box center [276, 264] width 115 height 27
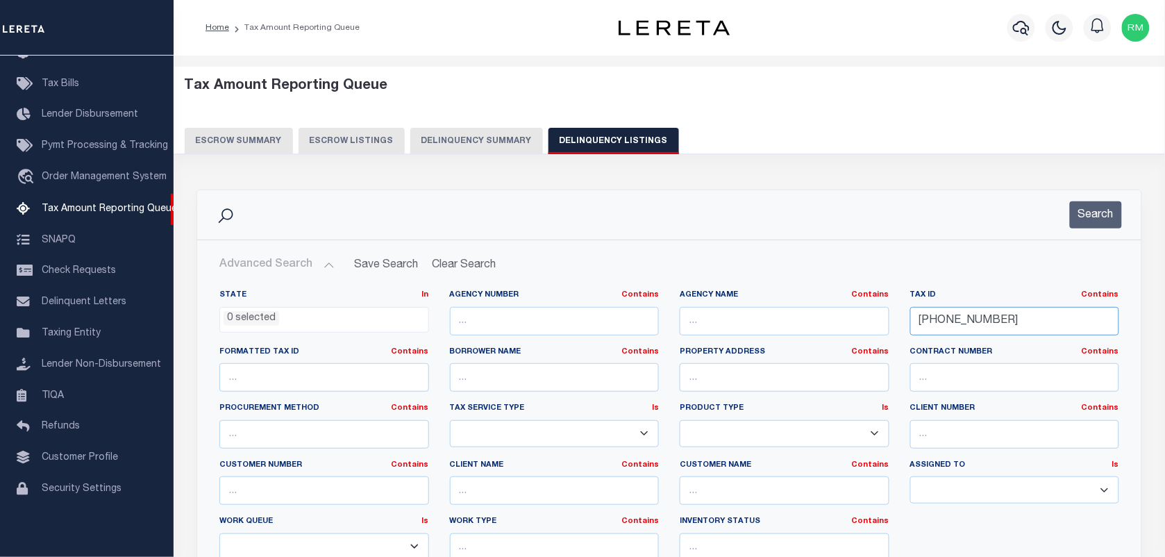
click at [966, 321] on input "[PHONE_NUMBER]" at bounding box center [1015, 321] width 210 height 28
paste input "0-01"
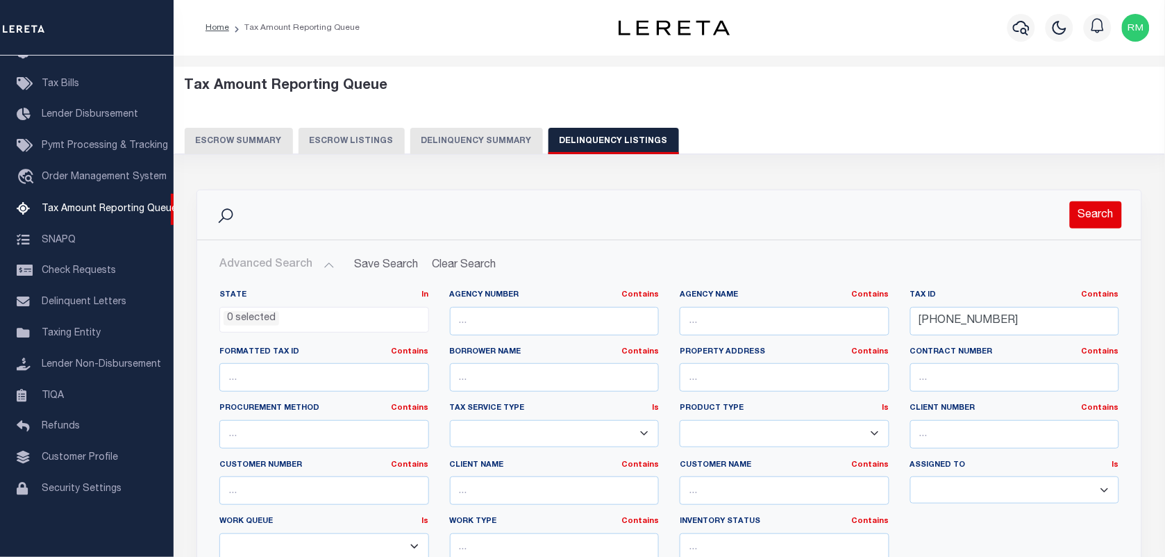
click at [1086, 208] on button "Search" at bounding box center [1096, 214] width 52 height 27
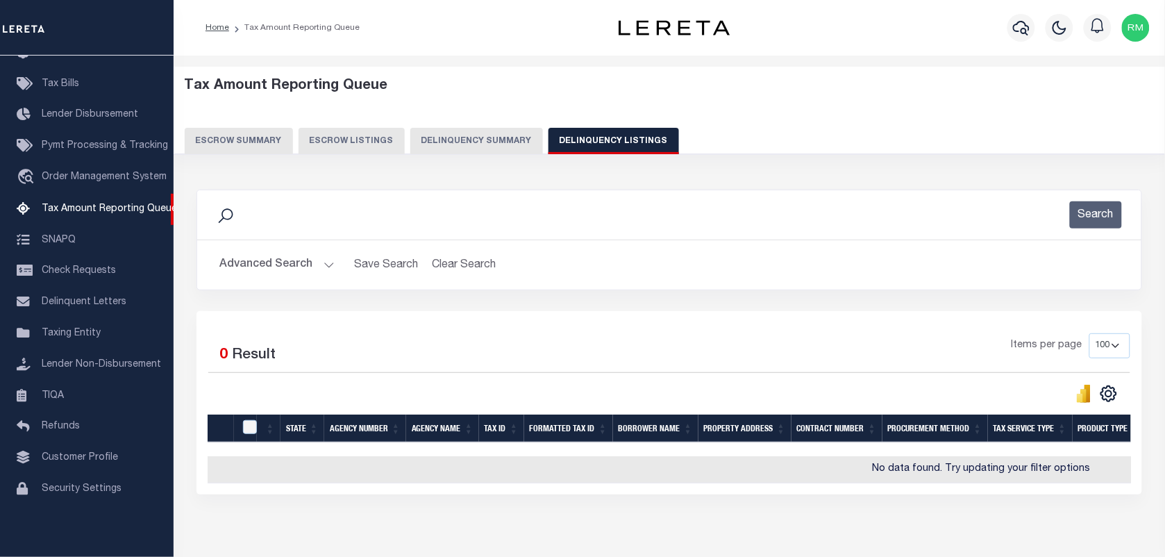
click at [302, 253] on button "Advanced Search" at bounding box center [276, 264] width 115 height 27
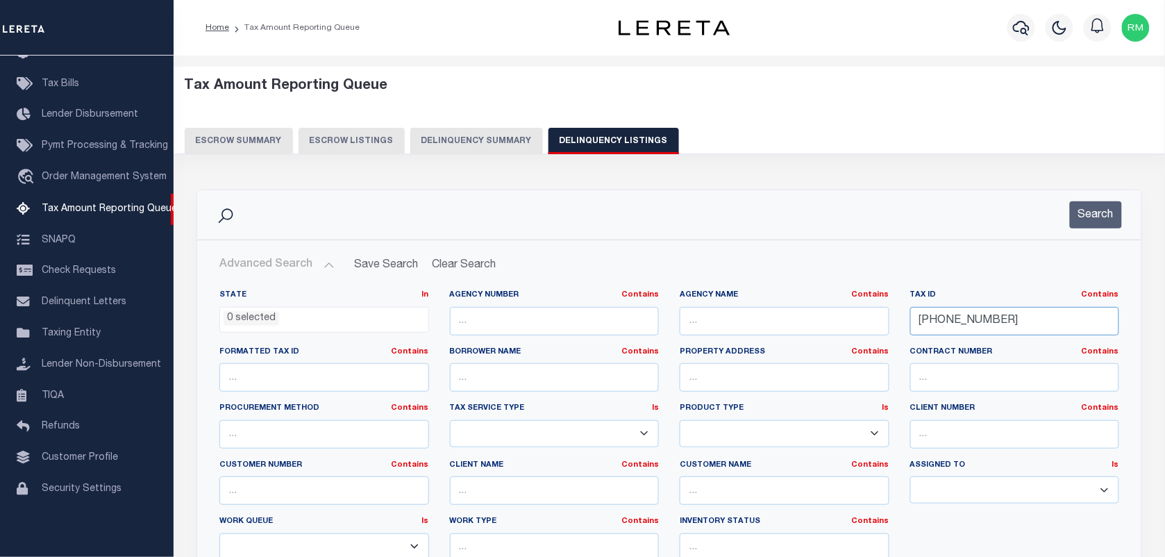
click at [956, 326] on input "[PHONE_NUMBER]" at bounding box center [1015, 321] width 210 height 28
paste input "243-00"
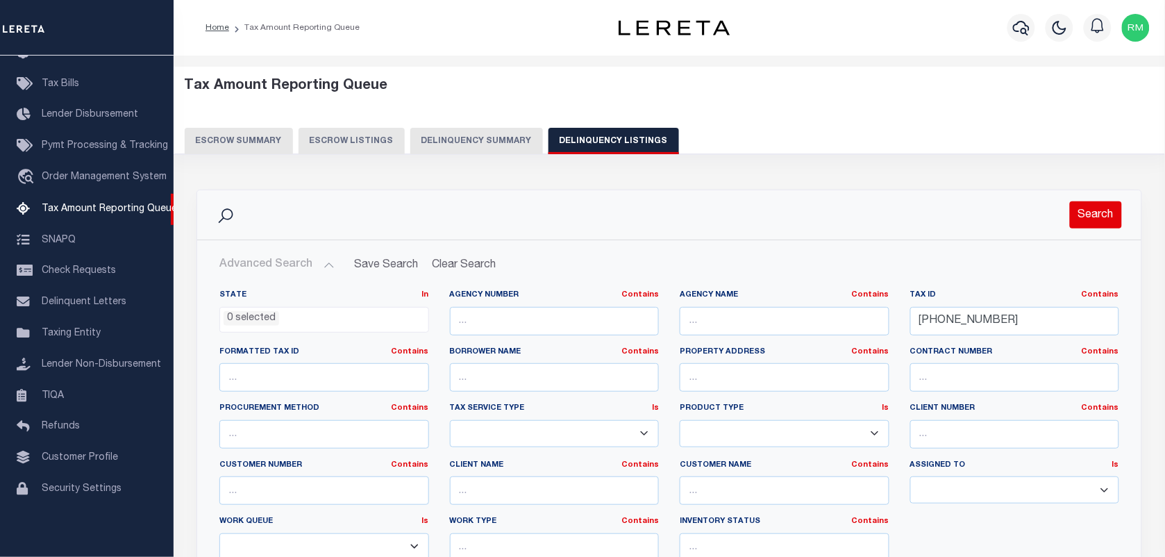
click at [1082, 223] on button "Search" at bounding box center [1096, 214] width 52 height 27
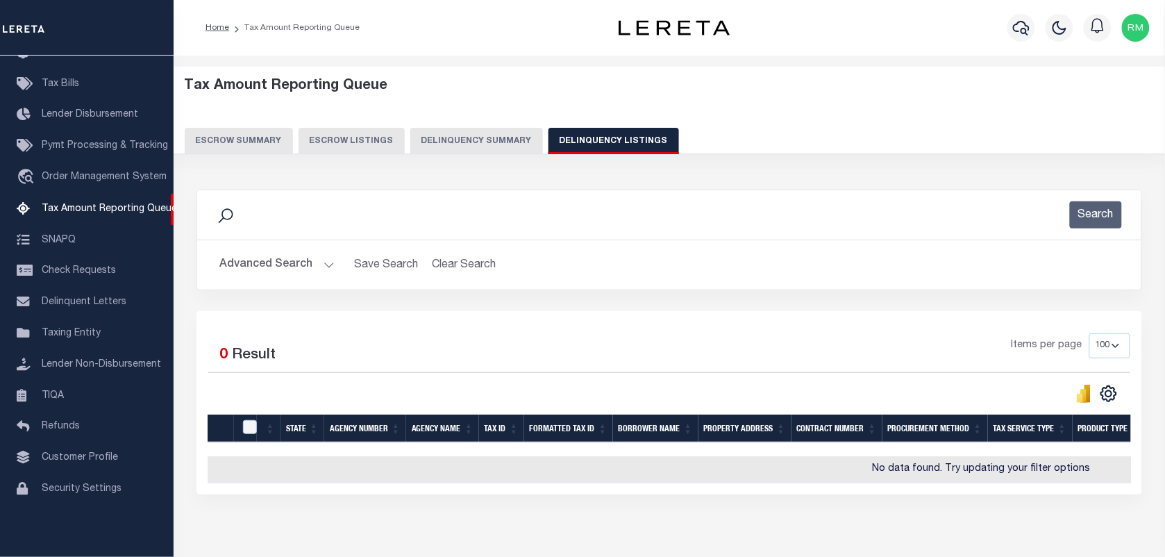
click at [302, 268] on button "Advanced Search" at bounding box center [276, 264] width 115 height 27
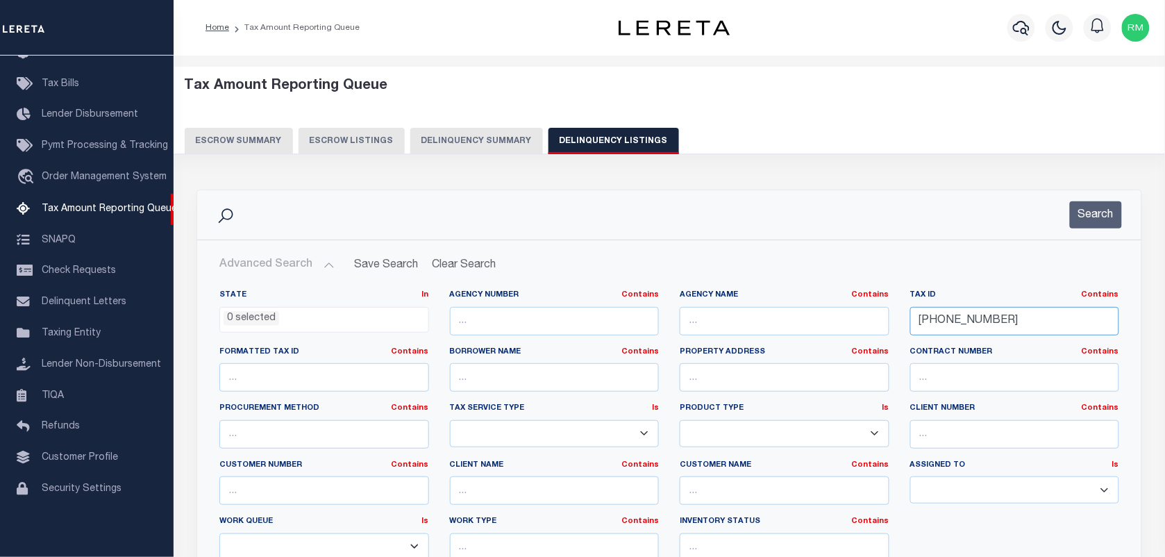
click at [974, 313] on input "[PHONE_NUMBER]" at bounding box center [1015, 321] width 210 height 28
paste input "014-002"
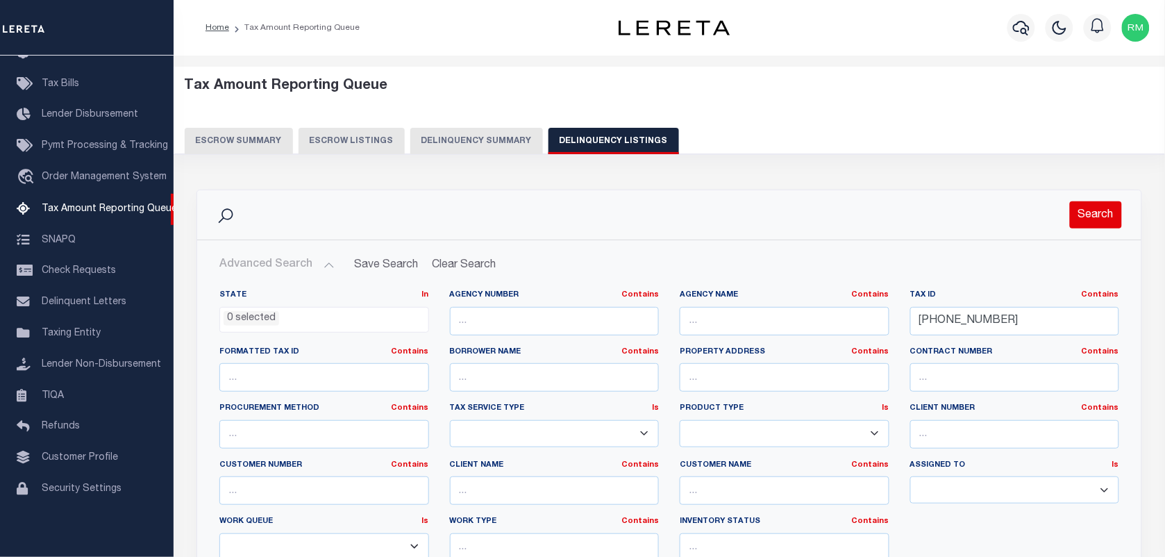
click at [1094, 222] on button "Search" at bounding box center [1096, 214] width 52 height 27
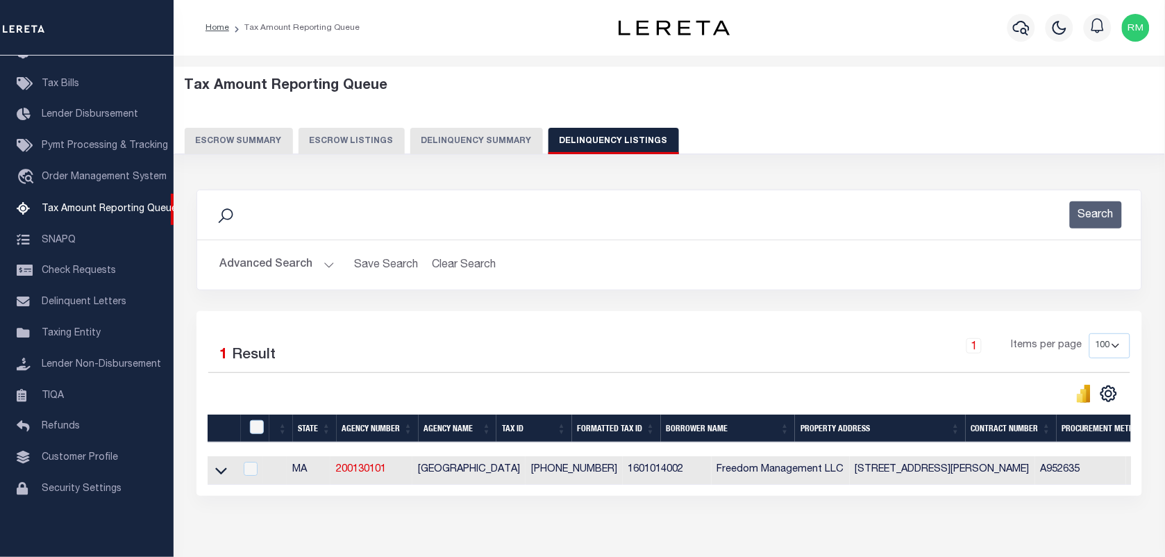
drag, startPoint x: 217, startPoint y: 470, endPoint x: 314, endPoint y: 287, distance: 207.4
click at [217, 470] on icon at bounding box center [221, 470] width 12 height 15
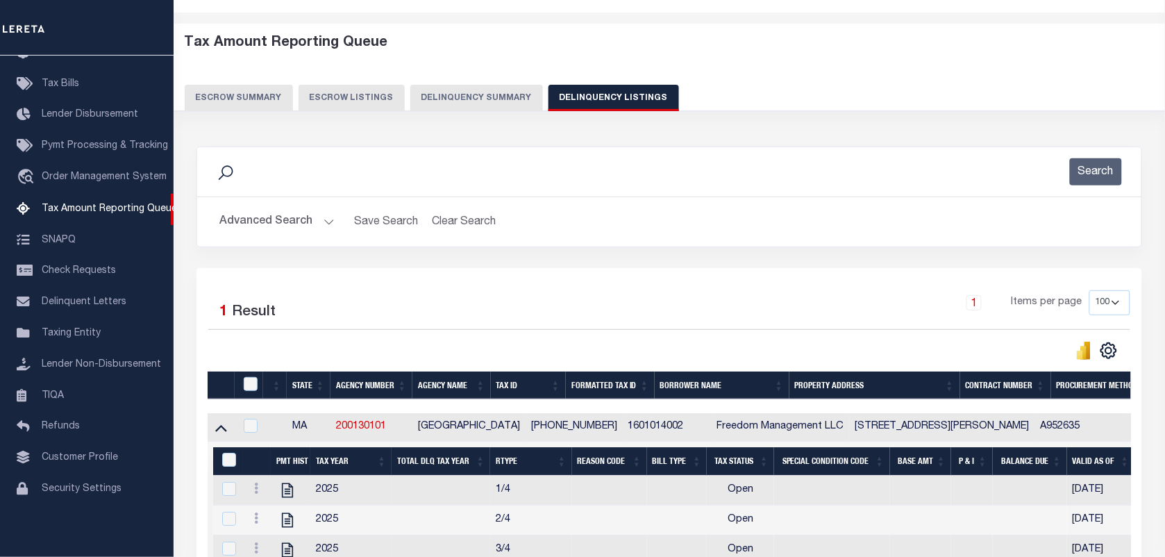
scroll to position [0, 0]
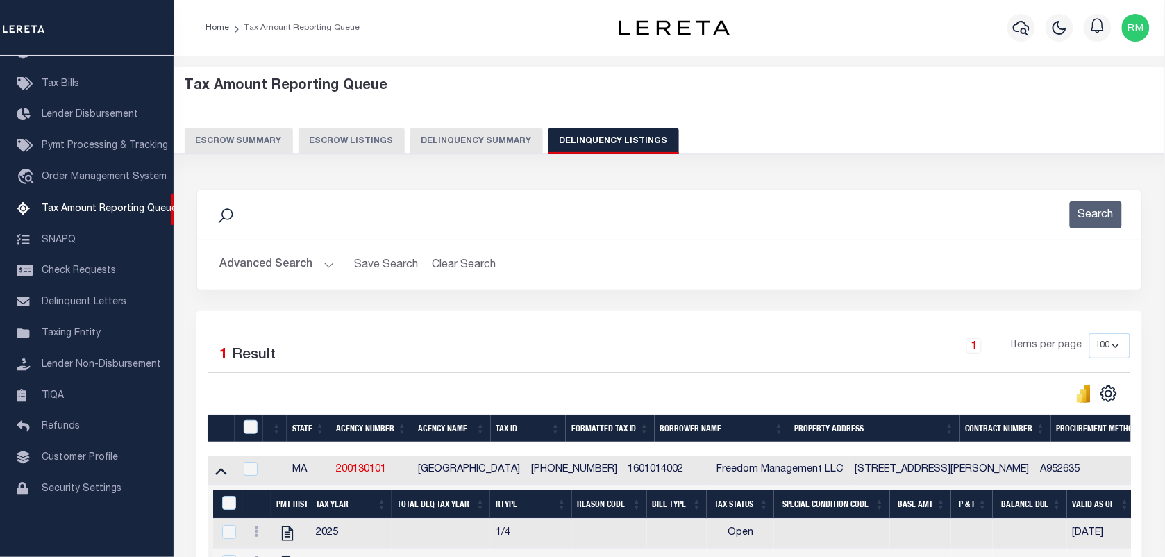
click at [265, 260] on button "Advanced Search" at bounding box center [276, 264] width 115 height 27
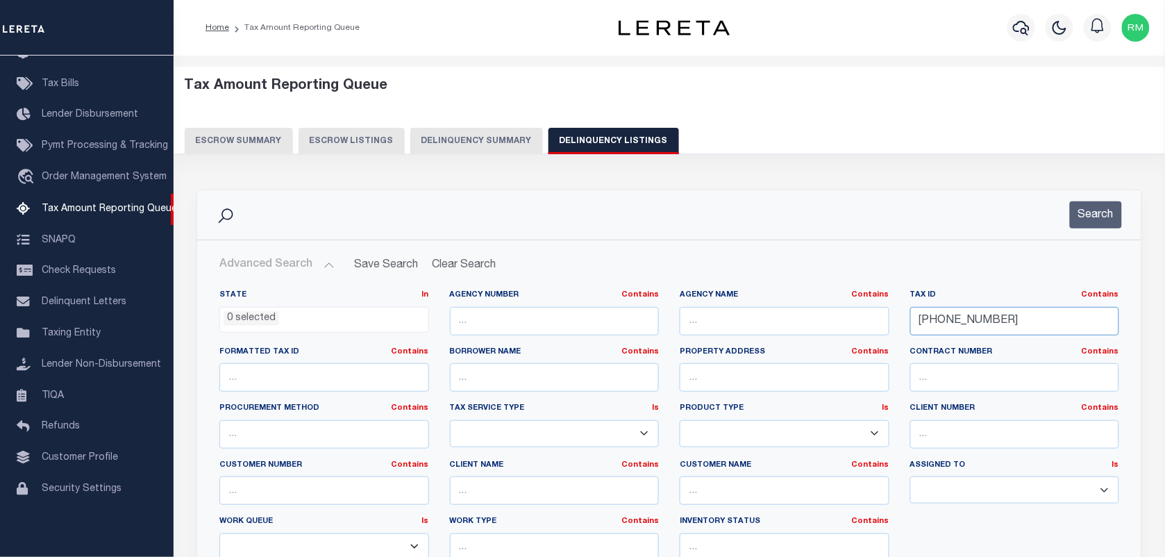
click at [1017, 325] on input "[PHONE_NUMBER]" at bounding box center [1015, 321] width 210 height 28
paste input "0434-000"
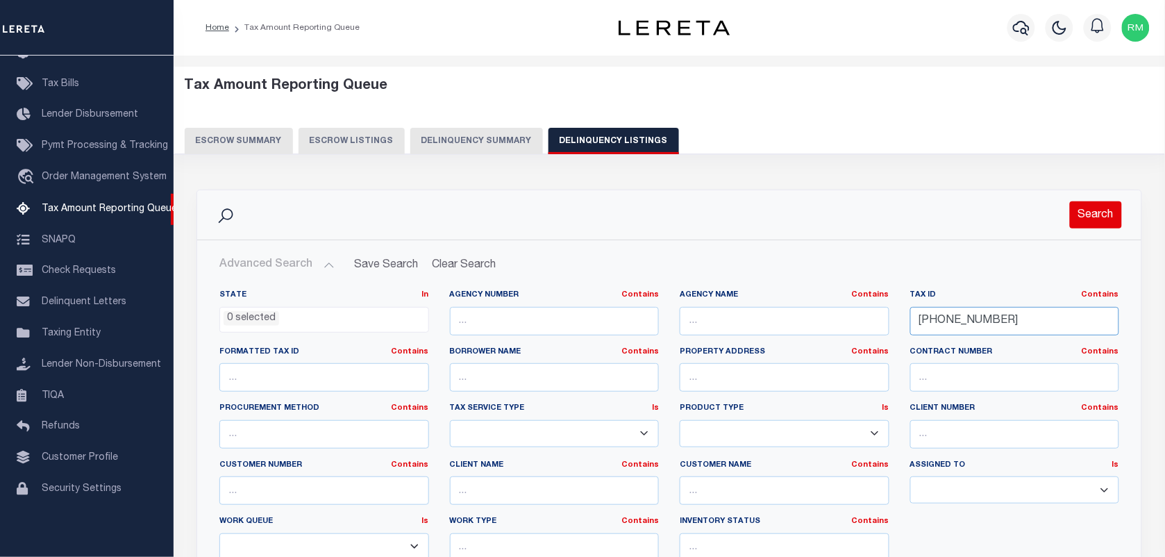
type input "[PHONE_NUMBER]"
click at [1087, 212] on button "Search" at bounding box center [1096, 214] width 52 height 27
